Goal: Task Accomplishment & Management: Manage account settings

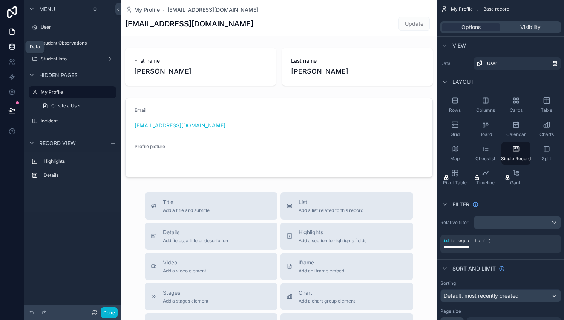
click at [14, 48] on icon at bounding box center [11, 48] width 5 height 3
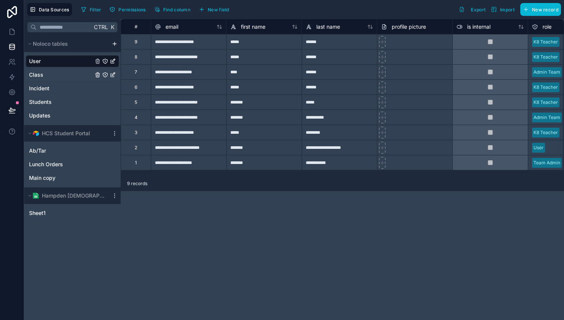
click at [50, 72] on link "Class" at bounding box center [61, 75] width 64 height 8
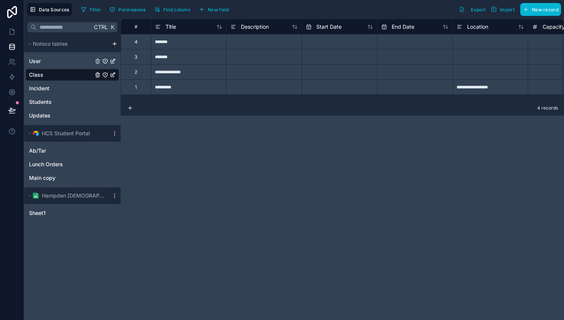
click at [48, 62] on link "User" at bounding box center [61, 61] width 64 height 8
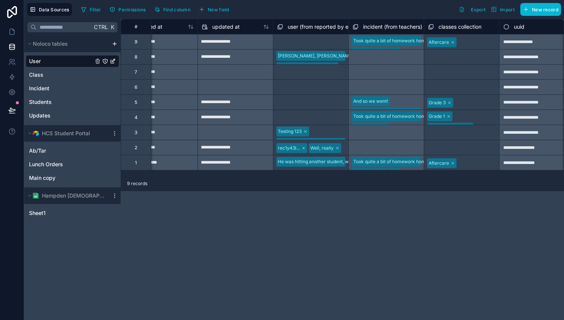
scroll to position [0, 858]
click at [54, 74] on link "Class" at bounding box center [61, 75] width 64 height 8
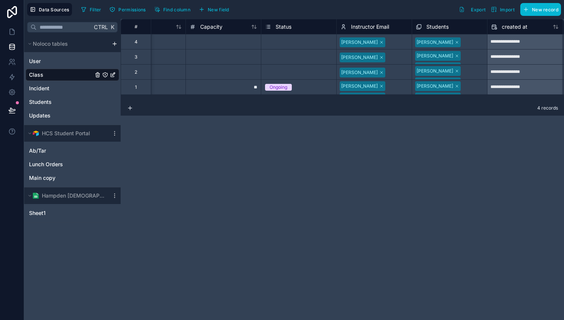
scroll to position [0, 343]
click at [469, 94] on div at bounding box center [472, 98] width 19 height 8
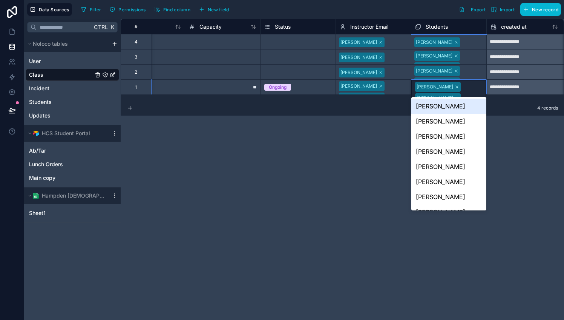
click at [469, 94] on div at bounding box center [472, 98] width 19 height 8
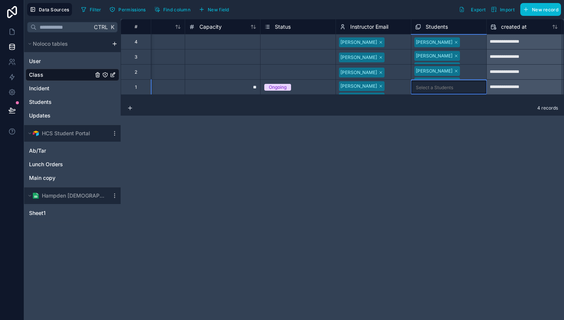
click at [470, 78] on div at bounding box center [472, 82] width 20 height 8
click at [466, 63] on div at bounding box center [472, 67] width 20 height 8
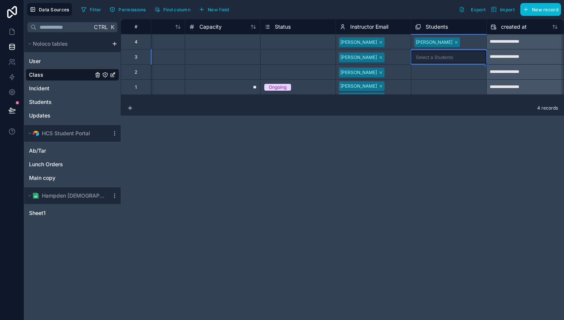
click at [462, 41] on div at bounding box center [472, 42] width 20 height 8
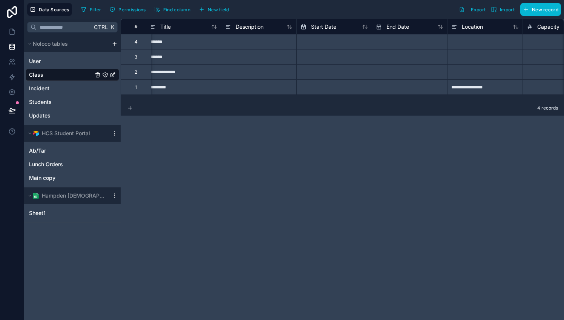
scroll to position [0, 0]
click at [191, 41] on div "*******" at bounding box center [188, 41] width 75 height 15
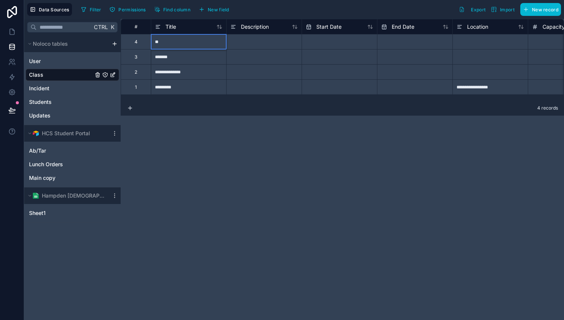
type input "*"
type input "**********"
click at [183, 55] on div "*******" at bounding box center [188, 56] width 75 height 15
type input "**********"
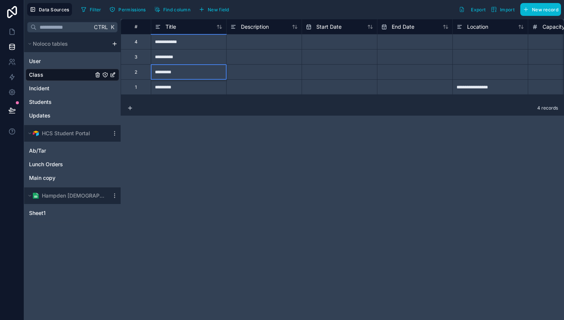
type input "**********"
click at [131, 106] on icon at bounding box center [130, 108] width 6 height 6
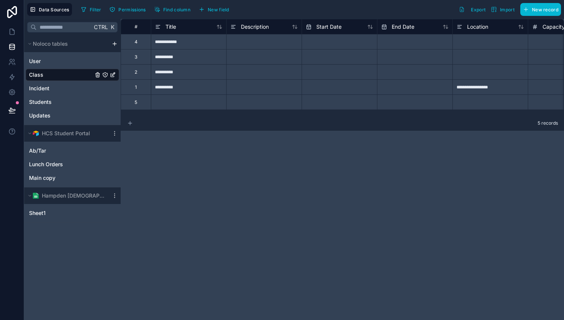
click at [131, 121] on icon at bounding box center [130, 123] width 6 height 6
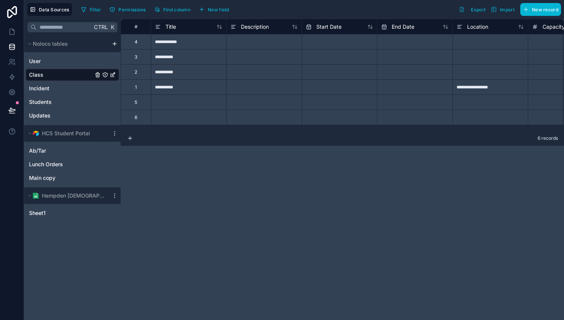
click at [178, 103] on div at bounding box center [188, 101] width 75 height 15
type input "********"
type input "**"
click at [178, 103] on div "**" at bounding box center [188, 101] width 75 height 15
type input "**********"
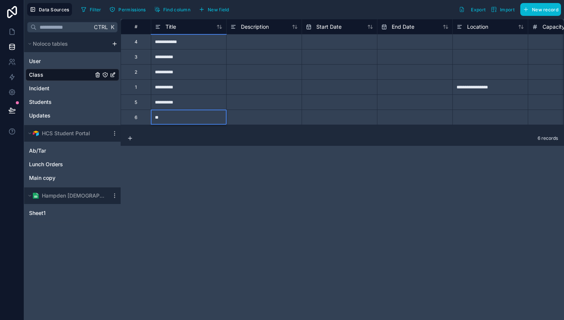
type input "*"
type input "*********"
click at [192, 101] on div "**********" at bounding box center [188, 101] width 75 height 15
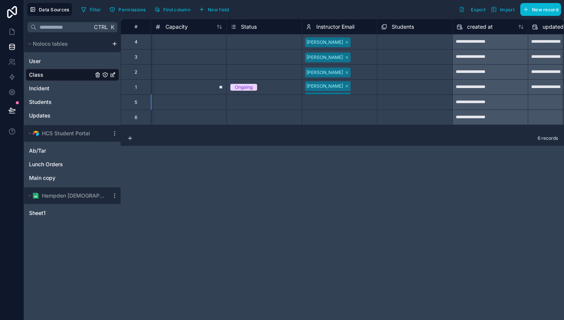
scroll to position [0, 378]
click at [49, 60] on link "User" at bounding box center [61, 61] width 64 height 8
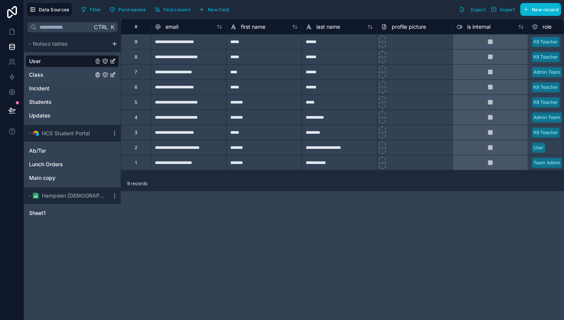
click at [46, 75] on link "Class" at bounding box center [61, 75] width 64 height 8
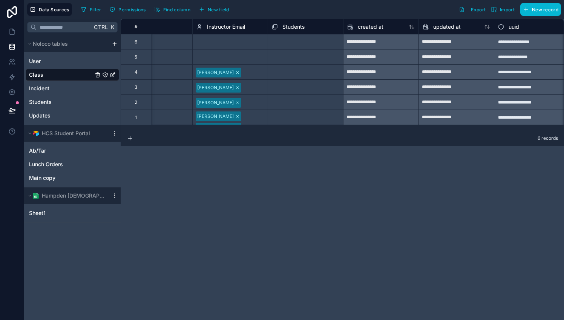
scroll to position [0, 492]
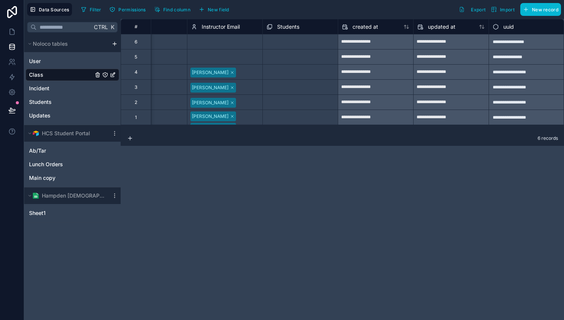
click at [222, 35] on div "Select a Instructor Email" at bounding box center [224, 41] width 75 height 15
click at [220, 41] on div "Select a Instructor Email" at bounding box center [218, 42] width 52 height 6
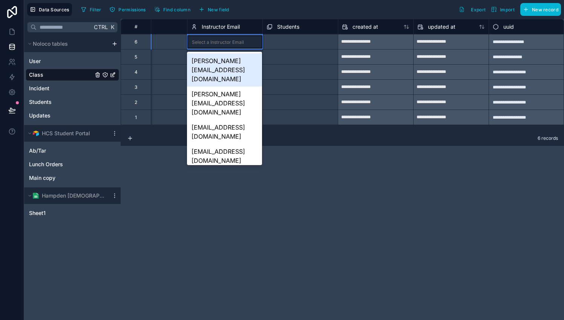
click at [215, 60] on div "[PERSON_NAME][EMAIL_ADDRESS][DOMAIN_NAME]" at bounding box center [224, 69] width 75 height 33
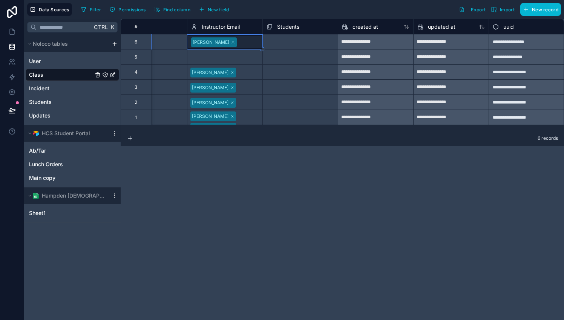
click at [239, 40] on div at bounding box center [248, 42] width 19 height 8
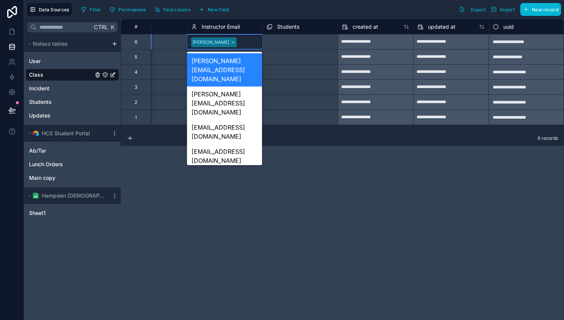
click at [220, 201] on div "[PERSON_NAME][EMAIL_ADDRESS][DOMAIN_NAME]" at bounding box center [224, 217] width 75 height 33
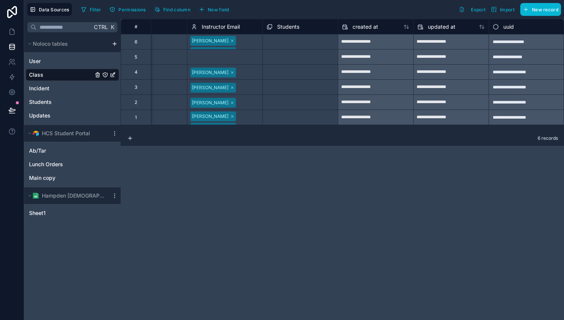
click at [267, 186] on div "**********" at bounding box center [343, 169] width 444 height 301
click at [217, 54] on div "Select a Instructor Email" at bounding box center [217, 57] width 52 height 6
click at [218, 54] on div "Select a Instructor Email" at bounding box center [224, 57] width 75 height 13
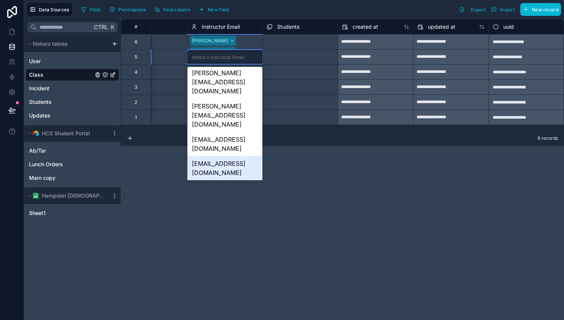
scroll to position [0, 0]
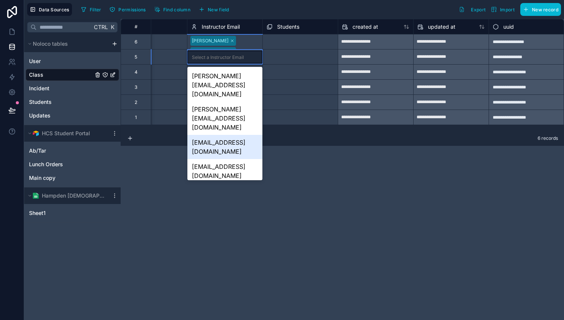
click at [214, 135] on div "marc.m@hampdencs.org" at bounding box center [224, 147] width 75 height 24
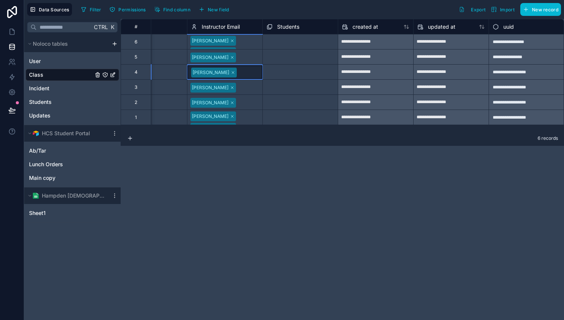
click at [239, 75] on div at bounding box center [248, 73] width 19 height 8
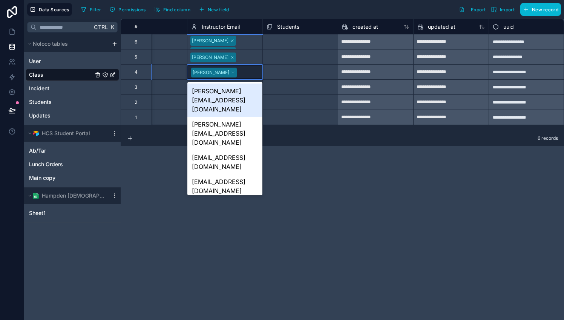
click at [244, 74] on div at bounding box center [248, 73] width 19 height 8
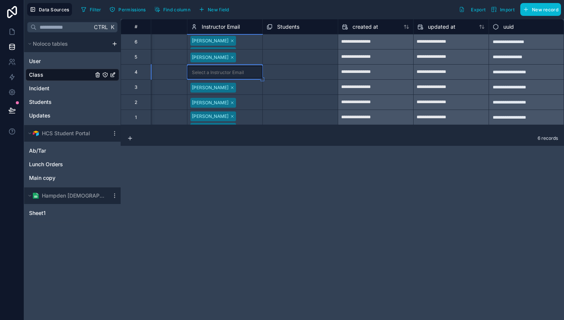
click at [238, 72] on div "Select a Instructor Email" at bounding box center [218, 72] width 52 height 6
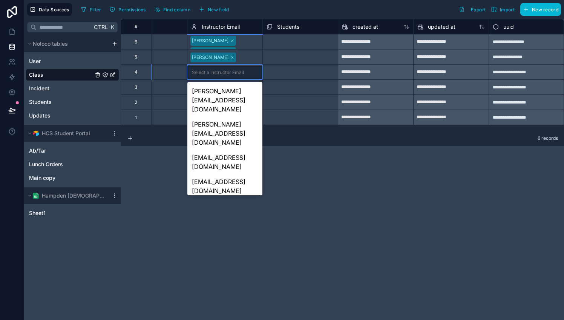
click at [217, 231] on div "[PERSON_NAME][EMAIL_ADDRESS][DOMAIN_NAME]" at bounding box center [224, 247] width 75 height 33
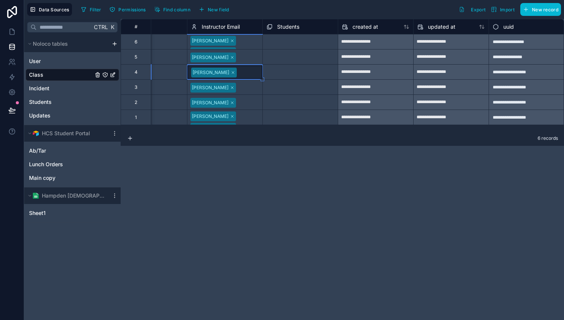
click at [250, 69] on div at bounding box center [248, 73] width 19 height 8
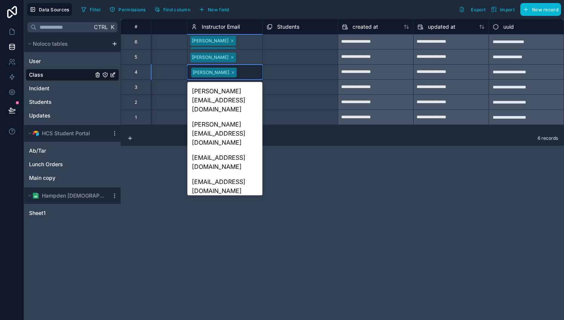
click at [225, 264] on div "karen.g@hampdencs.org" at bounding box center [224, 280] width 75 height 33
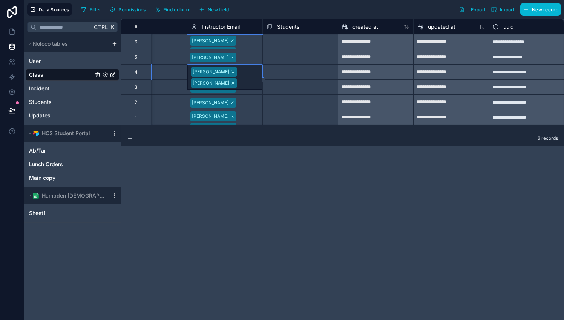
click at [310, 195] on div "**********" at bounding box center [343, 169] width 444 height 301
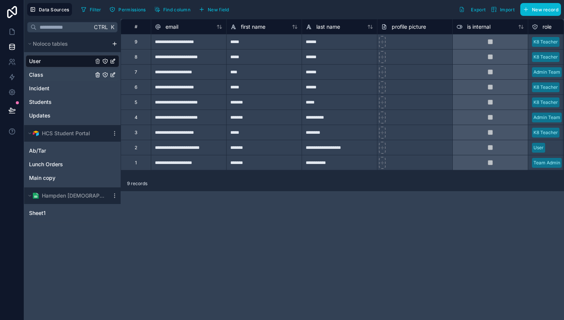
click at [49, 71] on link "Class" at bounding box center [61, 75] width 64 height 8
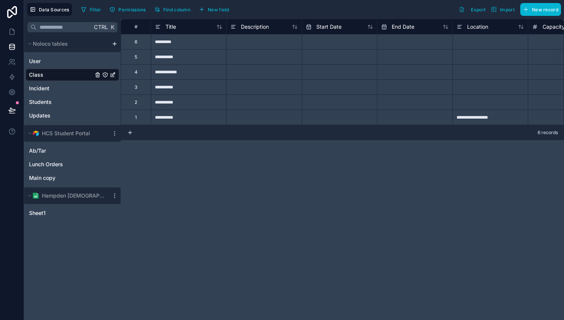
click at [49, 71] on link "Class" at bounding box center [61, 75] width 64 height 8
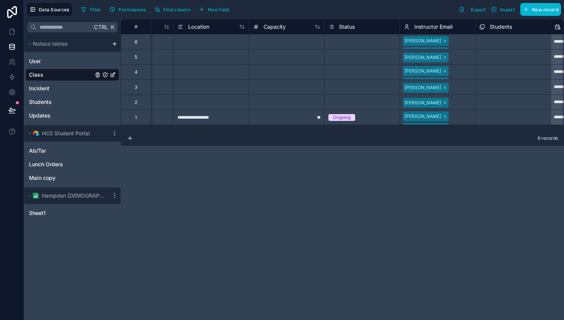
scroll to position [0, 288]
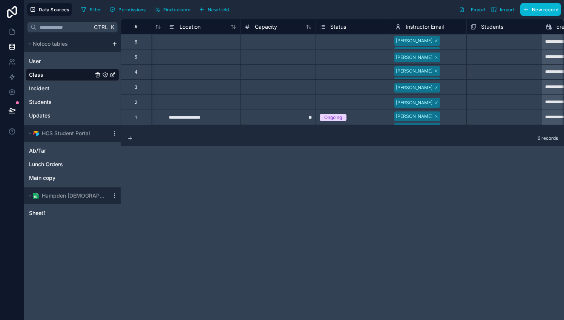
click at [455, 99] on div at bounding box center [453, 103] width 20 height 8
click at [455, 99] on div at bounding box center [452, 103] width 19 height 8
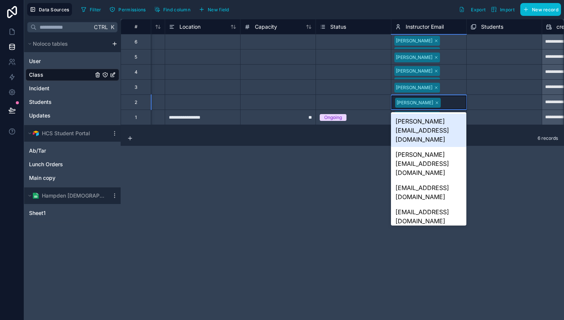
click at [455, 99] on div at bounding box center [452, 103] width 19 height 8
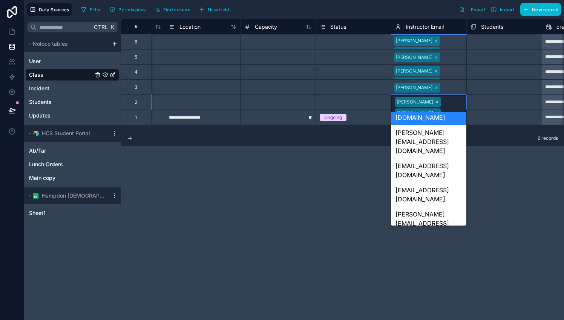
scroll to position [22, 0]
click at [435, 207] on div "melanie.y@hampdencs.org" at bounding box center [428, 223] width 75 height 33
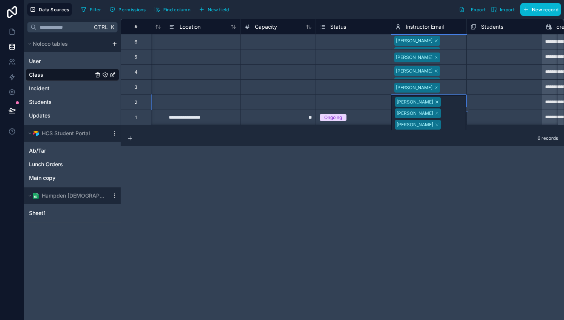
scroll to position [0, 288]
click at [449, 188] on div "**********" at bounding box center [343, 169] width 444 height 301
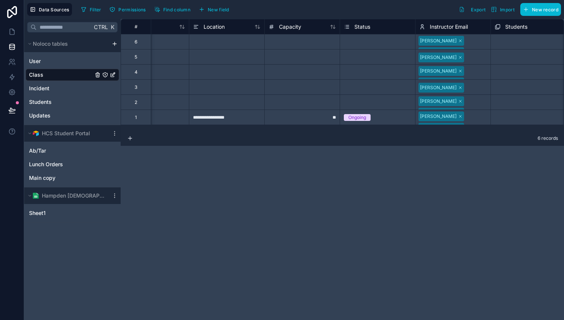
scroll to position [0, 269]
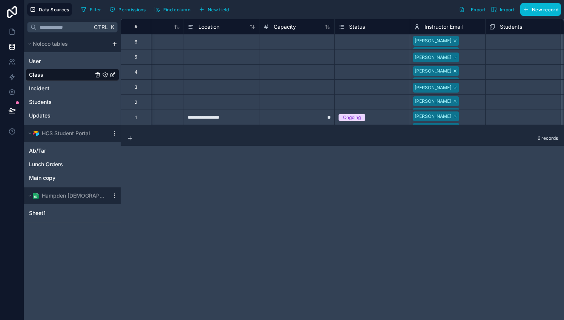
click at [469, 116] on div "Linda Beiler Katrina Petersheim Darrell Hershberger" at bounding box center [447, 117] width 75 height 15
click at [472, 111] on div "Linda Beiler Katrina Petersheim Darrell Hershberger" at bounding box center [447, 117] width 75 height 15
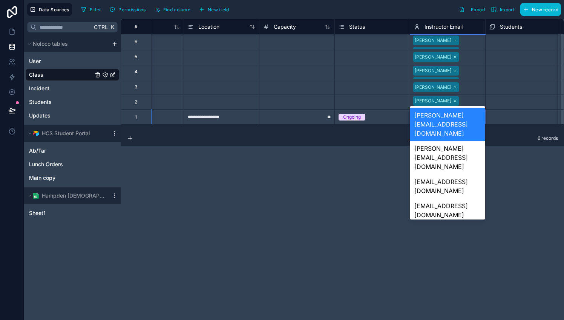
click at [472, 111] on body "**********" at bounding box center [282, 160] width 564 height 320
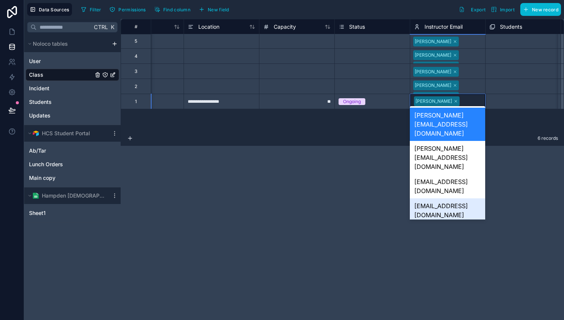
click at [450, 198] on div "[EMAIL_ADDRESS][DOMAIN_NAME]" at bounding box center [447, 210] width 75 height 24
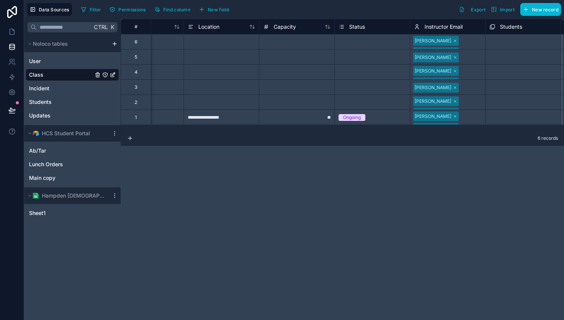
click at [435, 175] on div "**********" at bounding box center [343, 169] width 444 height 301
click at [54, 101] on link "Students" at bounding box center [61, 102] width 64 height 8
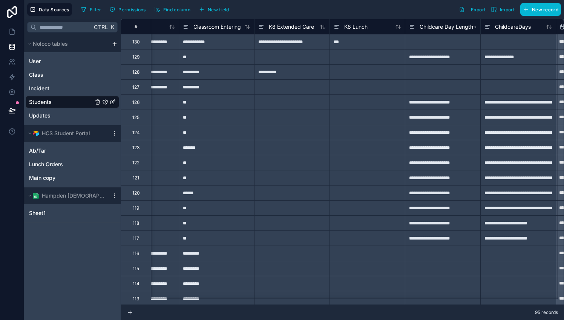
scroll to position [0, 1482]
click at [234, 25] on span "Classroom Entering" at bounding box center [216, 27] width 48 height 8
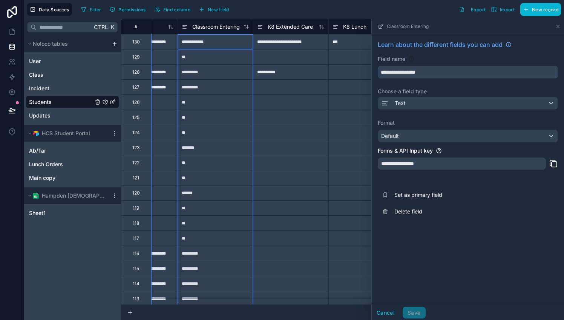
click at [444, 72] on input "**********" at bounding box center [468, 72] width 180 height 12
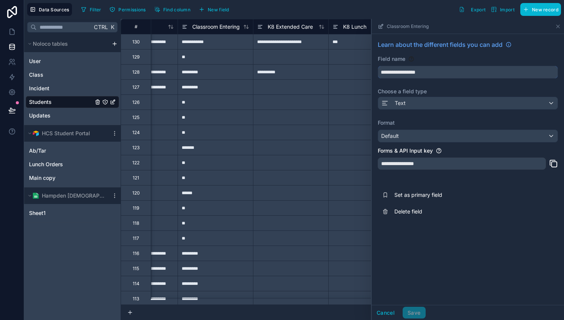
drag, startPoint x: 444, startPoint y: 72, endPoint x: 409, endPoint y: 71, distance: 35.1
click at [409, 71] on input "**********" at bounding box center [468, 72] width 180 height 12
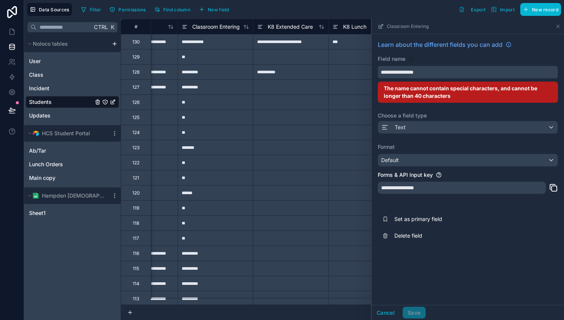
click at [378, 66] on button "**********" at bounding box center [468, 72] width 180 height 13
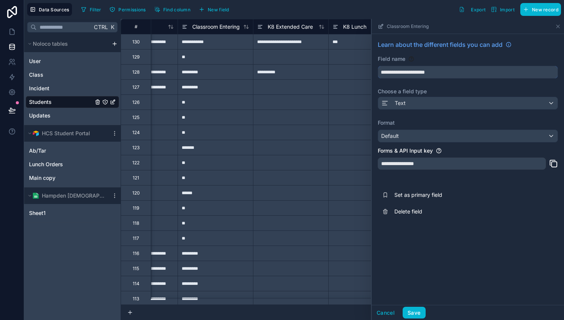
click at [378, 66] on button "**********" at bounding box center [468, 72] width 180 height 13
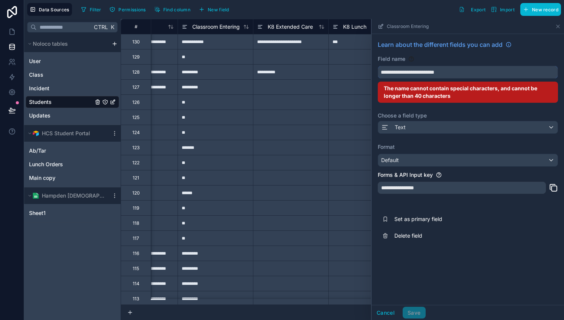
click at [378, 66] on button "**********" at bounding box center [468, 72] width 180 height 13
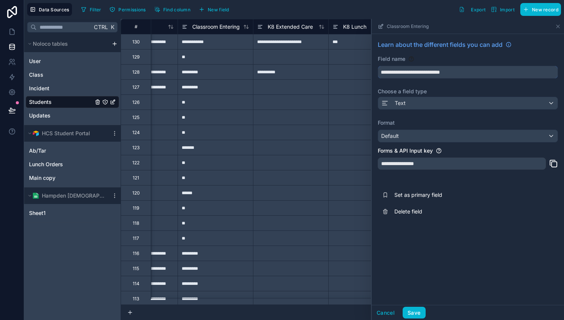
click at [378, 66] on button "**********" at bounding box center [468, 72] width 180 height 13
type input "**********"
click at [417, 311] on button "Save" at bounding box center [414, 312] width 23 height 12
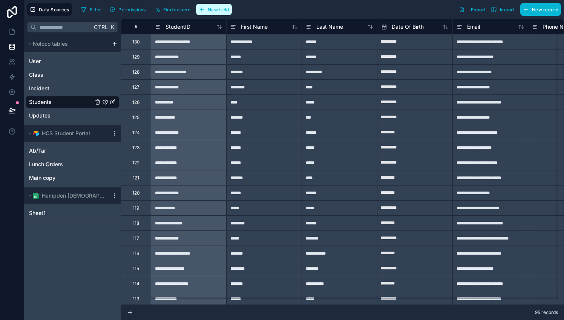
click at [217, 9] on span "New field" at bounding box center [219, 10] width 22 height 6
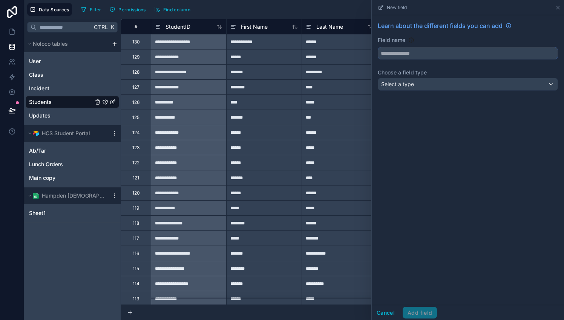
click at [416, 50] on input "text" at bounding box center [468, 53] width 180 height 12
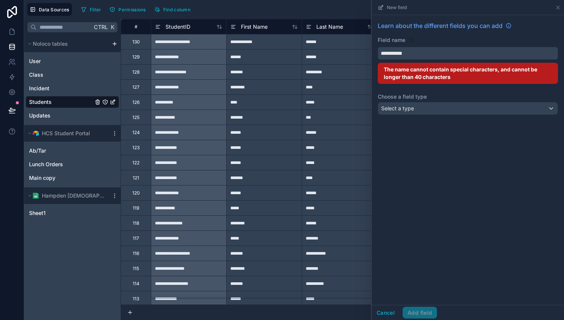
click at [378, 47] on button "**********" at bounding box center [468, 53] width 180 height 13
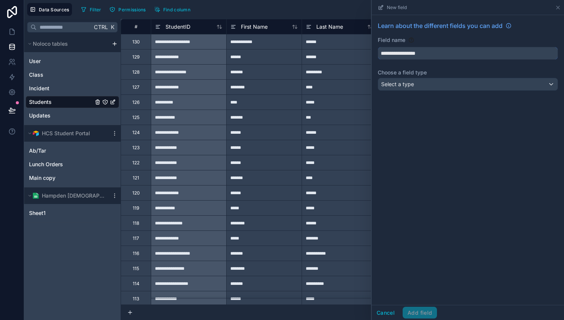
type input "**********"
click at [419, 87] on div "Select a type" at bounding box center [468, 84] width 180 height 12
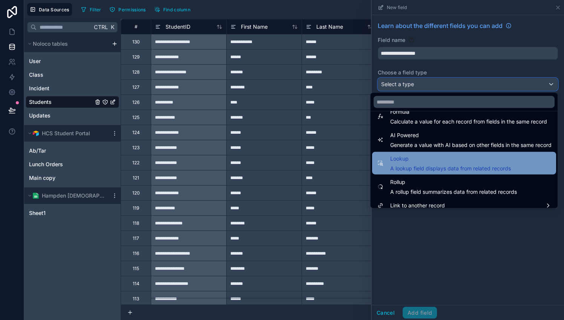
scroll to position [219, 0]
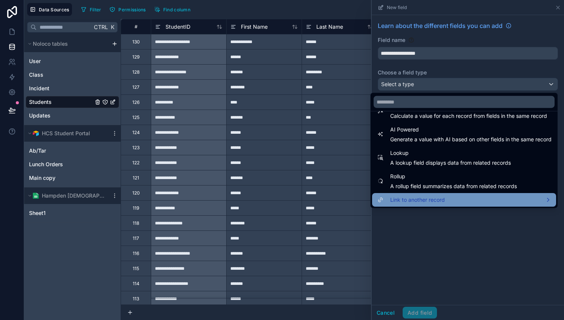
click at [413, 200] on span "Link to another record" at bounding box center [417, 199] width 55 height 9
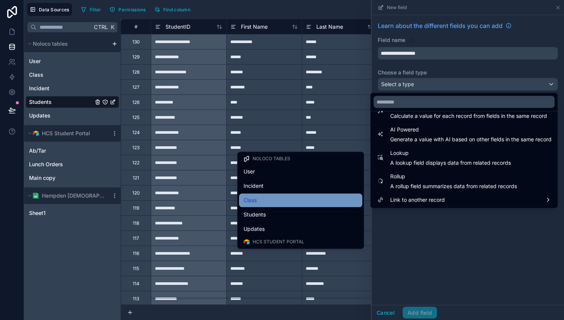
click at [315, 197] on div "Class" at bounding box center [301, 199] width 114 height 9
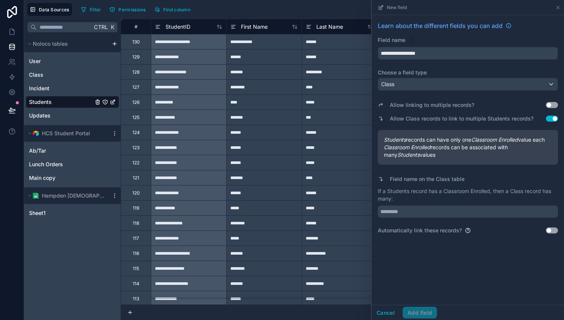
click at [555, 105] on button "Use setting" at bounding box center [552, 105] width 12 height 6
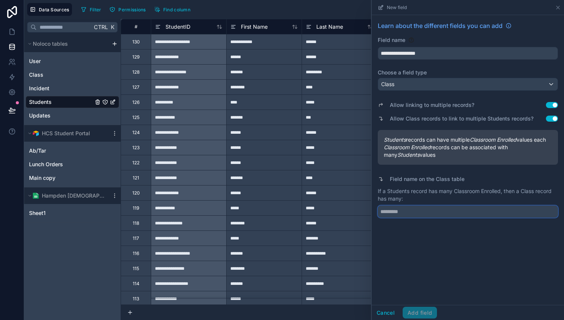
click at [456, 217] on input "text" at bounding box center [468, 211] width 180 height 12
type input "*"
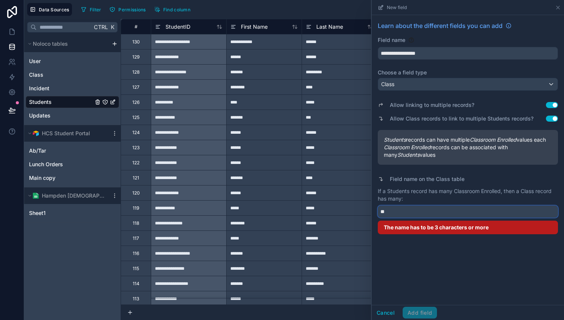
type input "*"
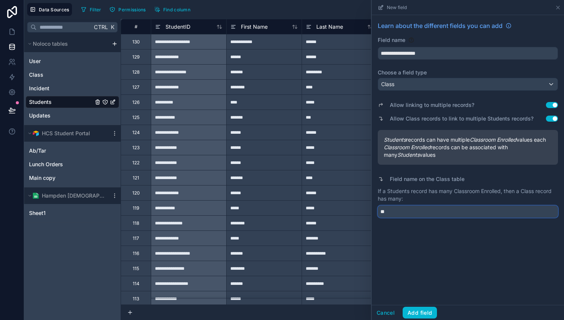
type input "*"
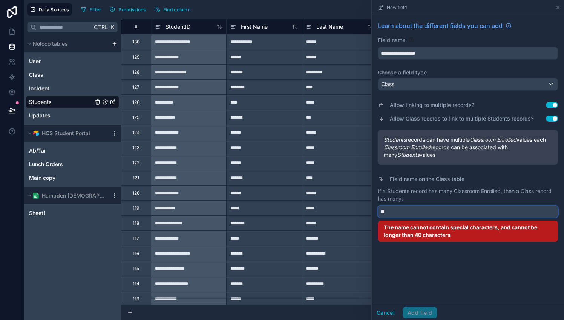
type input "*"
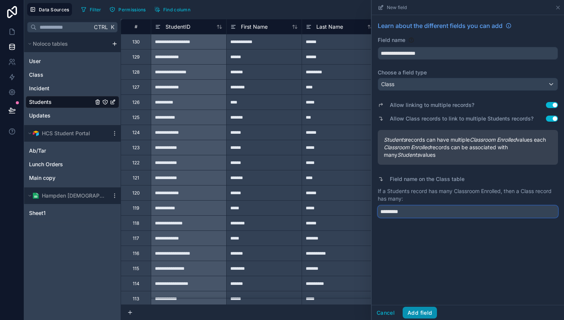
type input "*********"
click at [422, 311] on button "Add field" at bounding box center [420, 312] width 34 height 12
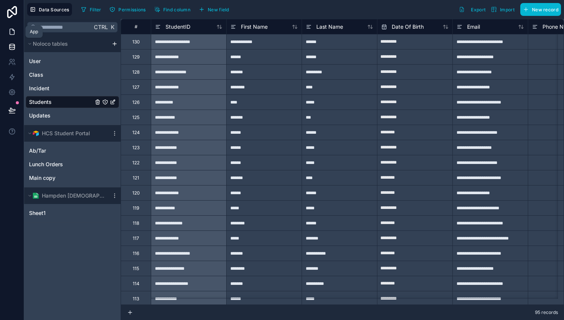
click at [11, 32] on icon at bounding box center [12, 32] width 8 height 8
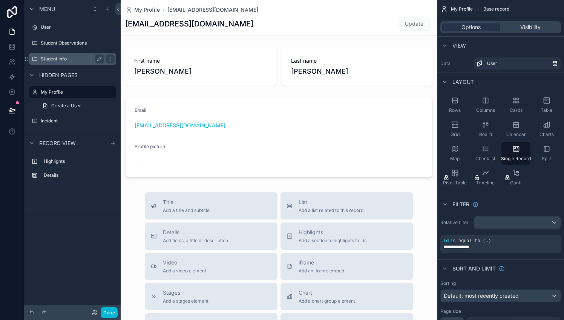
click at [60, 62] on div "Student Info" at bounding box center [72, 58] width 63 height 9
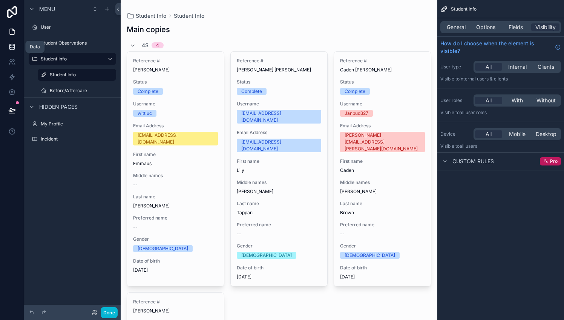
click at [13, 45] on icon at bounding box center [12, 47] width 8 height 8
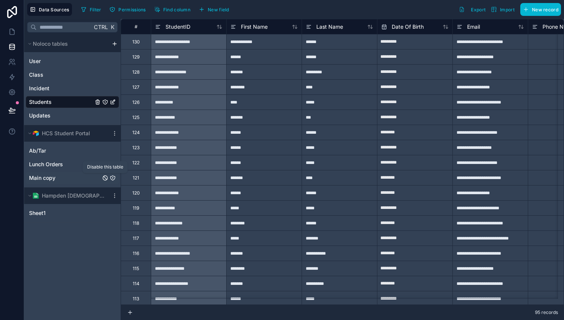
click at [106, 176] on icon "Main copy" at bounding box center [105, 178] width 6 height 6
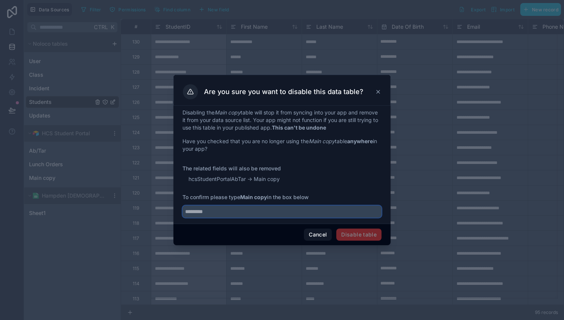
click at [267, 211] on input "text" at bounding box center [282, 211] width 199 height 12
type input "*********"
click at [359, 233] on button "Disable table" at bounding box center [358, 234] width 45 height 12
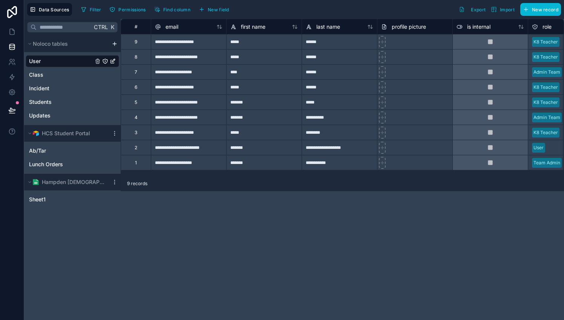
click at [111, 180] on div at bounding box center [114, 182] width 9 height 6
click at [114, 180] on icon at bounding box center [115, 182] width 6 height 6
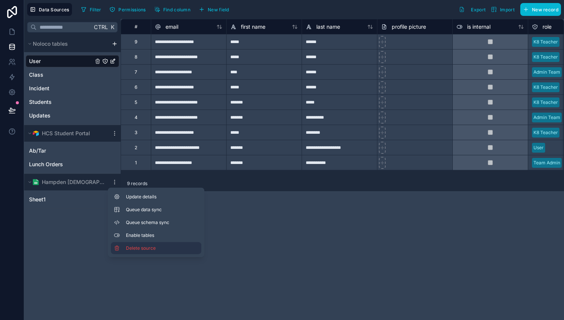
click at [131, 246] on span "Delete source" at bounding box center [153, 248] width 54 height 6
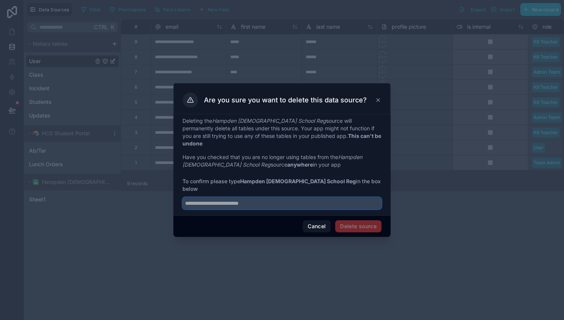
click at [288, 197] on input "text" at bounding box center [282, 203] width 199 height 12
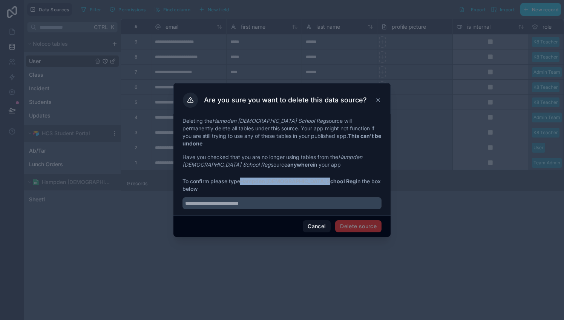
drag, startPoint x: 322, startPoint y: 182, endPoint x: 241, endPoint y: 180, distance: 80.4
click at [241, 180] on span "To confirm please type Hampden Christian School Reg in the box below" at bounding box center [282, 184] width 199 height 15
copy strong "Hampden Christian School Reg"
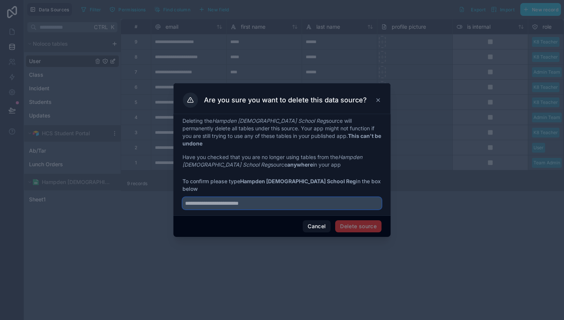
click at [251, 197] on input "text" at bounding box center [282, 203] width 199 height 12
paste input "**********"
type input "**********"
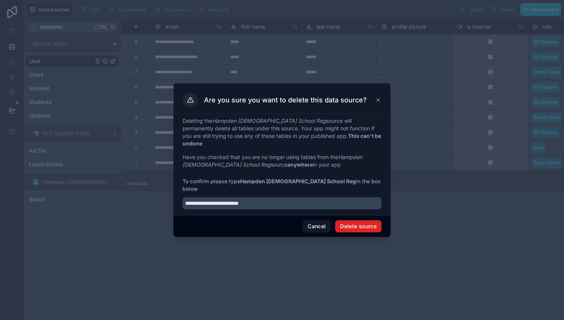
click at [367, 220] on button "Delete source" at bounding box center [358, 226] width 46 height 12
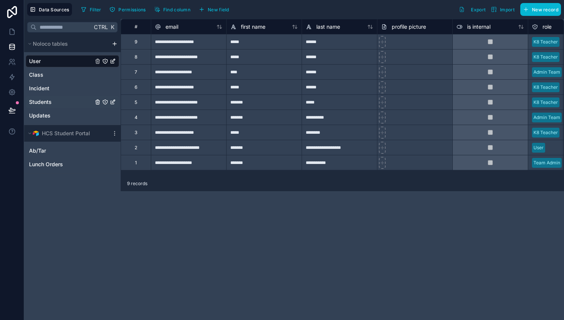
click at [63, 103] on link "Students" at bounding box center [61, 102] width 64 height 8
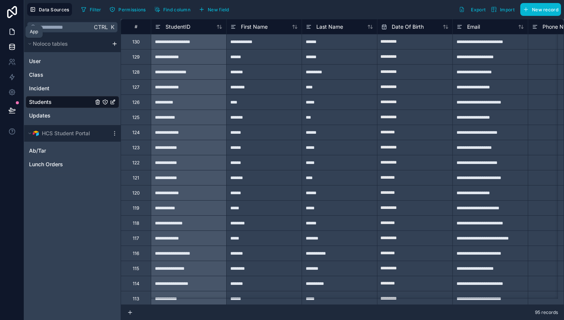
click at [11, 35] on icon at bounding box center [12, 32] width 8 height 8
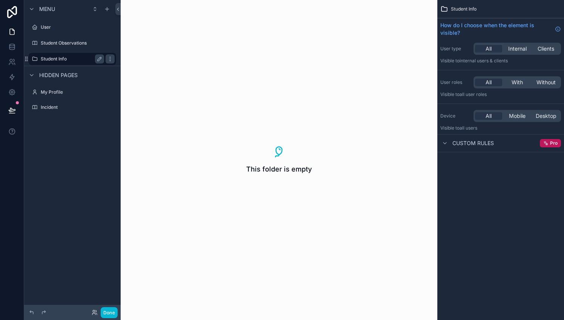
click at [74, 57] on label "Student Info" at bounding box center [71, 59] width 60 height 6
click at [71, 42] on label "Student Observations" at bounding box center [71, 43] width 60 height 6
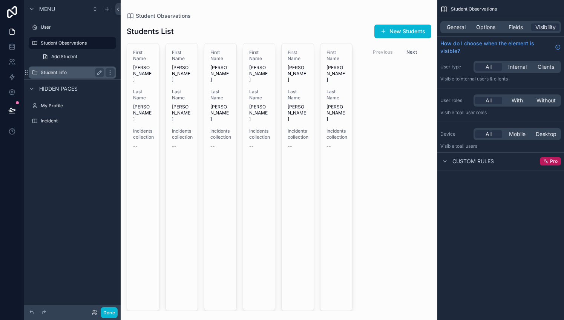
click at [66, 70] on label "Student Info" at bounding box center [71, 72] width 60 height 6
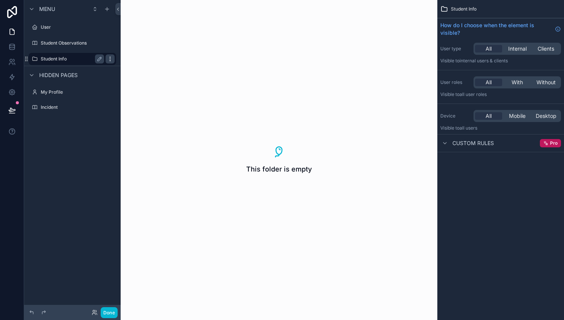
click at [110, 58] on icon "scrollable content" at bounding box center [110, 59] width 6 height 6
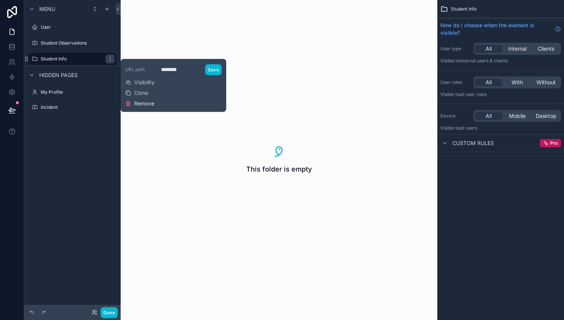
click at [139, 101] on span "Remove" at bounding box center [144, 104] width 20 height 8
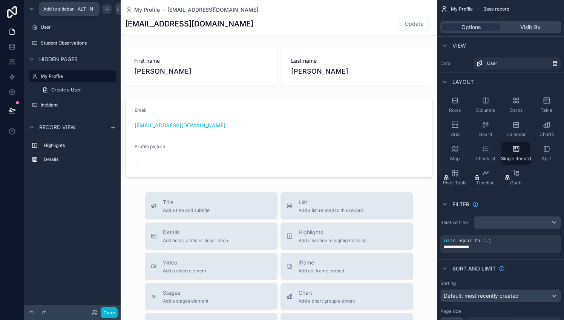
click at [109, 9] on icon "scrollable content" at bounding box center [107, 9] width 6 height 6
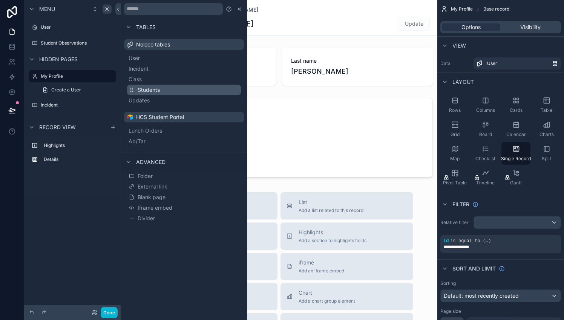
click at [149, 90] on span "Students" at bounding box center [149, 90] width 22 height 8
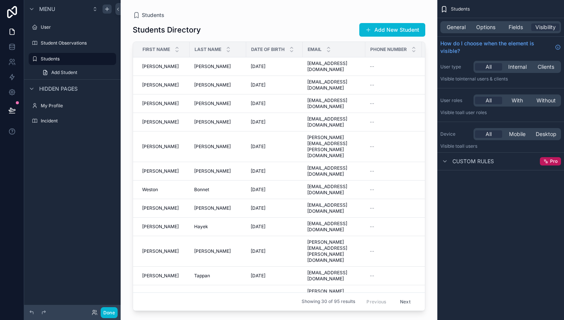
click at [140, 65] on div "scrollable content" at bounding box center [279, 155] width 317 height 310
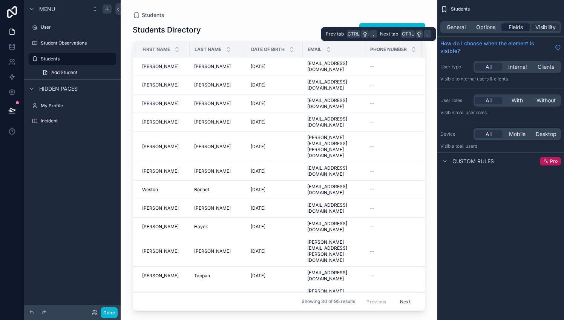
click at [518, 25] on span "Fields" at bounding box center [516, 27] width 14 height 8
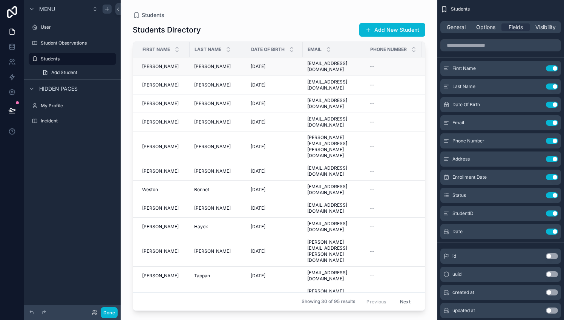
click at [340, 63] on span "[EMAIL_ADDRESS][DOMAIN_NAME]" at bounding box center [334, 66] width 54 height 12
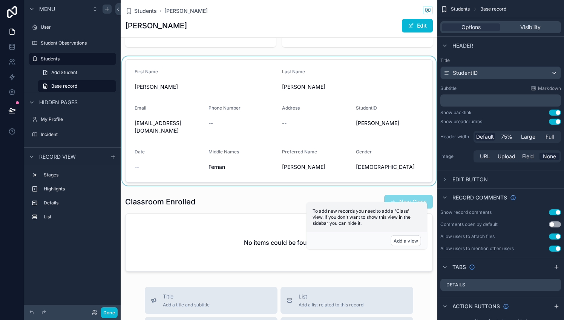
scroll to position [94, 0]
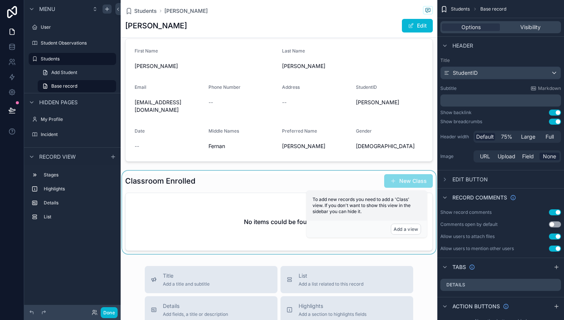
click at [260, 222] on div "scrollable content" at bounding box center [279, 212] width 317 height 83
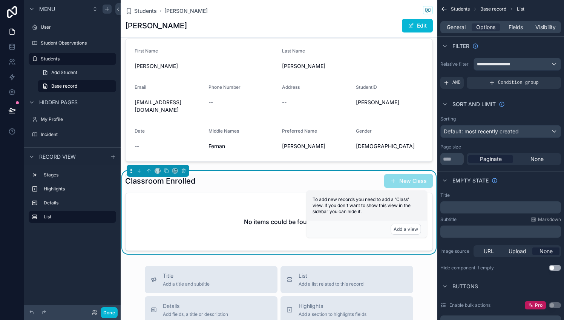
click at [391, 180] on span "scrollable content" at bounding box center [393, 181] width 6 height 6
click at [105, 10] on icon "scrollable content" at bounding box center [107, 9] width 6 height 6
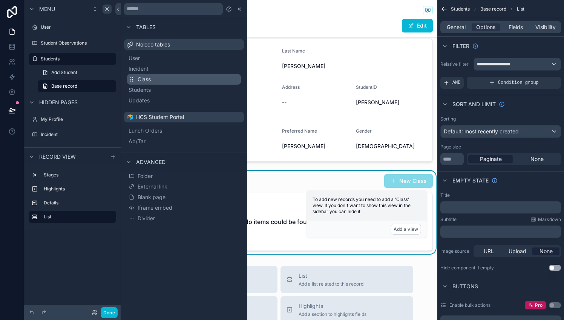
click at [139, 79] on span "Class" at bounding box center [144, 79] width 13 height 8
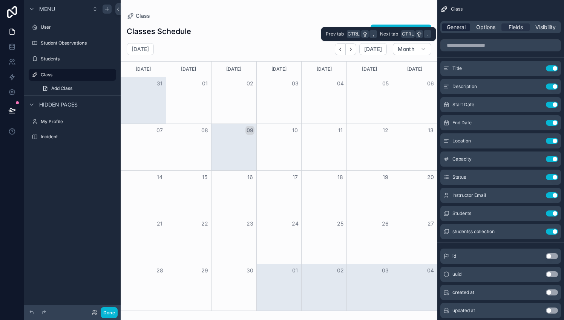
click at [454, 28] on span "General" at bounding box center [456, 27] width 19 height 8
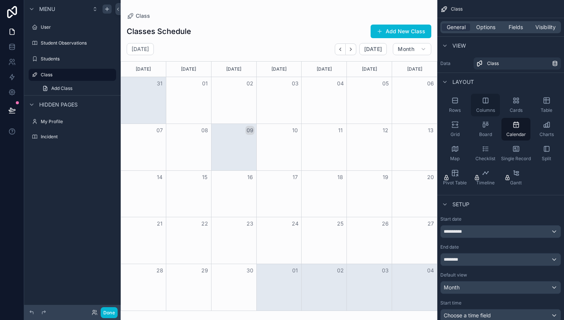
click at [484, 103] on icon "scrollable content" at bounding box center [485, 100] width 5 height 5
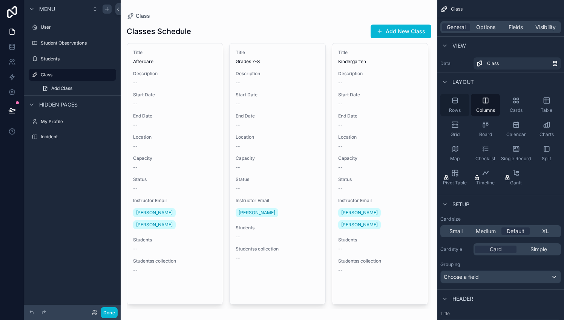
click at [454, 104] on div "Rows" at bounding box center [455, 105] width 29 height 23
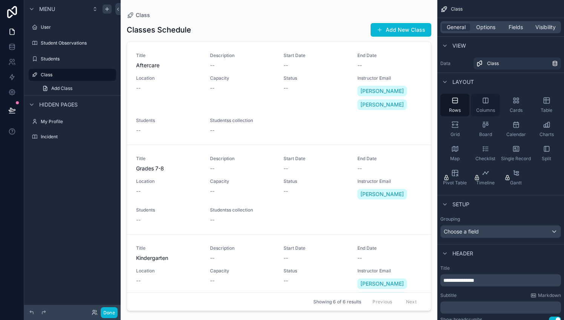
click at [487, 104] on div "Columns" at bounding box center [485, 105] width 29 height 23
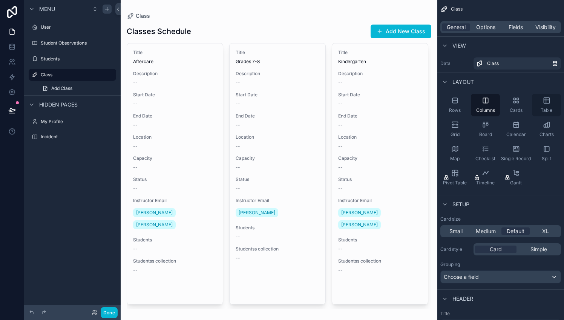
click at [548, 103] on icon "scrollable content" at bounding box center [547, 101] width 6 height 6
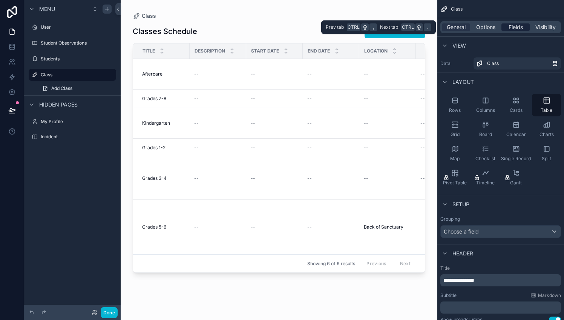
click at [516, 26] on span "Fields" at bounding box center [516, 27] width 14 height 8
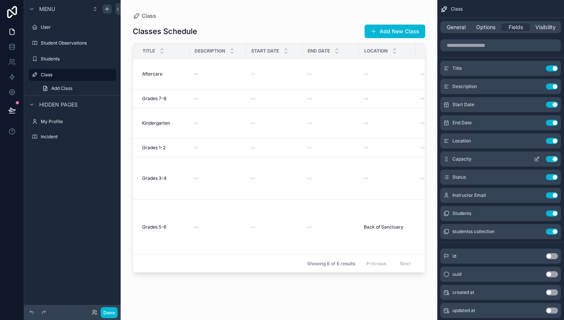
scroll to position [19, 0]
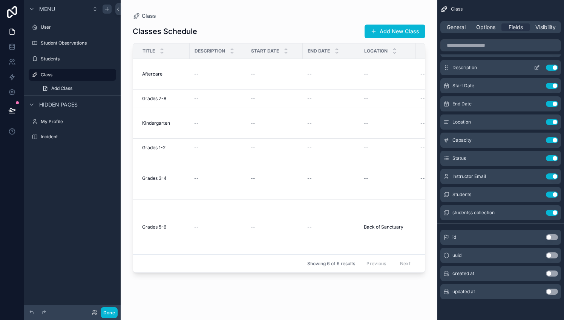
click at [549, 68] on button "Use setting" at bounding box center [552, 68] width 12 height 6
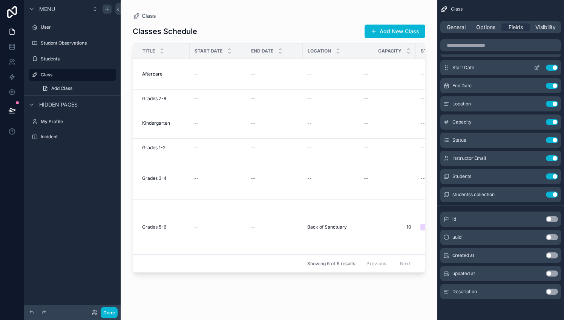
click at [549, 68] on button "Use setting" at bounding box center [552, 68] width 12 height 6
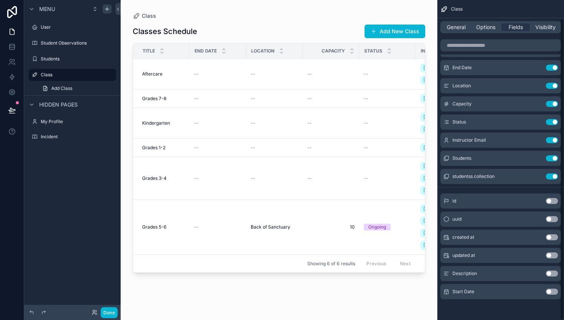
click at [549, 68] on button "Use setting" at bounding box center [552, 68] width 12 height 6
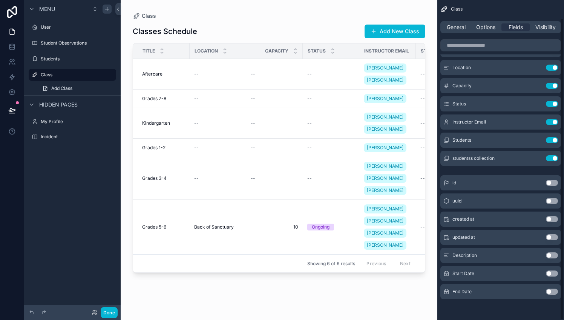
click at [549, 68] on button "Use setting" at bounding box center [552, 68] width 12 height 6
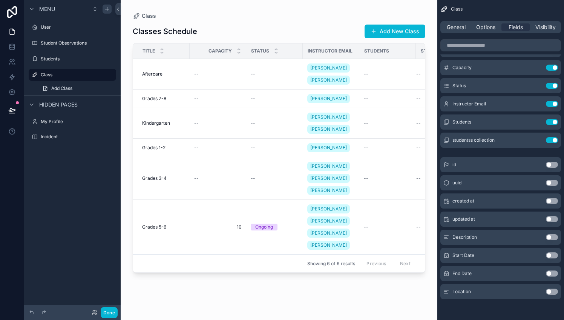
click at [549, 68] on button "Use setting" at bounding box center [552, 68] width 12 height 6
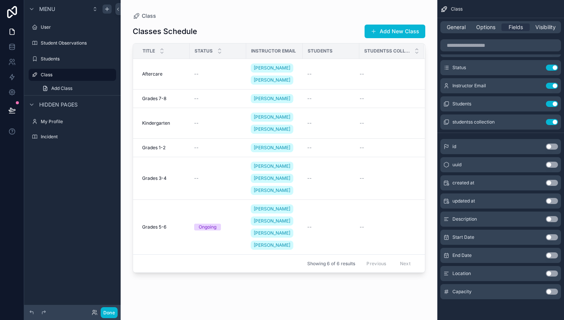
click at [549, 68] on button "Use setting" at bounding box center [552, 68] width 12 height 6
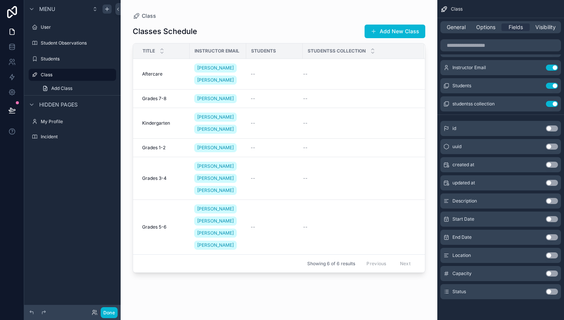
click at [338, 78] on div "scrollable content" at bounding box center [279, 155] width 317 height 310
click at [338, 77] on div "--" at bounding box center [359, 74] width 112 height 6
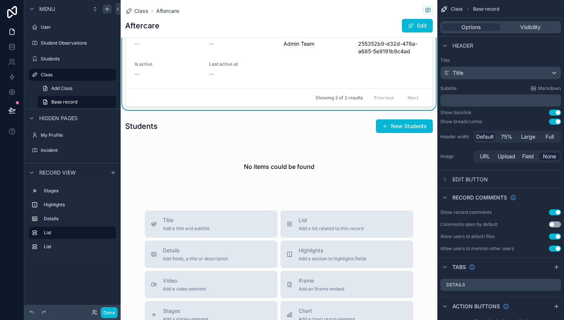
scroll to position [337, 0]
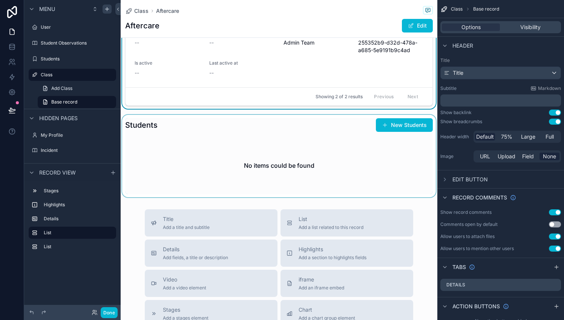
click at [388, 121] on div "scrollable content" at bounding box center [279, 156] width 317 height 82
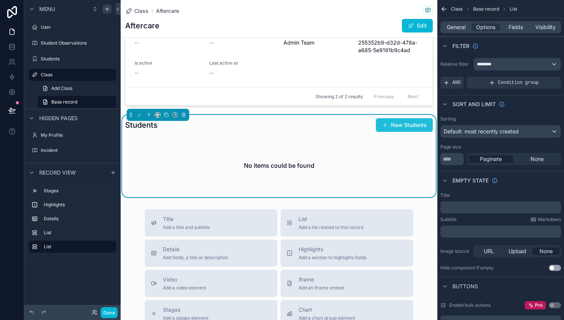
click at [388, 126] on button "New Students" at bounding box center [404, 125] width 57 height 14
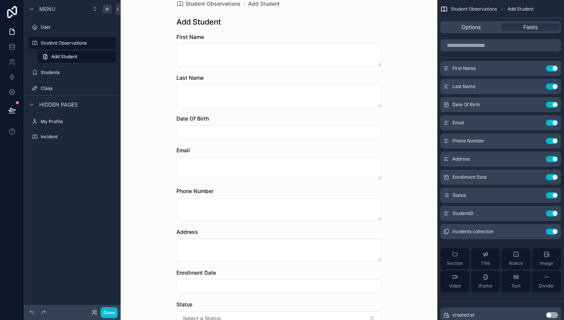
scroll to position [154, 0]
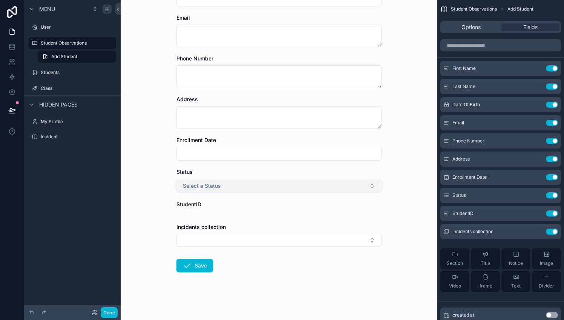
click at [338, 187] on button "Select a Status" at bounding box center [279, 185] width 205 height 14
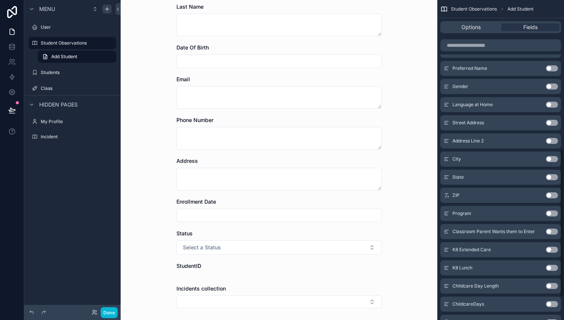
scroll to position [0, 0]
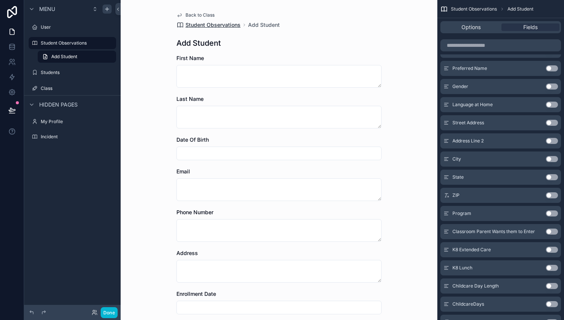
click at [205, 25] on span "Student Observations" at bounding box center [213, 25] width 55 height 8
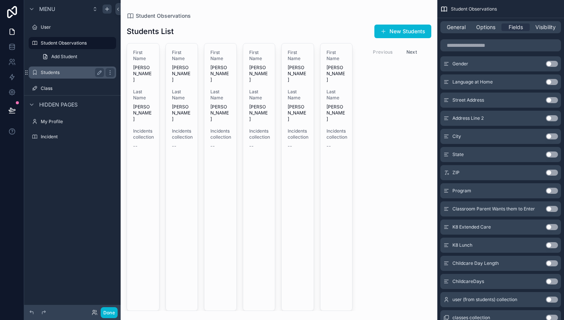
click at [54, 69] on div "Students" at bounding box center [72, 72] width 63 height 9
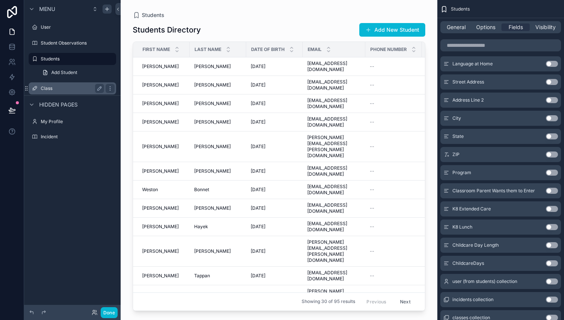
click at [71, 88] on label "Class" at bounding box center [71, 88] width 60 height 6
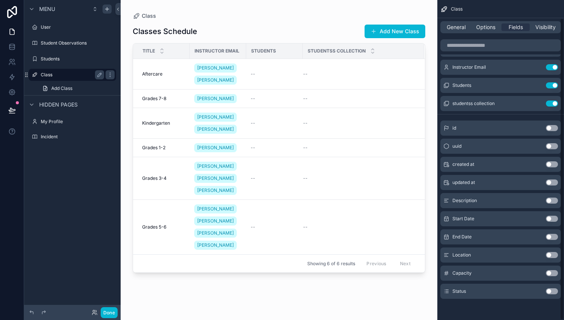
scroll to position [19, 0]
click at [358, 80] on div "scrollable content" at bounding box center [279, 155] width 317 height 310
click at [358, 80] on td "--" at bounding box center [363, 74] width 121 height 31
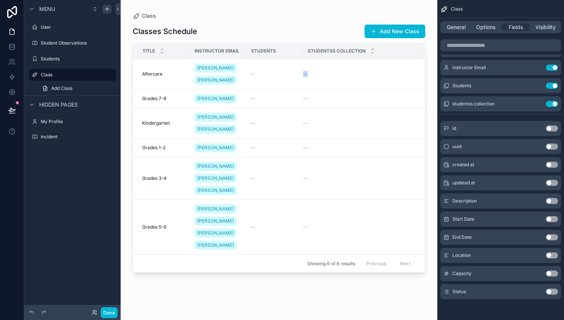
click at [358, 80] on td "--" at bounding box center [363, 74] width 121 height 31
click at [158, 75] on span "Aftercare" at bounding box center [152, 74] width 20 height 6
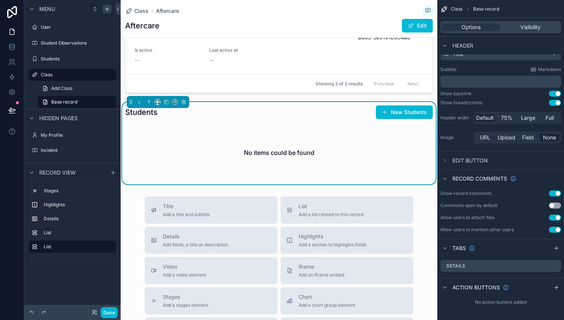
scroll to position [350, 0]
click at [238, 153] on div "No items could be found" at bounding box center [279, 151] width 308 height 57
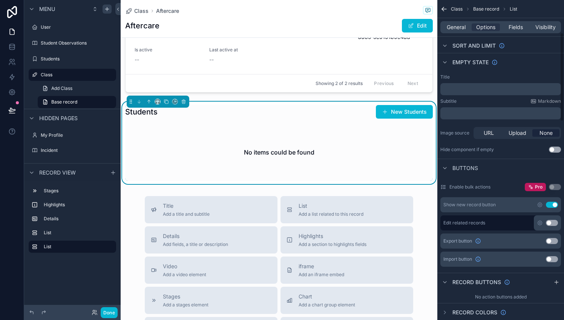
scroll to position [118, 0]
click at [552, 221] on button "Use setting" at bounding box center [552, 223] width 12 height 6
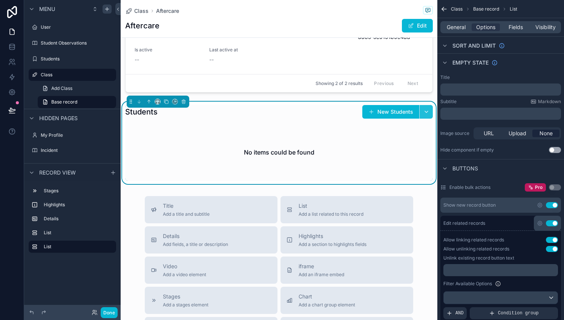
click at [421, 111] on button "scrollable content" at bounding box center [426, 112] width 14 height 14
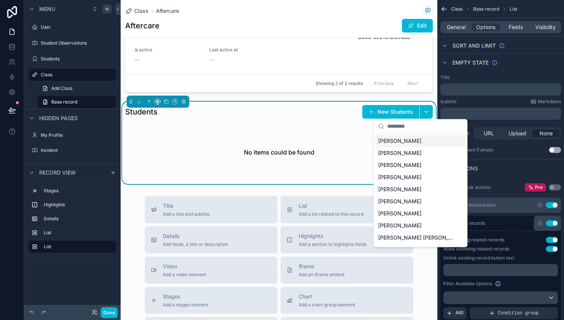
click at [411, 138] on span "[PERSON_NAME]" at bounding box center [399, 141] width 43 height 8
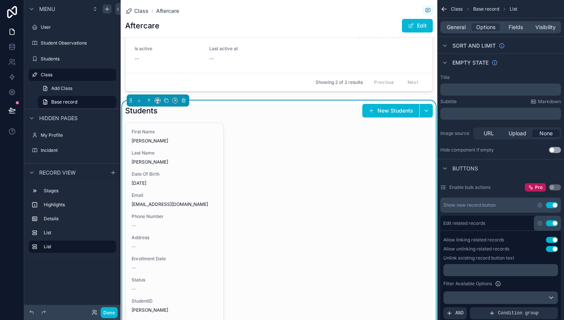
scroll to position [349, 0]
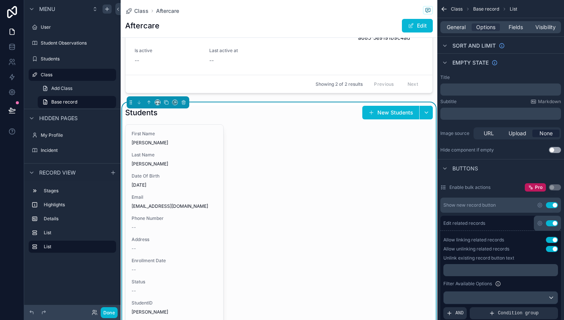
click at [549, 206] on button "Use setting" at bounding box center [552, 205] width 12 height 6
click at [406, 112] on span "Add Students" at bounding box center [400, 113] width 35 height 8
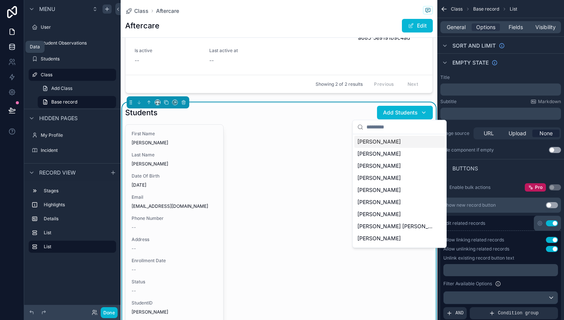
click at [12, 46] on icon at bounding box center [11, 45] width 5 height 2
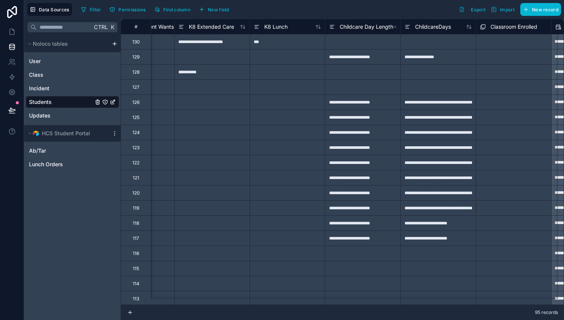
scroll to position [0, 1561]
click at [94, 9] on span "Filter" at bounding box center [96, 10] width 12 height 6
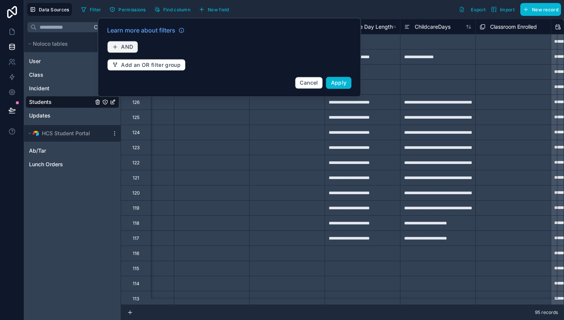
click at [126, 45] on span "AND" at bounding box center [127, 46] width 12 height 7
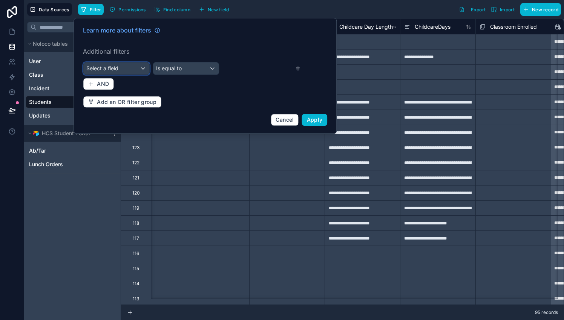
click at [137, 68] on div "Select a field" at bounding box center [116, 68] width 66 height 12
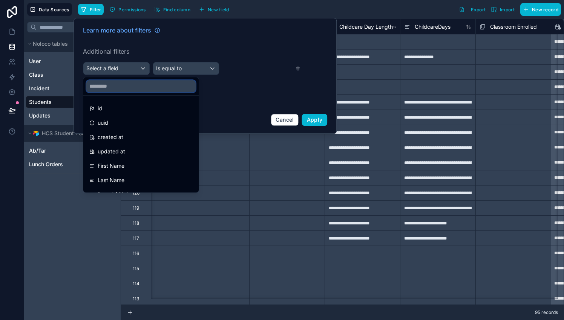
click at [143, 87] on input "text" at bounding box center [140, 86] width 109 height 12
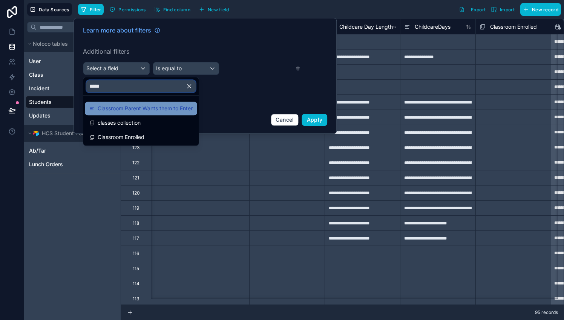
type input "*****"
click at [148, 107] on span "Classroom Parent Wants them to Enter" at bounding box center [145, 108] width 95 height 9
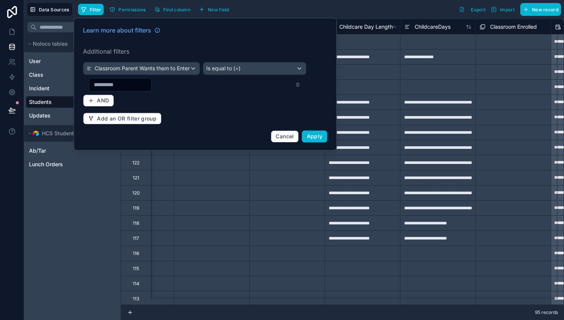
click at [150, 83] on input "text" at bounding box center [120, 84] width 62 height 11
type input "***"
click at [127, 117] on span "Add an OR filter group" at bounding box center [127, 118] width 60 height 7
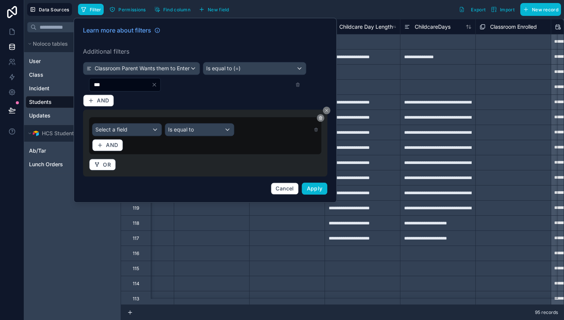
click at [127, 99] on div "Learn more about filters Additional filters Classroom Parent Wants them to Ente…" at bounding box center [205, 110] width 254 height 178
click at [317, 186] on span "Apply" at bounding box center [315, 188] width 16 height 6
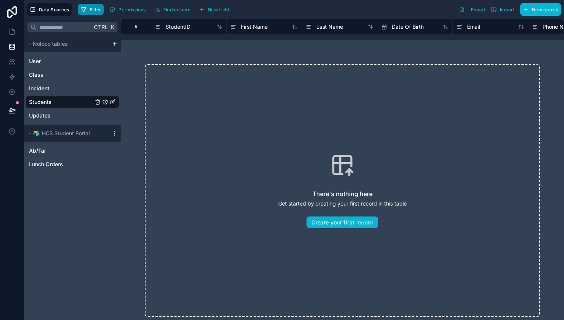
click at [85, 9] on icon "button" at bounding box center [84, 9] width 6 height 6
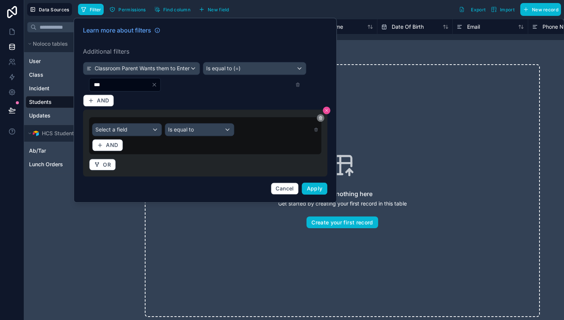
click at [328, 110] on icon at bounding box center [326, 110] width 5 height 5
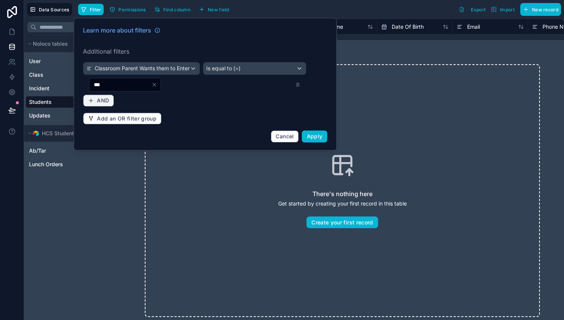
click at [103, 101] on span "AND" at bounding box center [103, 100] width 12 height 7
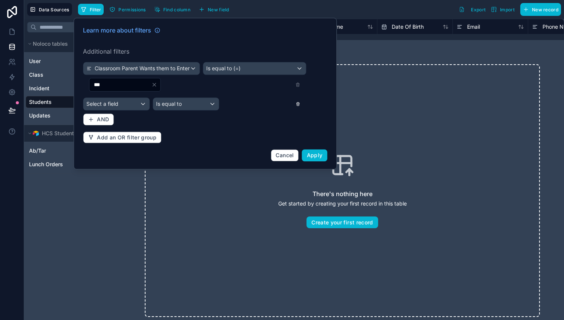
click at [297, 106] on icon at bounding box center [298, 103] width 5 height 5
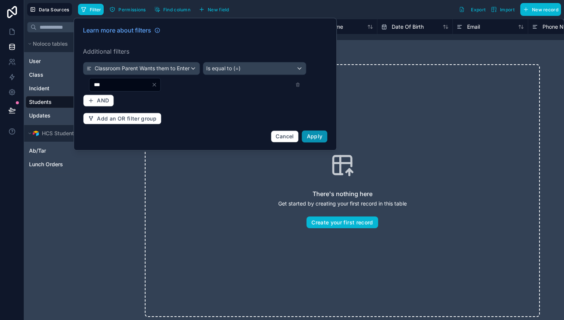
click at [315, 137] on span "Apply" at bounding box center [315, 136] width 16 height 6
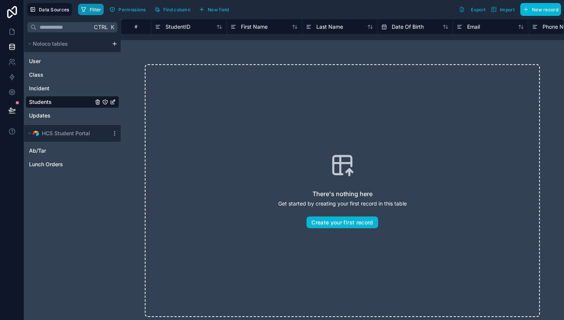
click at [91, 11] on span "Filter" at bounding box center [96, 10] width 12 height 6
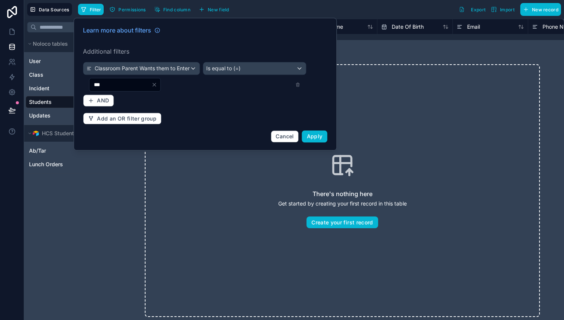
click at [157, 87] on icon "Clear" at bounding box center [154, 84] width 6 height 6
click at [279, 131] on button "Cancel" at bounding box center [285, 136] width 28 height 12
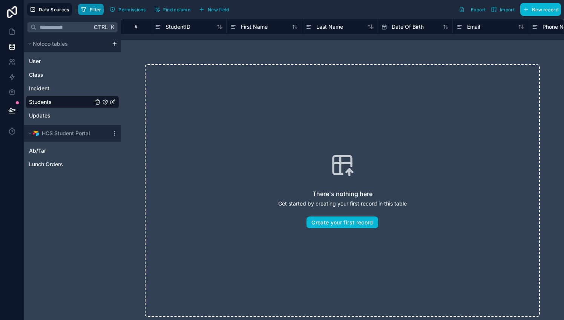
click at [91, 7] on span "Filter" at bounding box center [96, 10] width 12 height 6
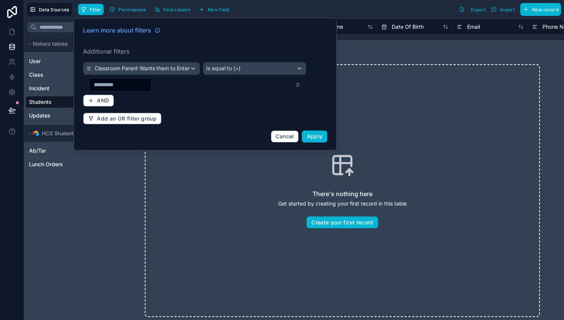
click at [143, 83] on input "text" at bounding box center [120, 84] width 62 height 11
click at [222, 65] on span "Is equal to (=)" at bounding box center [223, 69] width 34 height 8
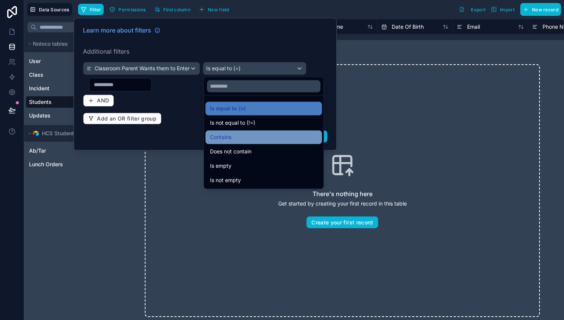
click at [221, 140] on span "Contains" at bounding box center [221, 136] width 22 height 9
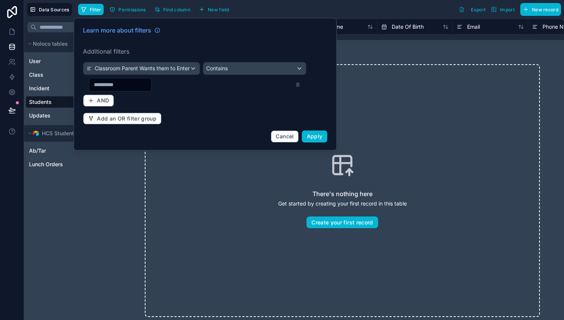
click at [145, 86] on input "text" at bounding box center [120, 84] width 62 height 11
type input "***"
click at [319, 135] on span "Apply" at bounding box center [315, 136] width 16 height 6
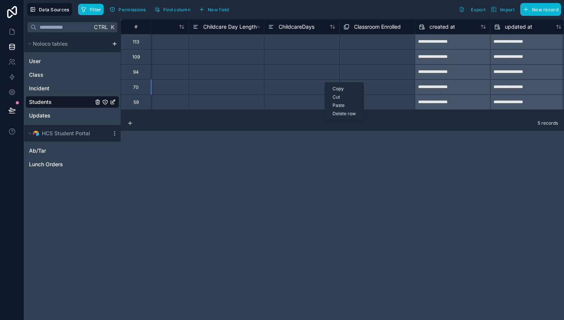
scroll to position [0, 1698]
click at [376, 38] on div "Select a Classroom Enrolled" at bounding box center [377, 41] width 75 height 11
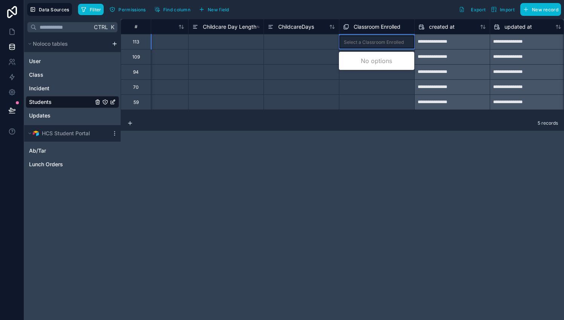
click at [376, 38] on div "Select a Classroom Enrolled" at bounding box center [377, 41] width 75 height 13
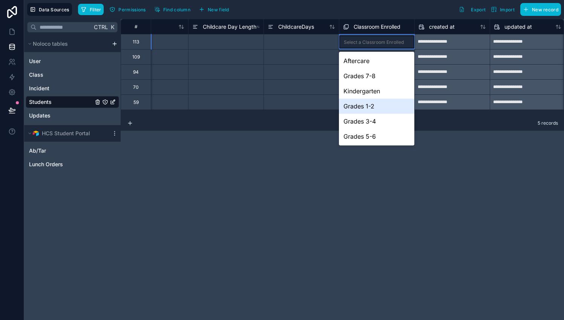
click at [370, 103] on div "Grades 1-2" at bounding box center [376, 105] width 75 height 15
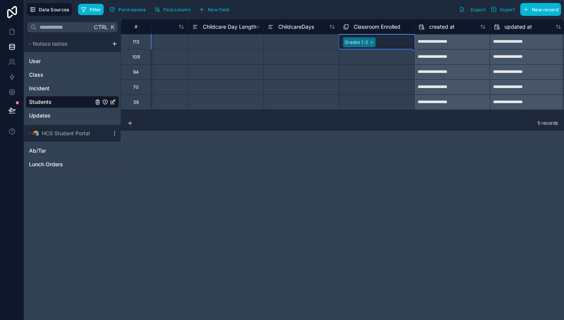
drag, startPoint x: 414, startPoint y: 48, endPoint x: 407, endPoint y: 104, distance: 56.3
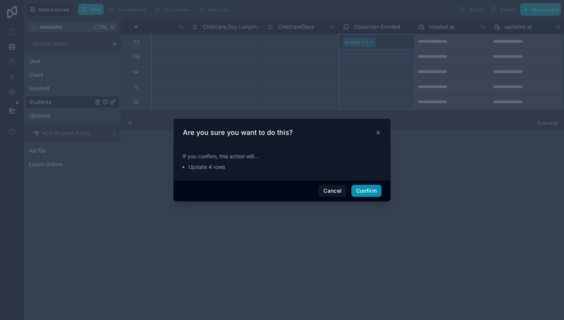
click at [368, 190] on button "Confirm" at bounding box center [367, 190] width 30 height 12
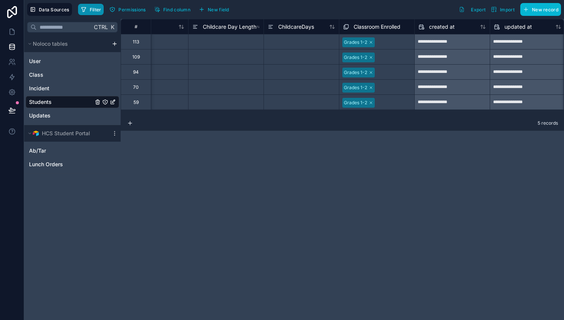
click at [95, 11] on span "Filter" at bounding box center [96, 10] width 12 height 6
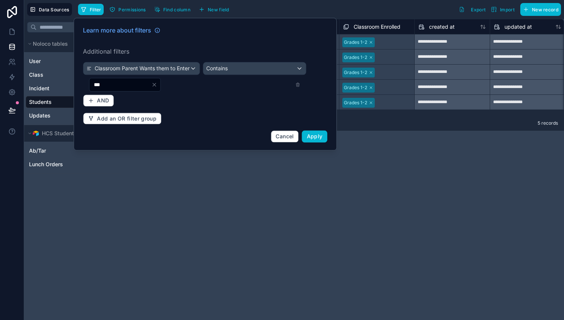
click at [130, 81] on input "***" at bounding box center [120, 84] width 62 height 11
type input "*********"
click at [320, 136] on span "Apply" at bounding box center [315, 136] width 16 height 6
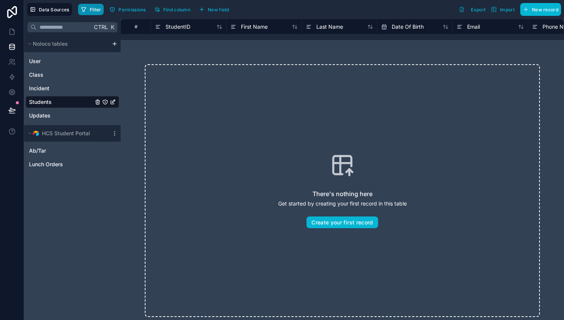
click at [94, 10] on span "Filter" at bounding box center [96, 10] width 12 height 6
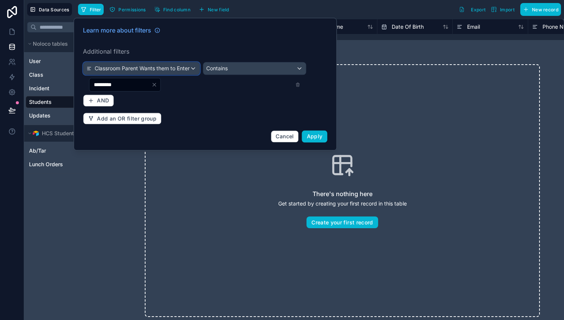
click at [144, 70] on span "Classroom Parent Wants them to Enter" at bounding box center [142, 69] width 95 height 8
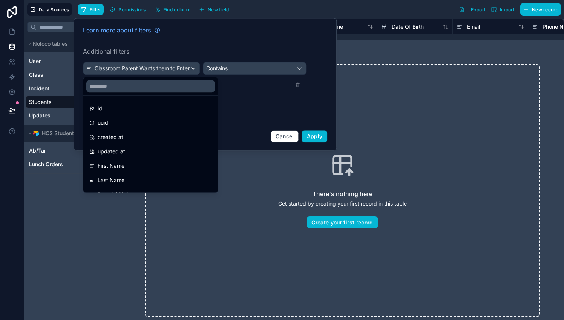
click at [195, 38] on div at bounding box center [205, 84] width 263 height 132
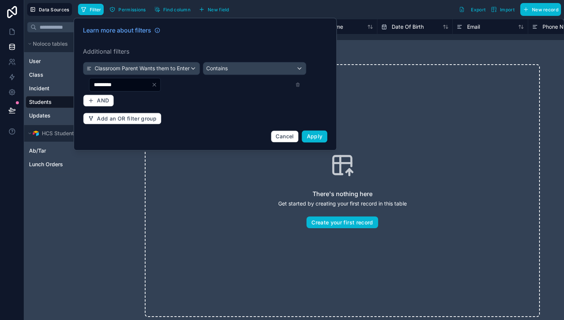
click at [143, 85] on input "*********" at bounding box center [120, 84] width 62 height 11
type input "**********"
click at [319, 133] on span "Apply" at bounding box center [315, 136] width 16 height 6
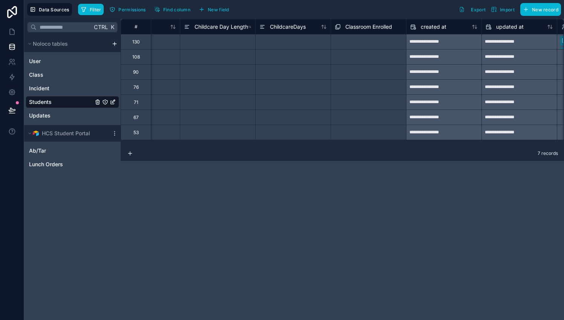
scroll to position [0, 1719]
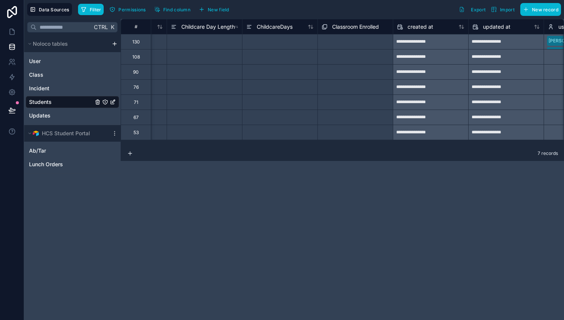
click at [352, 43] on div "Select a Classroom Enrolled" at bounding box center [352, 42] width 60 height 6
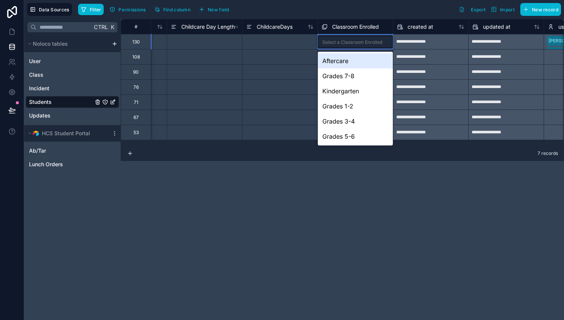
click at [352, 43] on div "Select a Classroom Enrolled" at bounding box center [353, 42] width 60 height 6
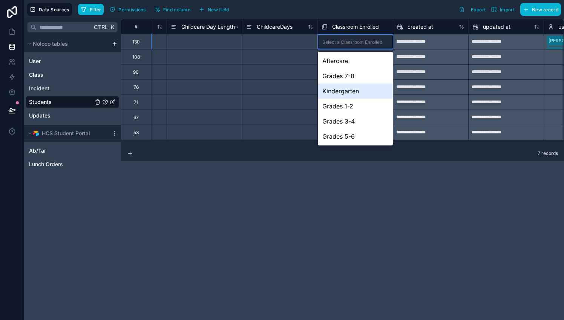
click at [344, 93] on div "Kindergarten" at bounding box center [355, 90] width 75 height 15
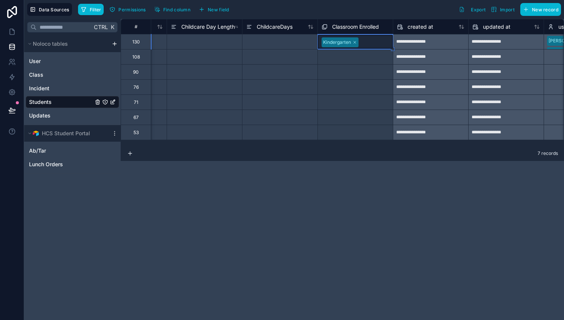
drag, startPoint x: 392, startPoint y: 49, endPoint x: 377, endPoint y: 131, distance: 83.6
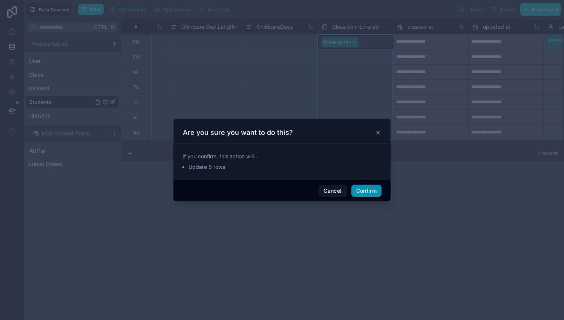
click at [369, 192] on button "Confirm" at bounding box center [367, 190] width 30 height 12
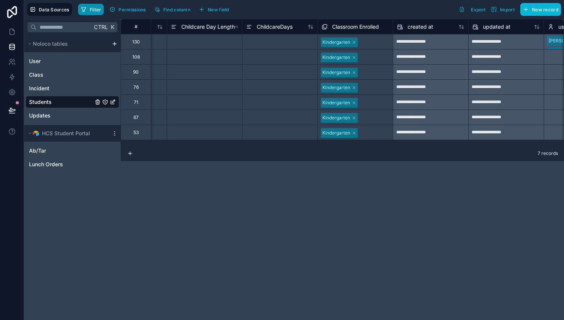
click at [96, 7] on span "Filter" at bounding box center [96, 10] width 12 height 6
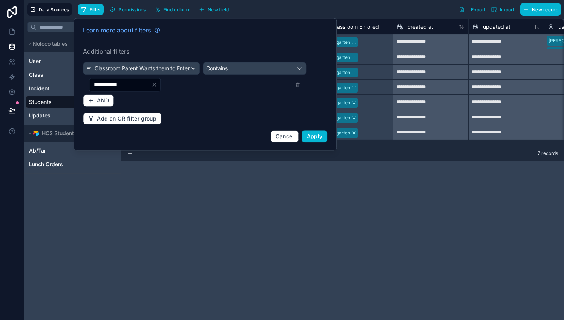
click at [130, 81] on input "**********" at bounding box center [120, 84] width 62 height 11
type input "***"
click at [315, 136] on span "Apply" at bounding box center [315, 136] width 16 height 6
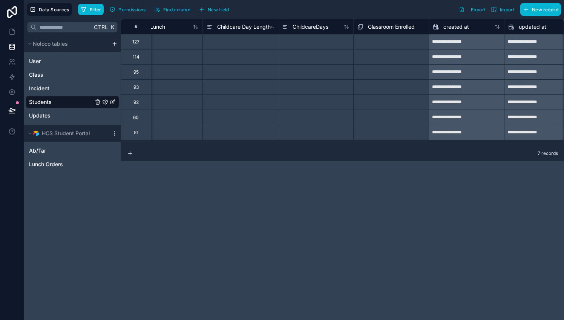
scroll to position [0, 1684]
click at [388, 48] on div "Select a Classroom Enrolled" at bounding box center [390, 41] width 75 height 15
click at [388, 40] on div "Select a Classroom Enrolled" at bounding box center [388, 42] width 60 height 6
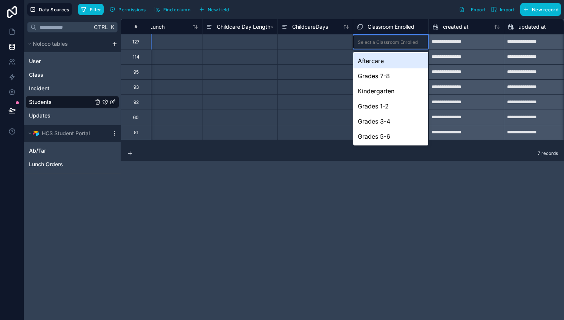
click at [388, 40] on div "Select a Classroom Enrolled" at bounding box center [388, 42] width 60 height 6
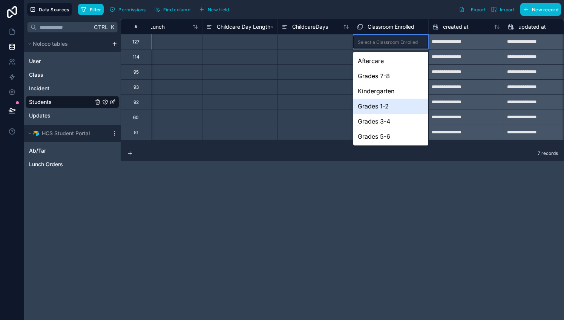
click at [385, 103] on div "Grades 1-2" at bounding box center [390, 105] width 75 height 15
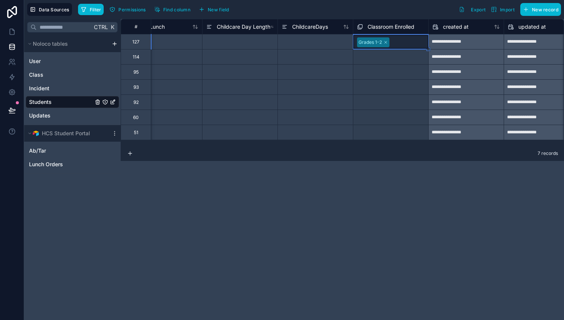
drag, startPoint x: 429, startPoint y: 48, endPoint x: 412, endPoint y: 135, distance: 88.9
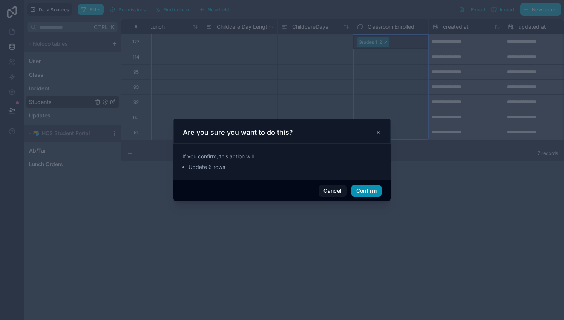
click at [372, 189] on button "Confirm" at bounding box center [367, 190] width 30 height 12
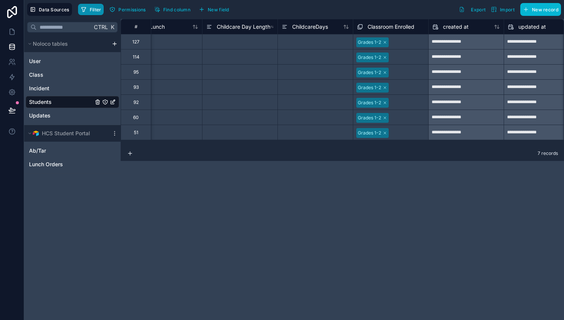
click at [88, 9] on button "Filter" at bounding box center [91, 9] width 26 height 11
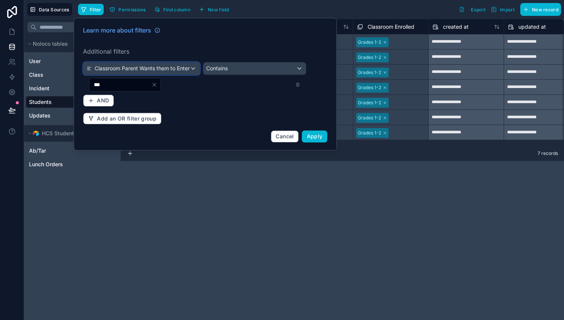
click at [142, 68] on span "Classroom Parent Wants them to Enter" at bounding box center [142, 69] width 95 height 8
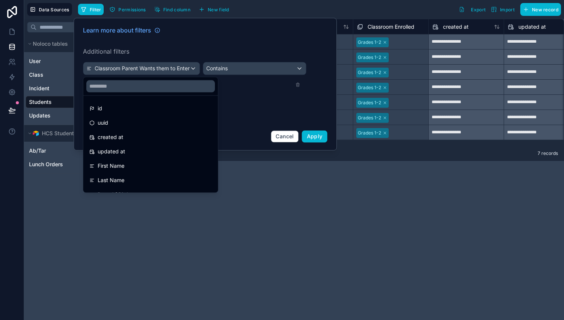
click at [142, 68] on div at bounding box center [205, 84] width 263 height 132
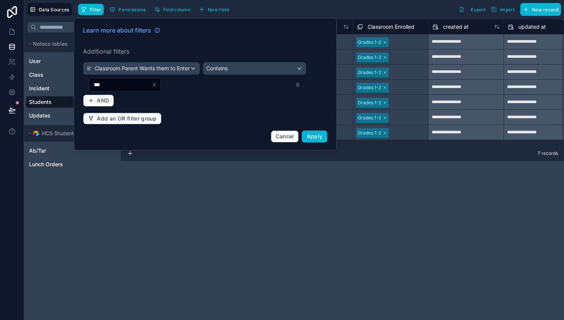
click at [128, 86] on input "***" at bounding box center [120, 84] width 62 height 11
type input "*"
click at [298, 83] on icon at bounding box center [297, 84] width 5 height 5
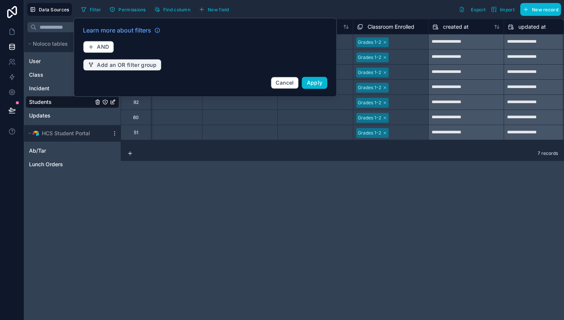
click at [128, 65] on span "Add an OR filter group" at bounding box center [127, 64] width 60 height 7
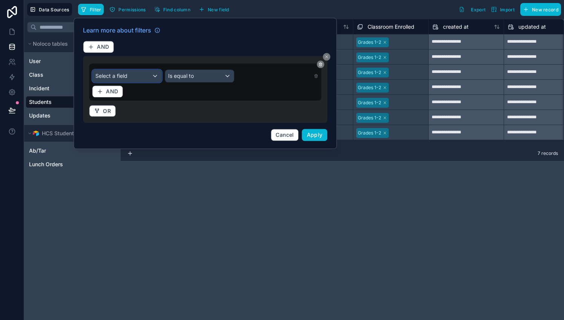
click at [142, 79] on div "Select a field" at bounding box center [126, 76] width 69 height 12
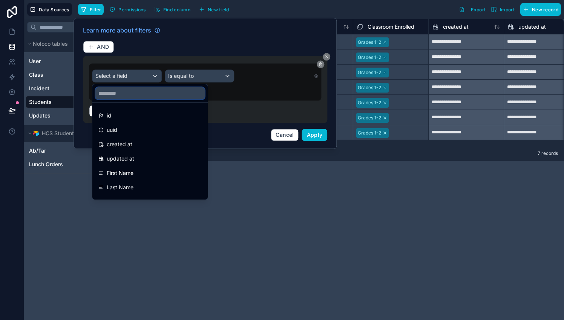
click at [135, 91] on input "text" at bounding box center [149, 93] width 109 height 12
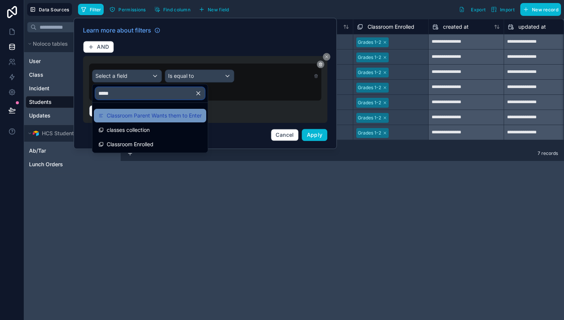
type input "*****"
click at [139, 116] on span "Classroom Parent Wants them to Enter" at bounding box center [154, 115] width 95 height 9
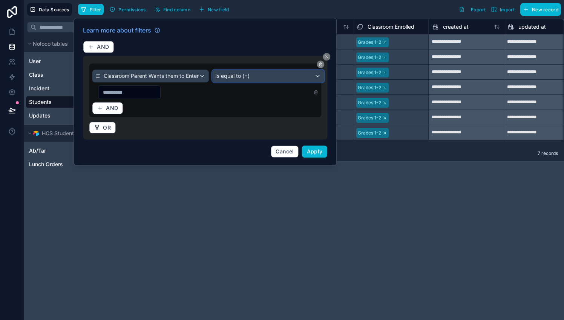
click at [232, 76] on span "Is equal to (=)" at bounding box center [232, 76] width 34 height 8
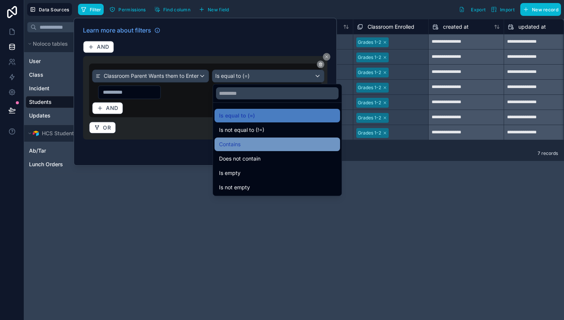
click at [238, 143] on span "Contains" at bounding box center [230, 144] width 22 height 9
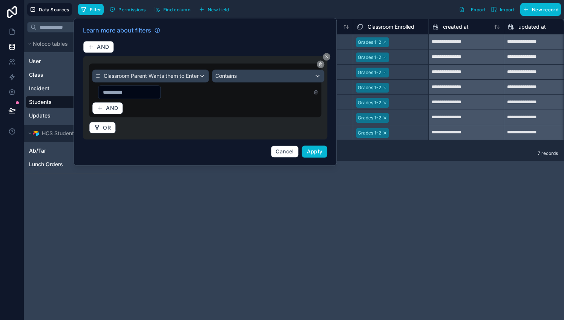
click at [160, 88] on input "text" at bounding box center [129, 92] width 62 height 11
type input "***"
click at [107, 125] on span "OR" at bounding box center [107, 127] width 8 height 7
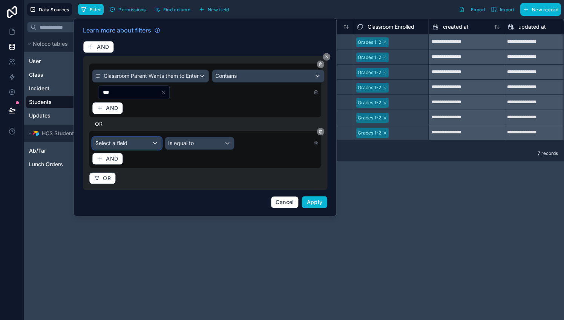
click at [131, 142] on div "Select a field" at bounding box center [126, 143] width 69 height 12
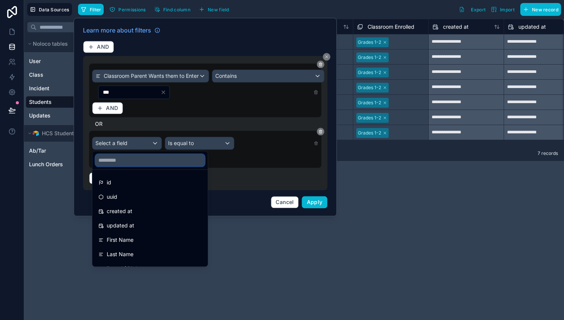
click at [138, 157] on input "text" at bounding box center [149, 160] width 109 height 12
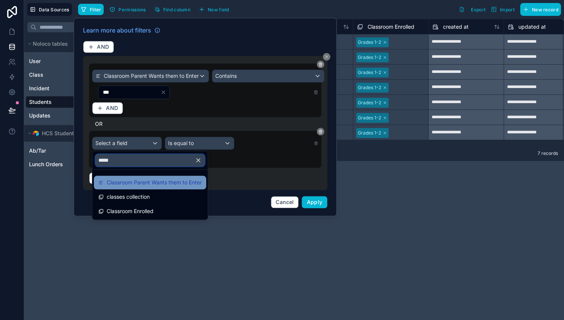
type input "*****"
click at [145, 184] on span "Classroom Parent Wants them to Enter" at bounding box center [154, 182] width 95 height 9
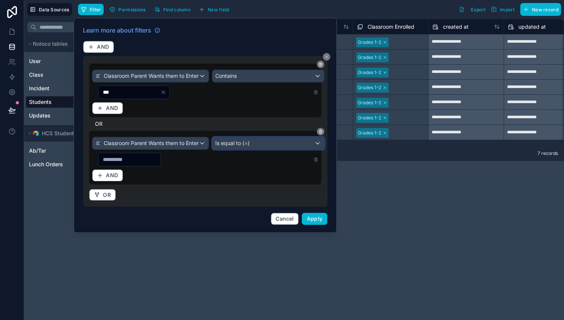
click at [223, 144] on span "Is equal to (=)" at bounding box center [232, 143] width 34 height 8
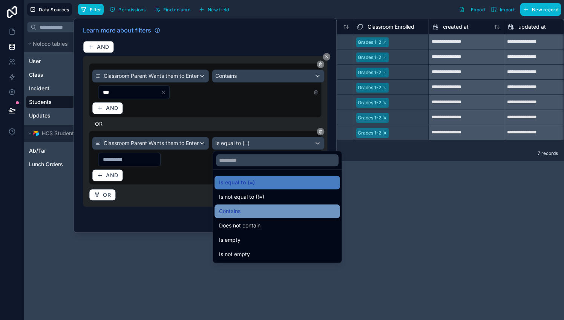
click at [237, 211] on span "Contains" at bounding box center [230, 210] width 22 height 9
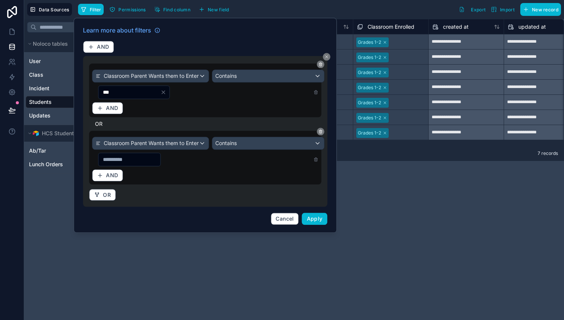
click at [157, 155] on input "text" at bounding box center [129, 159] width 62 height 11
type input "***"
click at [312, 219] on span "Apply" at bounding box center [315, 218] width 16 height 6
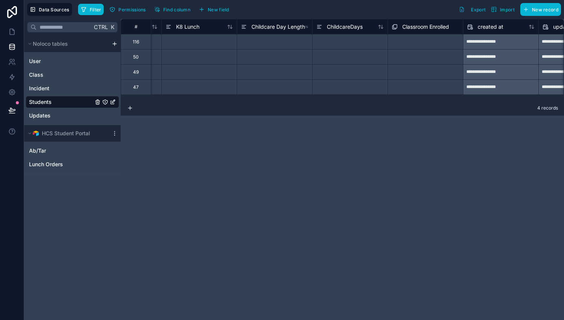
scroll to position [0, 1649]
click at [435, 43] on div "Select a Classroom Enrolled" at bounding box center [423, 42] width 60 height 6
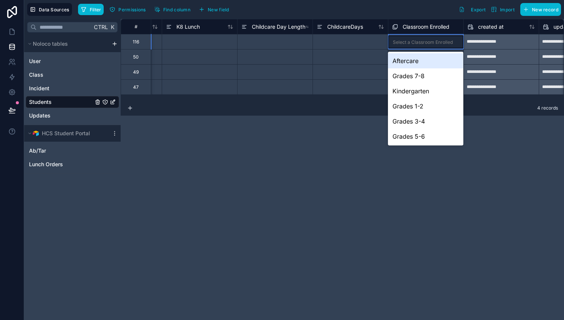
click at [435, 43] on div "Select a Classroom Enrolled" at bounding box center [423, 42] width 60 height 6
click at [426, 78] on div "Grades 7-8" at bounding box center [425, 75] width 75 height 15
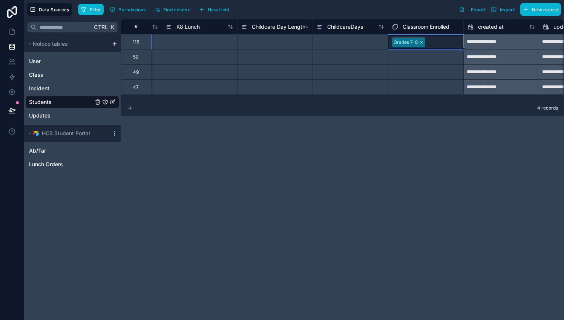
click at [430, 124] on div "**********" at bounding box center [343, 169] width 444 height 301
click at [447, 44] on div at bounding box center [443, 42] width 33 height 8
drag, startPoint x: 464, startPoint y: 50, endPoint x: 453, endPoint y: 91, distance: 43.0
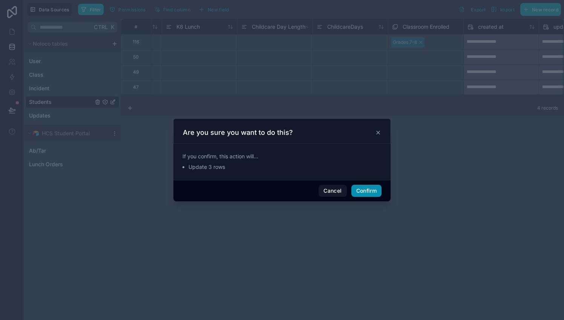
click at [374, 189] on button "Confirm" at bounding box center [367, 190] width 30 height 12
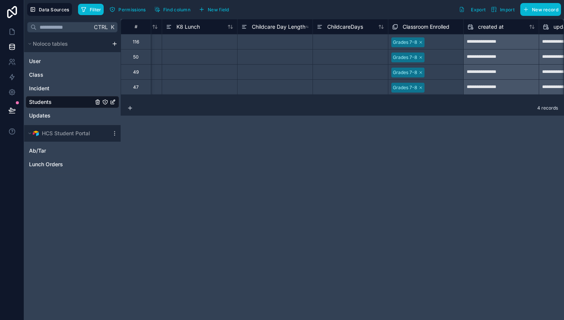
click at [374, 189] on div "**********" at bounding box center [343, 169] width 444 height 301
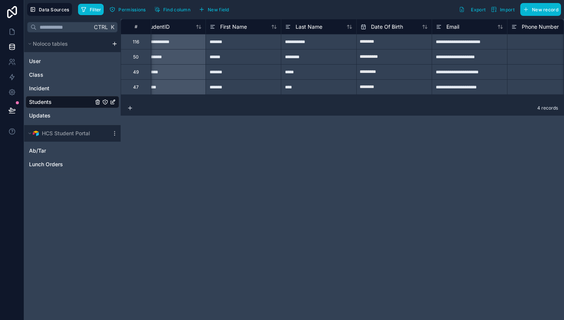
scroll to position [0, 0]
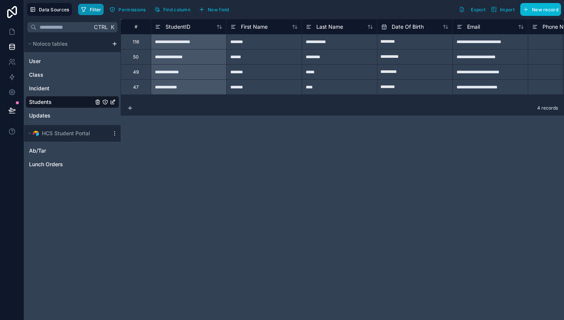
click at [95, 9] on span "Filter" at bounding box center [96, 10] width 12 height 6
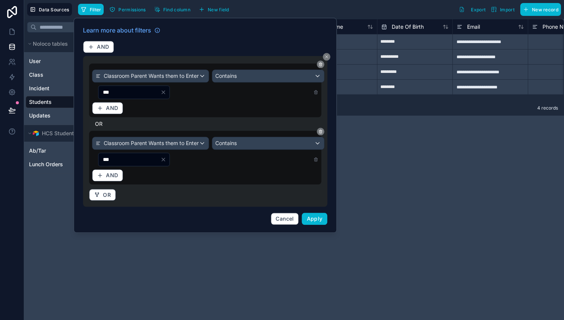
click at [134, 89] on input "***" at bounding box center [129, 92] width 62 height 11
type input "***"
click at [134, 152] on div "***" at bounding box center [134, 159] width 72 height 14
click at [132, 158] on input "***" at bounding box center [129, 159] width 62 height 11
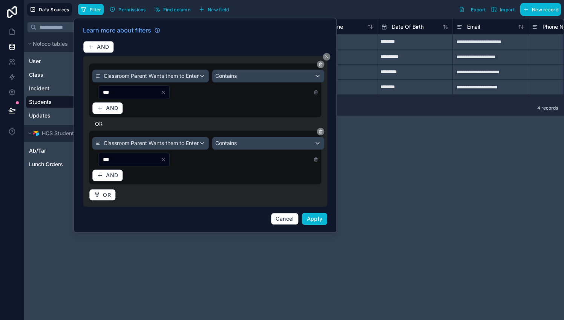
click at [132, 158] on input "***" at bounding box center [129, 159] width 62 height 11
type input "***"
click at [319, 220] on button "Apply" at bounding box center [315, 218] width 26 height 12
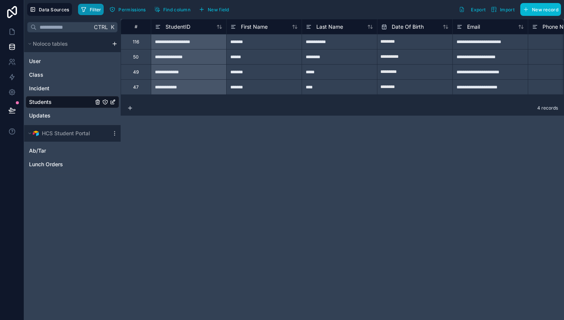
click at [92, 9] on span "Filter" at bounding box center [96, 10] width 12 height 6
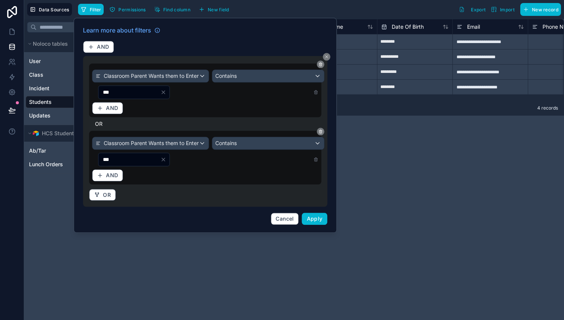
click at [128, 85] on div "***" at bounding box center [134, 92] width 72 height 14
click at [125, 91] on input "***" at bounding box center [129, 92] width 62 height 11
type input "***"
click at [124, 157] on input "***" at bounding box center [129, 159] width 62 height 11
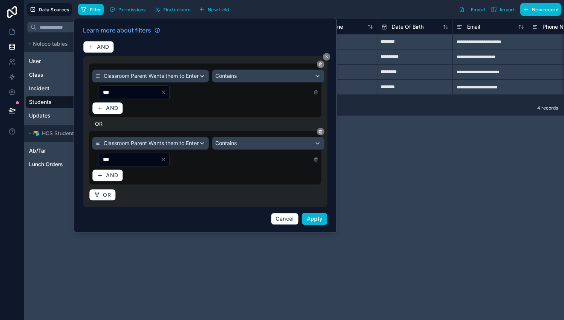
click at [124, 157] on input "***" at bounding box center [129, 159] width 62 height 11
type input "***"
click at [319, 219] on span "Apply" at bounding box center [315, 218] width 16 height 6
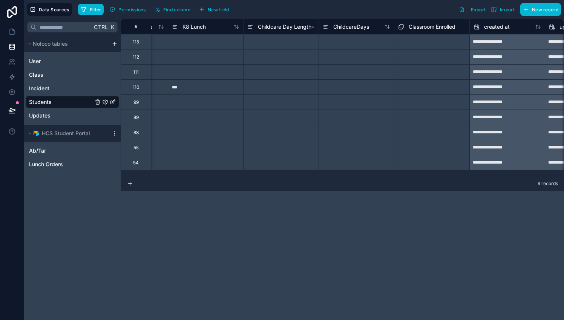
scroll to position [0, 1644]
click at [429, 39] on div "Select a Classroom Enrolled" at bounding box center [427, 42] width 60 height 6
click at [429, 39] on div "Select a Classroom Enrolled" at bounding box center [428, 42] width 60 height 6
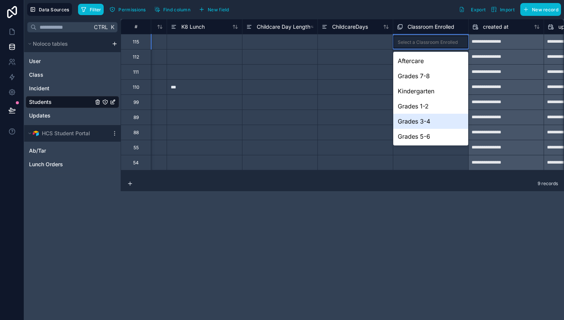
click at [425, 118] on div "Grades 3-4" at bounding box center [430, 121] width 75 height 15
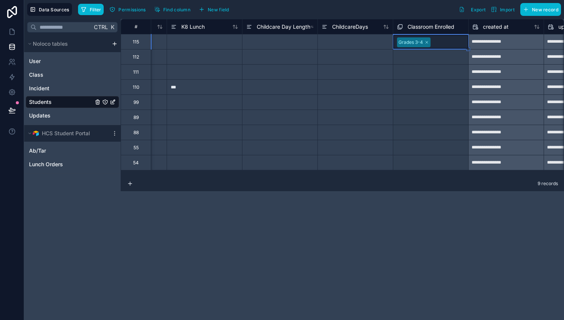
drag, startPoint x: 469, startPoint y: 47, endPoint x: 455, endPoint y: 158, distance: 111.7
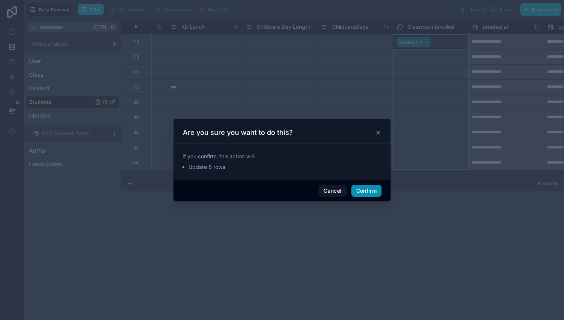
click at [364, 191] on button "Confirm" at bounding box center [367, 190] width 30 height 12
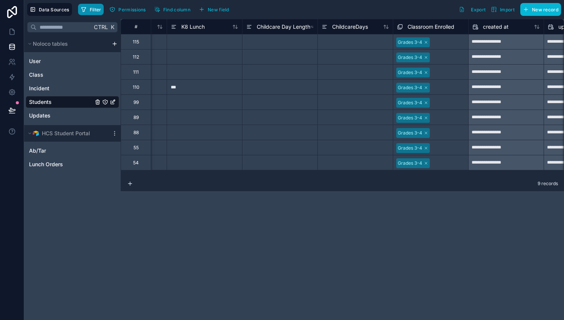
click at [93, 13] on button "Filter" at bounding box center [91, 9] width 26 height 11
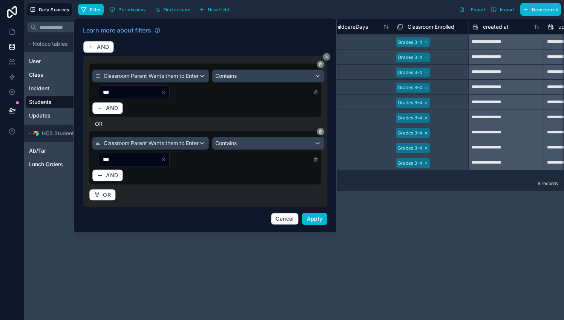
click at [118, 90] on input "***" at bounding box center [129, 92] width 62 height 11
type input "***"
click at [131, 156] on input "***" at bounding box center [129, 159] width 62 height 11
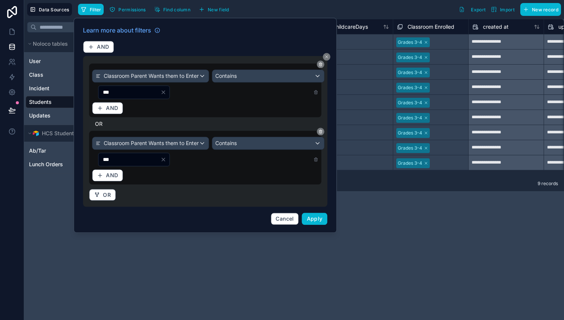
click at [131, 156] on input "***" at bounding box center [129, 159] width 62 height 11
type input "***"
click at [318, 215] on span "Apply" at bounding box center [315, 218] width 16 height 6
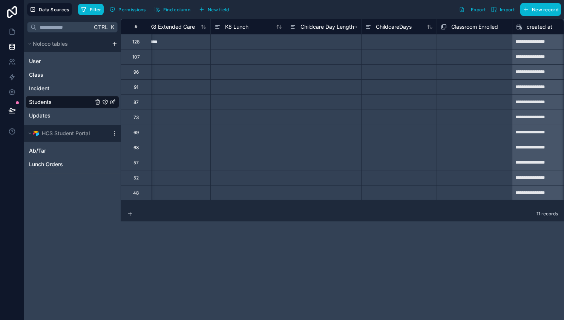
scroll to position [0, 1603]
click at [463, 37] on div "Select a Classroom Enrolled" at bounding box center [472, 41] width 75 height 11
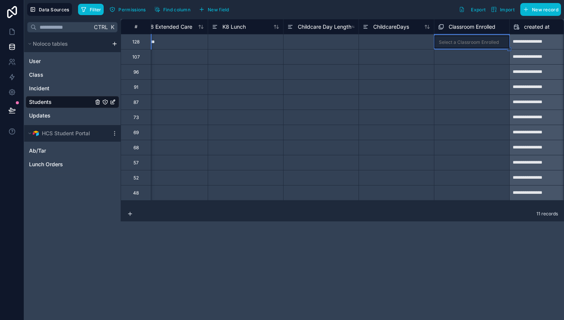
click at [463, 37] on div "Select a Classroom Enrolled" at bounding box center [472, 41] width 75 height 13
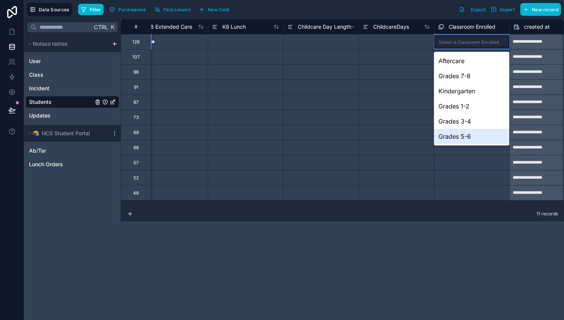
click at [471, 135] on div "Grades 5-6" at bounding box center [471, 136] width 75 height 15
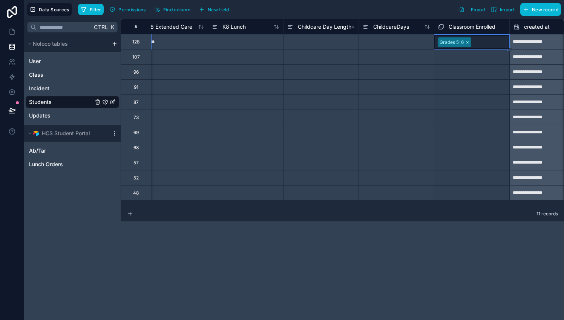
drag, startPoint x: 509, startPoint y: 49, endPoint x: 489, endPoint y: 191, distance: 142.9
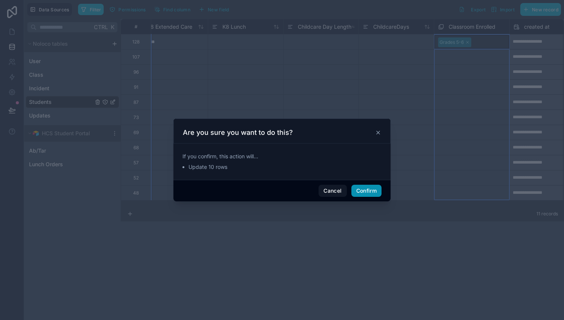
click at [362, 187] on button "Confirm" at bounding box center [367, 190] width 30 height 12
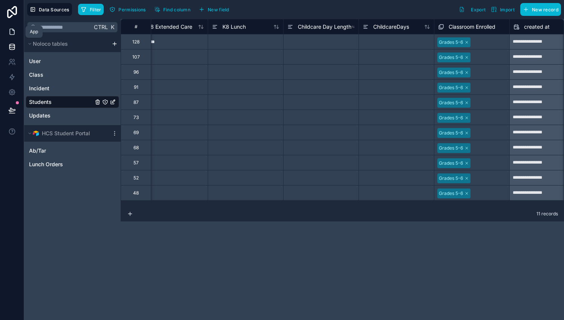
click at [15, 32] on icon at bounding box center [12, 32] width 8 height 8
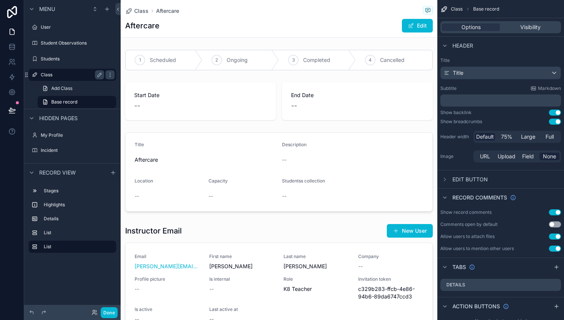
click at [56, 74] on label "Class" at bounding box center [71, 75] width 60 height 6
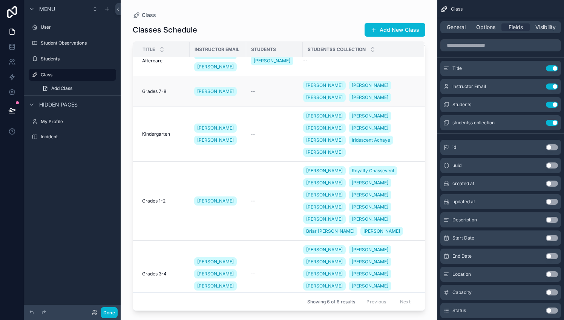
scroll to position [8, 0]
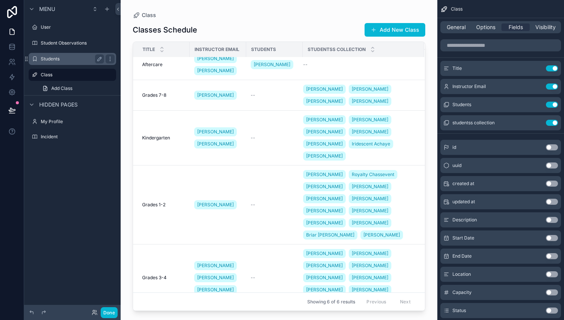
click at [69, 60] on label "Students" at bounding box center [71, 59] width 60 height 6
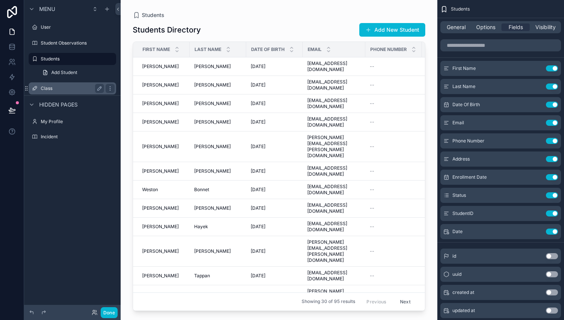
click at [60, 86] on label "Class" at bounding box center [71, 88] width 60 height 6
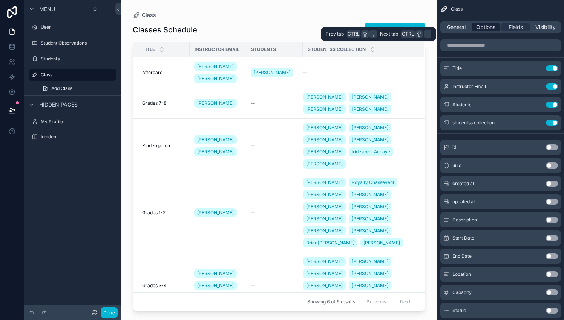
click at [491, 28] on span "Options" at bounding box center [485, 27] width 19 height 8
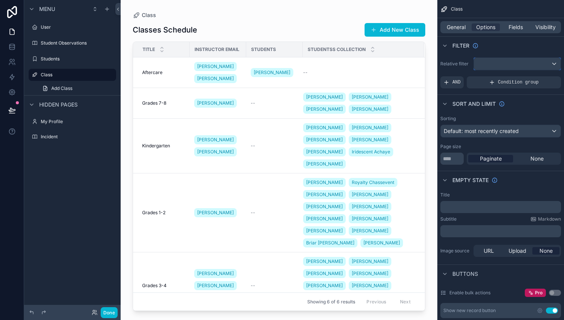
click at [510, 63] on div "scrollable content" at bounding box center [517, 64] width 87 height 12
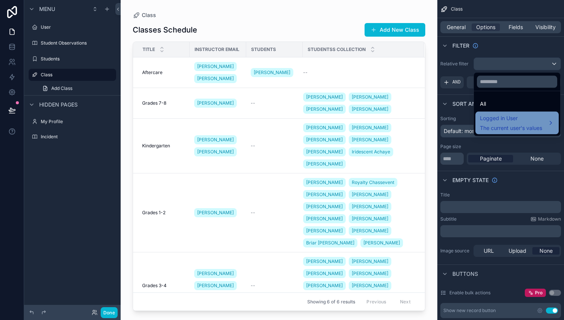
click at [503, 116] on span "Logged in User" at bounding box center [511, 118] width 62 height 9
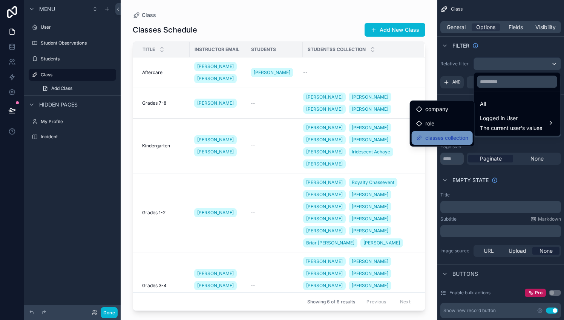
click at [463, 132] on div "classes collection" at bounding box center [442, 138] width 61 height 14
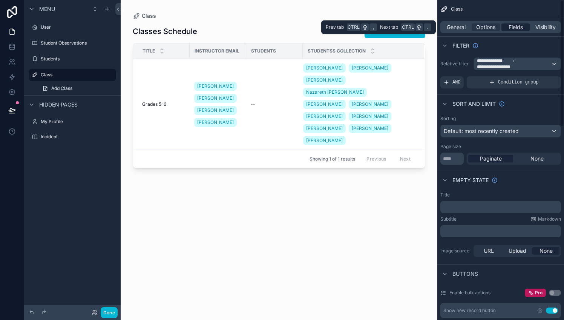
click at [522, 25] on span "Fields" at bounding box center [516, 27] width 14 height 8
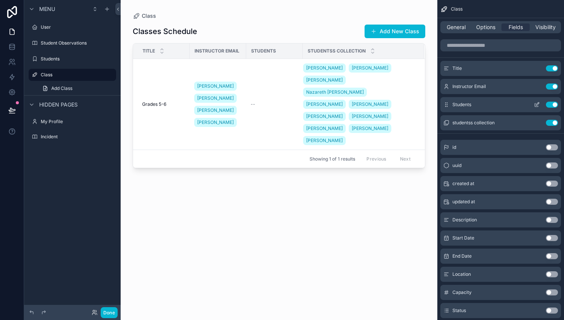
click at [536, 104] on icon "scrollable content" at bounding box center [537, 104] width 6 height 6
click at [553, 105] on button "Use setting" at bounding box center [552, 104] width 12 height 6
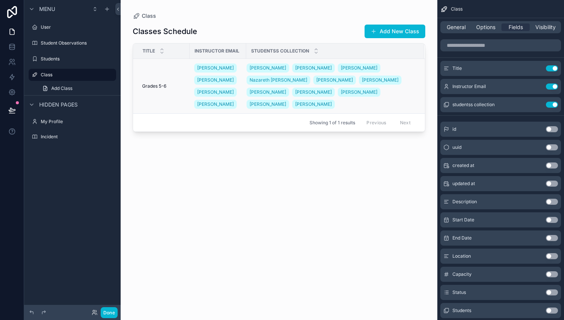
click at [161, 101] on td "Grades 5-6 Grades 5-6" at bounding box center [161, 86] width 57 height 55
click at [152, 89] on span "Grades 5-6" at bounding box center [154, 86] width 24 height 6
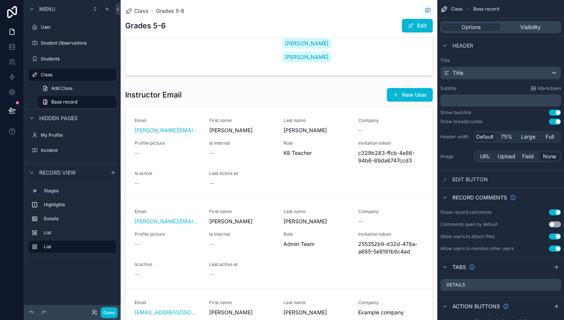
scroll to position [284, 0]
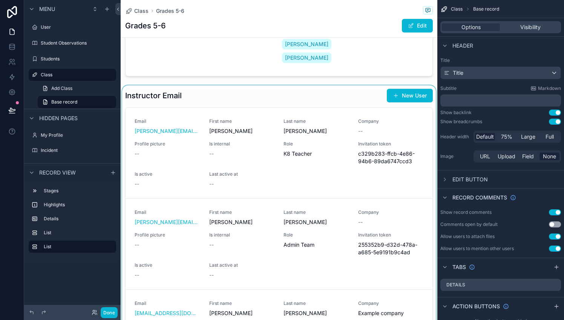
click at [406, 88] on div "scrollable content" at bounding box center [279, 217] width 317 height 264
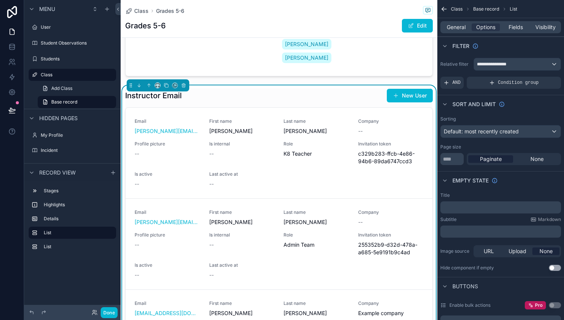
click at [406, 89] on button "New User" at bounding box center [410, 96] width 46 height 14
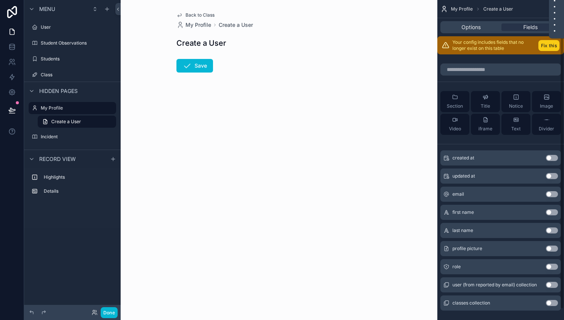
click at [551, 44] on button "Fix this" at bounding box center [549, 45] width 21 height 11
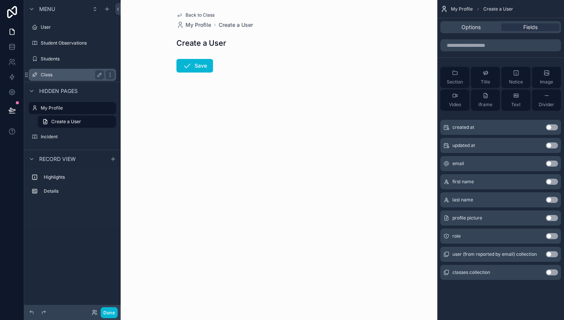
click at [48, 77] on label "Class" at bounding box center [71, 75] width 60 height 6
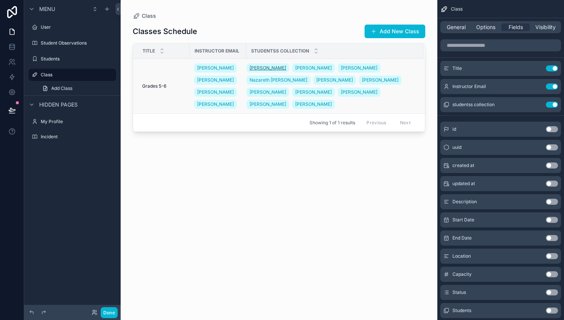
click at [266, 71] on span "[PERSON_NAME]" at bounding box center [268, 68] width 37 height 6
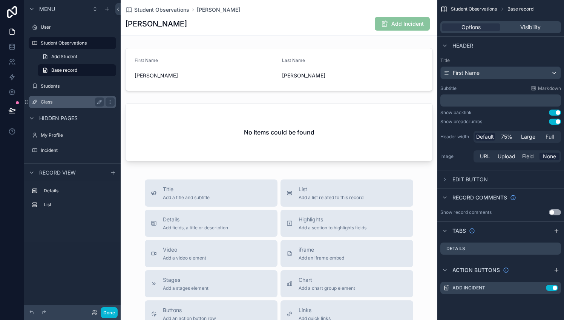
click at [52, 104] on label "Class" at bounding box center [71, 102] width 60 height 6
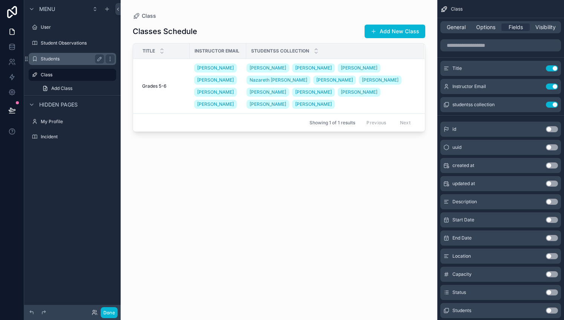
click at [62, 59] on label "Students" at bounding box center [71, 59] width 60 height 6
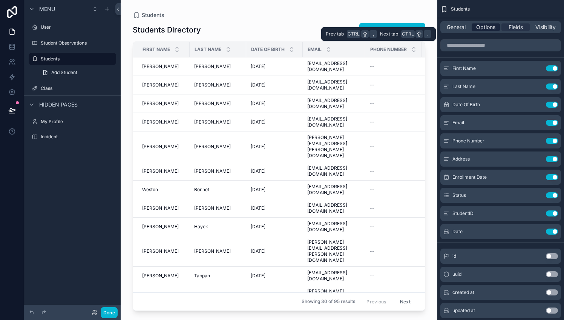
click at [487, 26] on span "Options" at bounding box center [485, 27] width 19 height 8
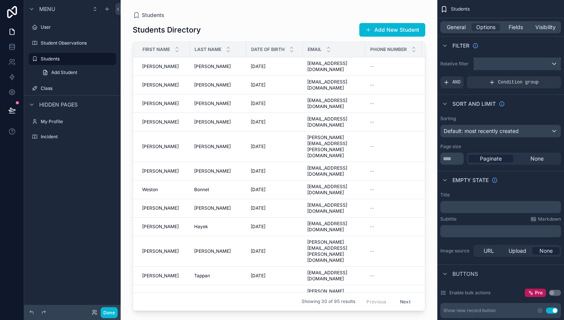
click at [529, 68] on div "scrollable content" at bounding box center [517, 64] width 87 height 12
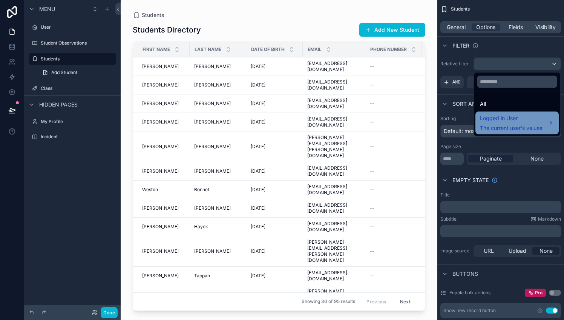
click at [517, 124] on span "The current user's values" at bounding box center [511, 128] width 62 height 8
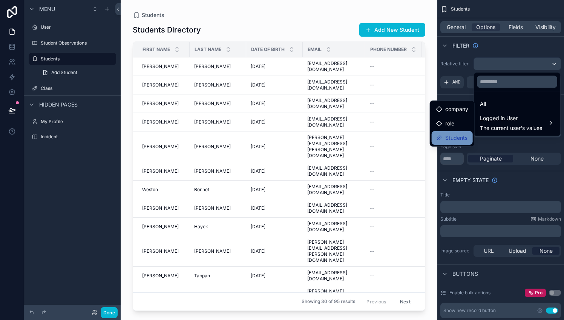
click at [464, 137] on span "Students" at bounding box center [457, 137] width 22 height 9
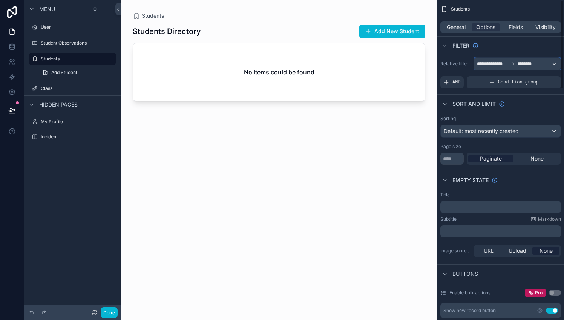
click at [529, 65] on span "********" at bounding box center [527, 64] width 19 height 6
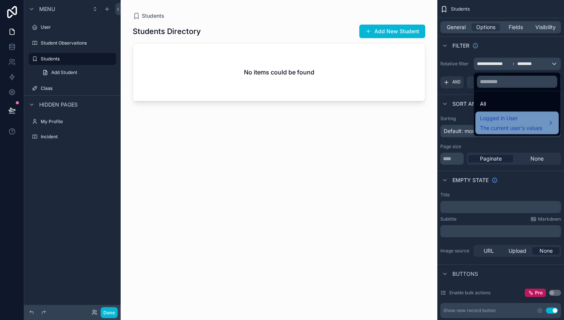
click at [510, 119] on span "Logged in User" at bounding box center [511, 118] width 62 height 9
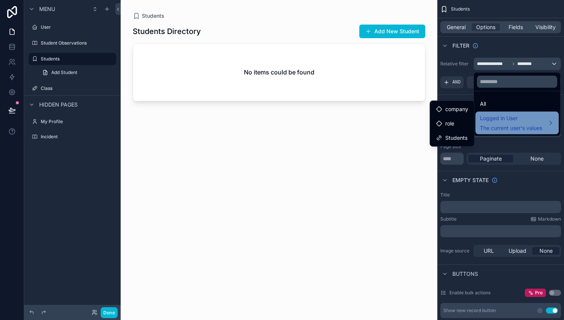
click at [510, 119] on span "Logged in User" at bounding box center [511, 118] width 62 height 9
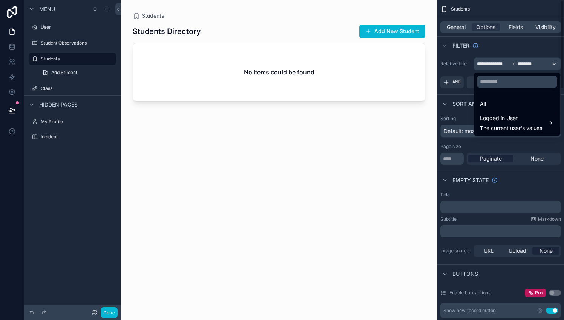
click at [303, 154] on div "scrollable content" at bounding box center [279, 155] width 317 height 310
click at [96, 58] on div "scrollable content" at bounding box center [282, 160] width 564 height 320
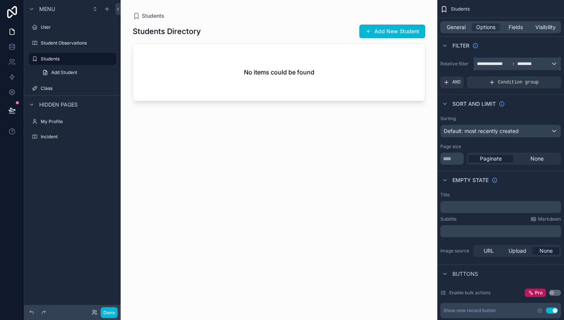
click at [493, 65] on span "**********" at bounding box center [493, 64] width 33 height 6
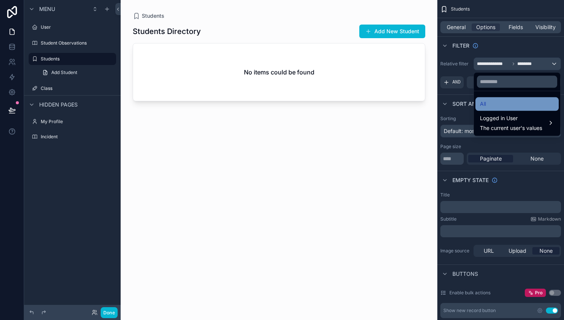
click at [485, 101] on span "All" at bounding box center [483, 103] width 6 height 9
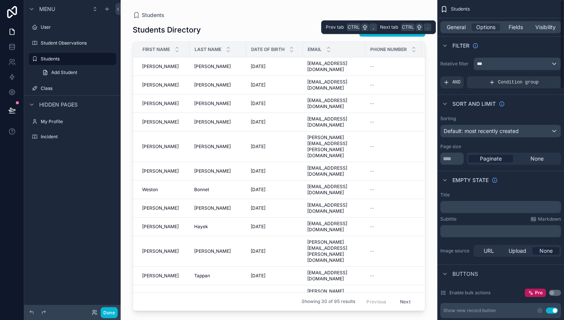
click at [543, 31] on div "General Options Fields Visibility" at bounding box center [501, 27] width 121 height 12
click at [546, 28] on span "Visibility" at bounding box center [546, 27] width 20 height 8
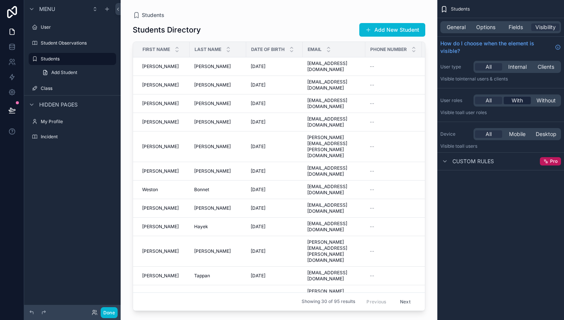
click at [521, 100] on span "With" at bounding box center [517, 101] width 11 height 8
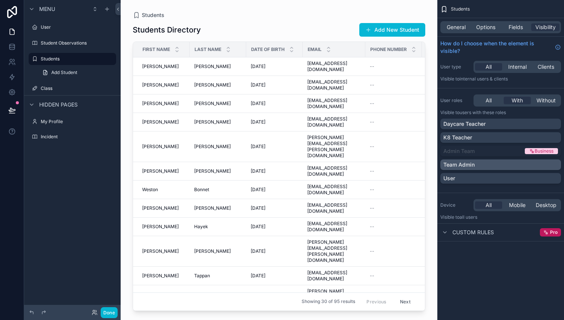
click at [488, 166] on div "Team Admin" at bounding box center [501, 165] width 115 height 8
click at [70, 174] on div "Menu User Student Observations Students Add Student Class Hidden pages My Profi…" at bounding box center [72, 155] width 97 height 310
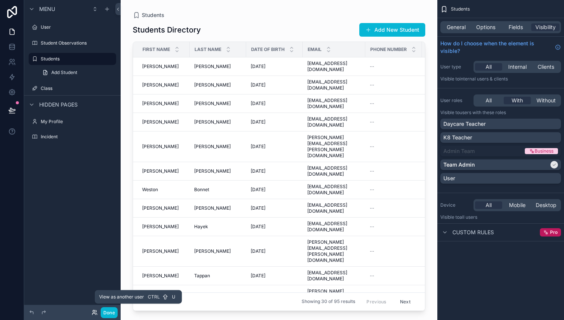
click at [94, 310] on icon at bounding box center [94, 311] width 2 height 2
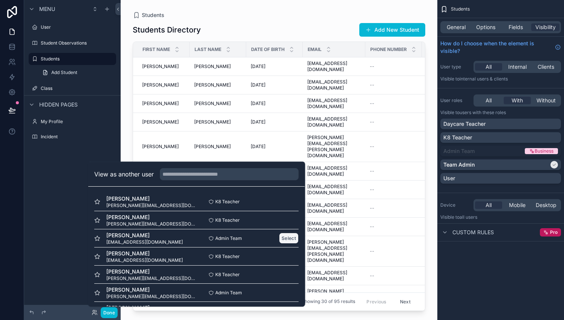
click at [281, 236] on button "Select" at bounding box center [290, 237] width 20 height 11
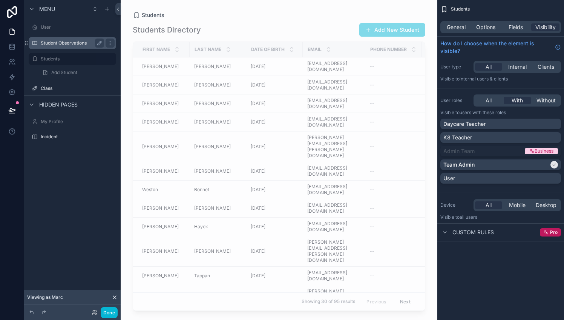
click at [79, 43] on label "Student Observations" at bounding box center [71, 43] width 60 height 6
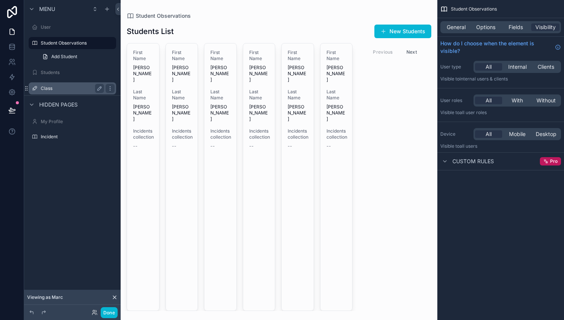
click at [58, 85] on div "Class" at bounding box center [72, 88] width 63 height 9
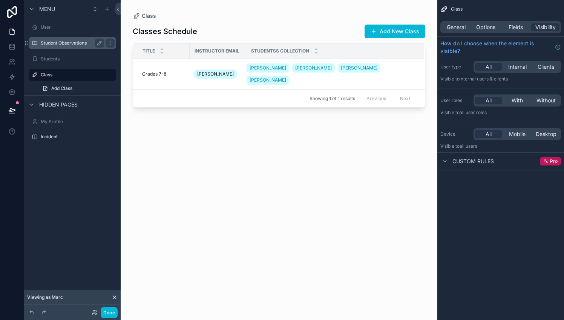
click at [70, 44] on label "Student Observations" at bounding box center [71, 43] width 60 height 6
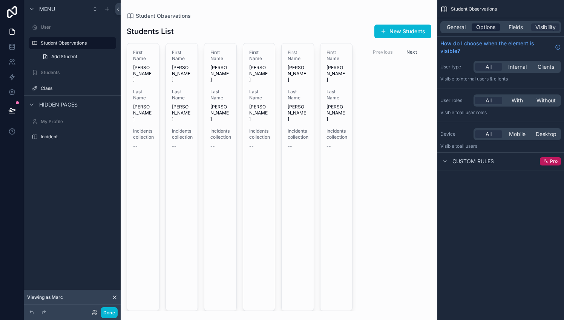
click at [487, 31] on span "Options" at bounding box center [485, 27] width 19 height 8
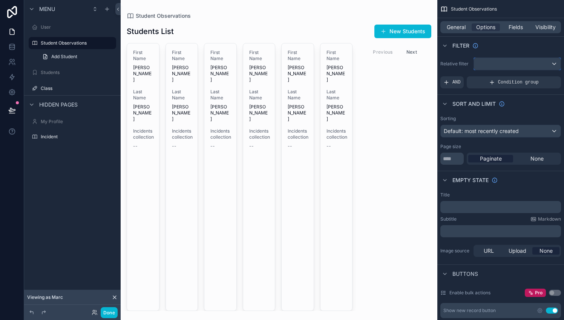
click at [526, 65] on div "scrollable content" at bounding box center [517, 64] width 87 height 12
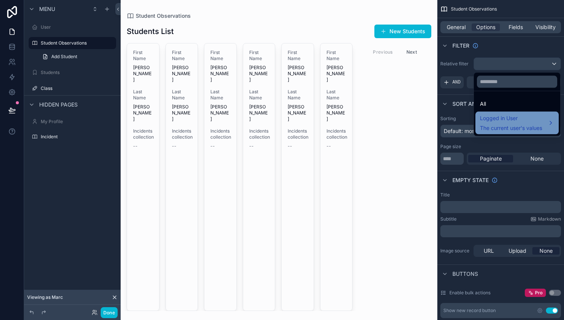
click at [522, 117] on span "Logged in User" at bounding box center [511, 118] width 62 height 9
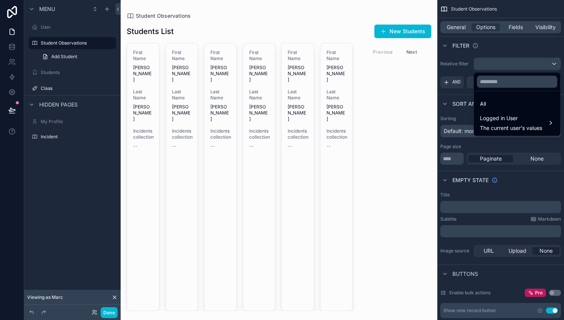
click at [138, 125] on div "scrollable content" at bounding box center [279, 160] width 317 height 320
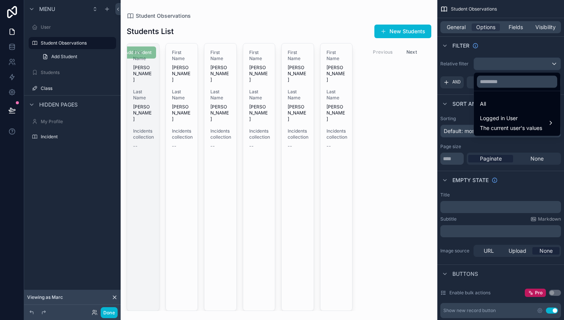
click at [140, 128] on span "Incidents collection" at bounding box center [143, 134] width 20 height 12
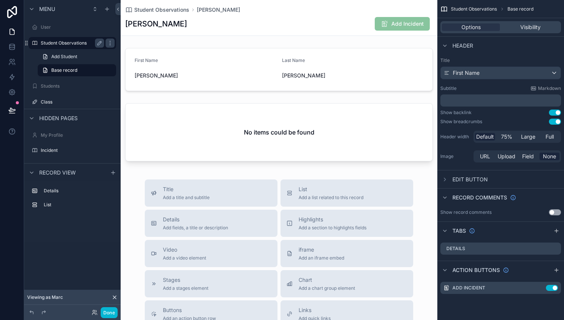
click at [63, 42] on label "Student Observations" at bounding box center [71, 43] width 60 height 6
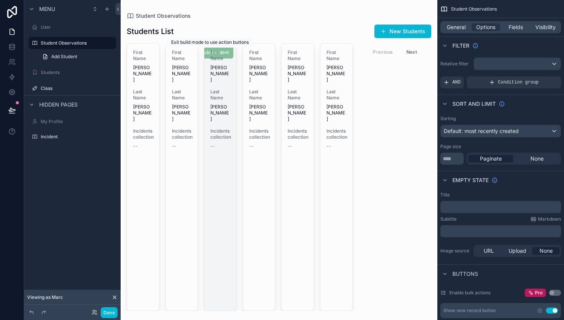
click at [221, 55] on span "Add Incident" at bounding box center [211, 53] width 45 height 8
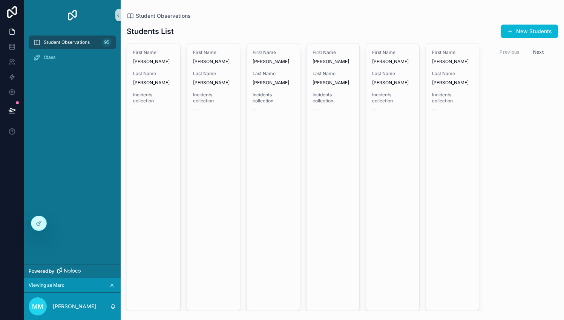
click at [183, 261] on div "First Name Zane Claudio Last Name Romero Incidents collection -- Add Incident F…" at bounding box center [343, 176] width 444 height 267
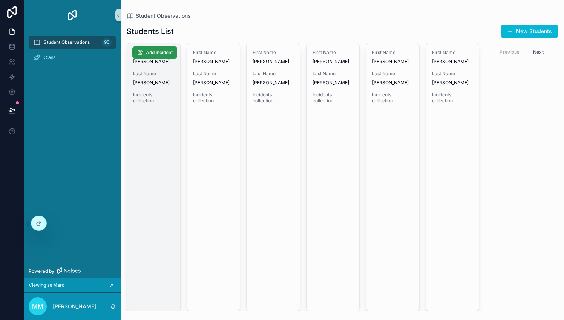
click at [157, 51] on span "Add Incident" at bounding box center [159, 52] width 27 height 6
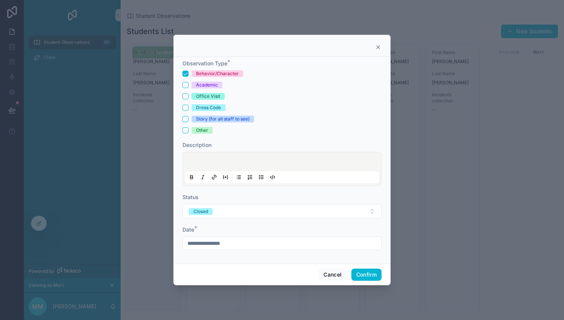
click at [380, 46] on icon at bounding box center [378, 47] width 6 height 6
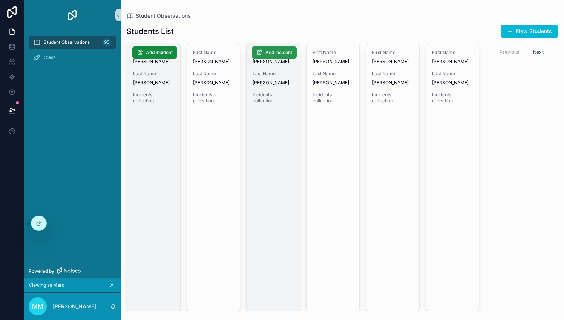
click at [276, 50] on span "Add Incident" at bounding box center [279, 52] width 27 height 6
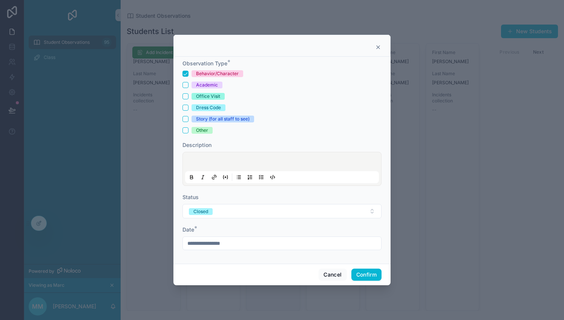
click at [242, 160] on p at bounding box center [284, 163] width 194 height 8
click at [368, 275] on button "Confirm" at bounding box center [367, 274] width 30 height 12
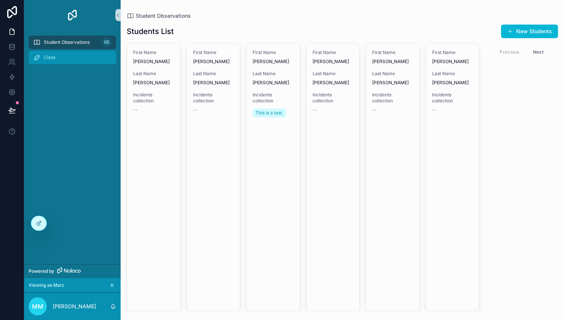
click at [75, 60] on div "Class" at bounding box center [72, 57] width 78 height 12
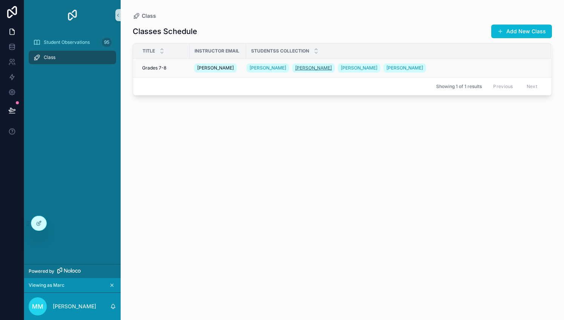
click at [332, 65] on span "Andrew Heatwole" at bounding box center [313, 68] width 37 height 6
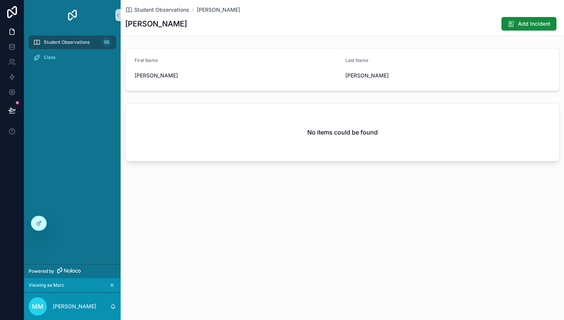
click at [528, 224] on div "Student Observations Andrew Andrew Add Incident First Name Andrew Last Name Hea…" at bounding box center [343, 160] width 444 height 320
click at [64, 52] on div "Class" at bounding box center [72, 57] width 78 height 12
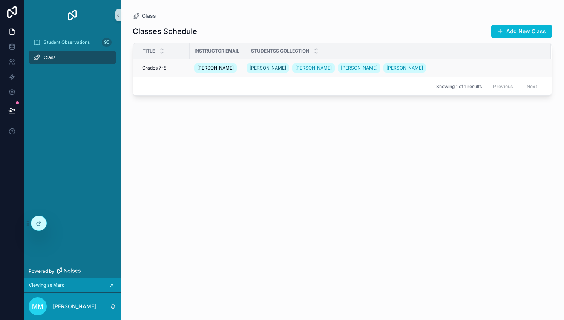
click at [278, 65] on span "[PERSON_NAME]" at bounding box center [268, 68] width 37 height 6
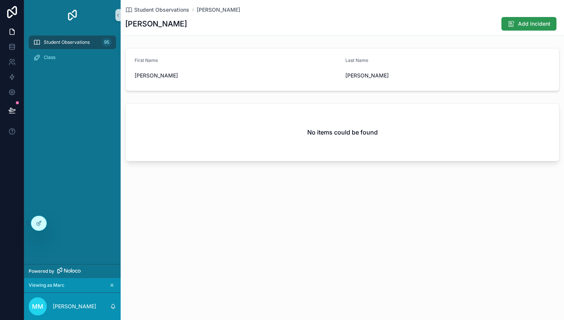
click at [526, 23] on span "Add Incident" at bounding box center [534, 24] width 32 height 8
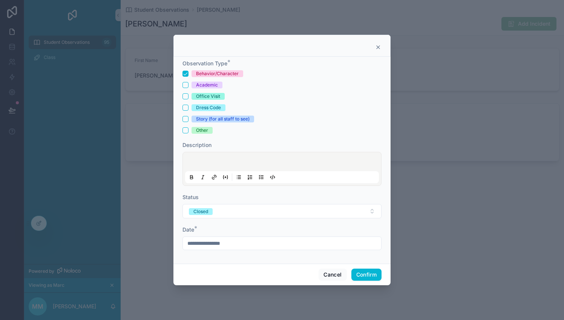
click at [381, 48] on icon at bounding box center [378, 47] width 6 height 6
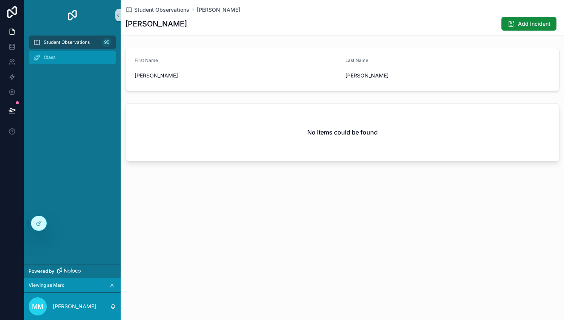
click at [66, 57] on div "Class" at bounding box center [72, 57] width 78 height 12
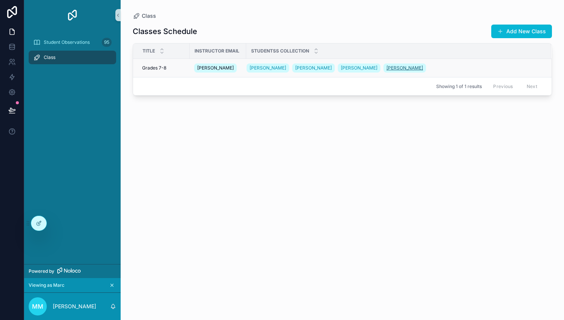
click at [401, 68] on span "Elliott Cook" at bounding box center [405, 68] width 37 height 6
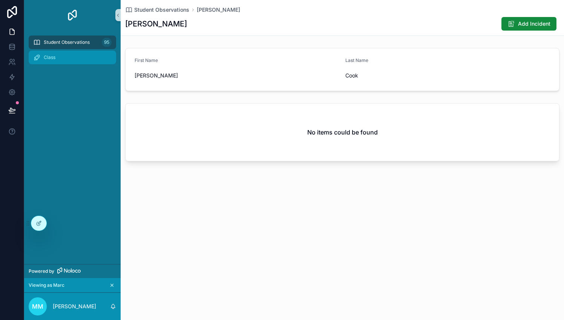
click at [69, 55] on div "Class" at bounding box center [72, 57] width 78 height 12
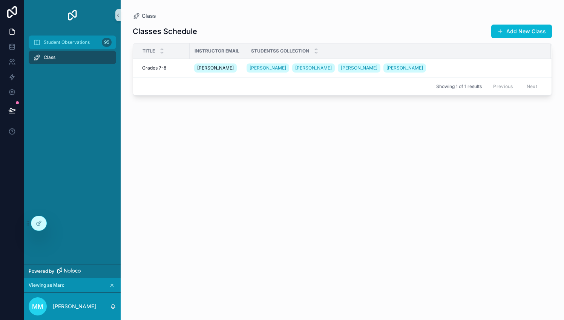
click at [63, 41] on span "Student Observations" at bounding box center [67, 42] width 46 height 6
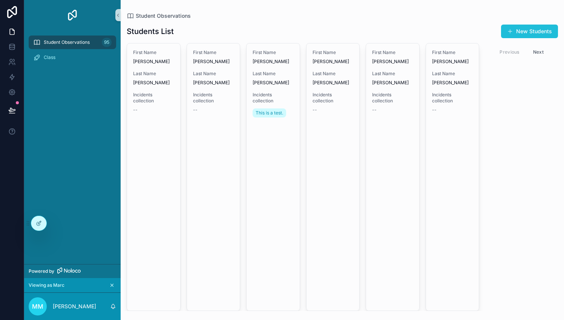
click at [522, 27] on button "New Students" at bounding box center [529, 32] width 57 height 14
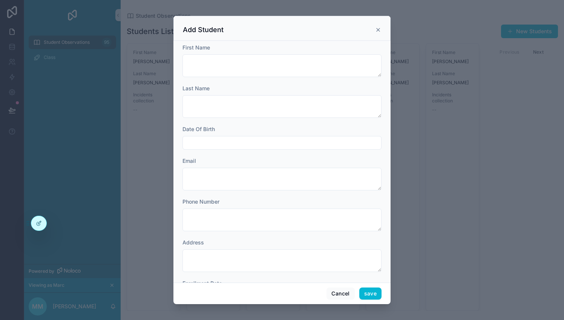
scroll to position [119, 0]
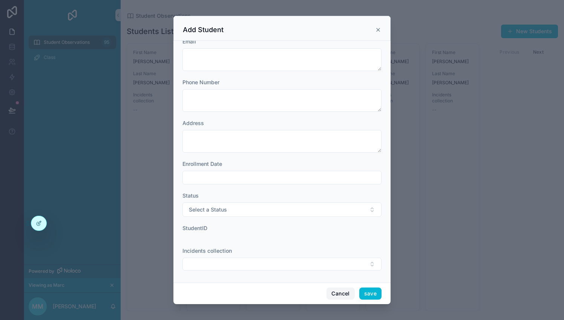
click at [338, 291] on button "Cancel" at bounding box center [341, 293] width 28 height 12
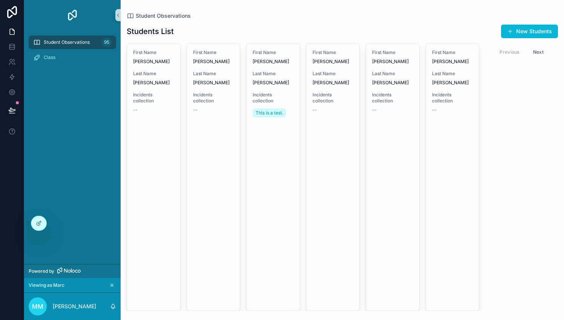
click at [112, 284] on icon "scrollable content" at bounding box center [111, 284] width 5 height 5
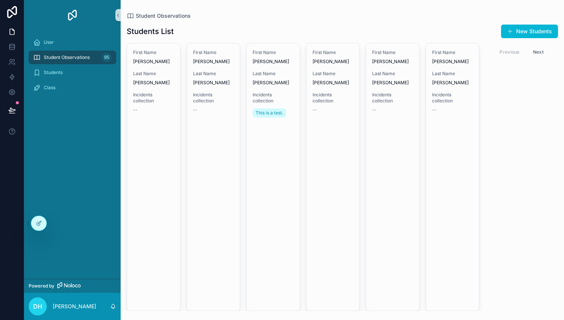
click at [35, 304] on span "DH" at bounding box center [37, 305] width 9 height 9
click at [88, 179] on div "User Student Observations 95 Students Class" at bounding box center [72, 154] width 97 height 248
click at [86, 303] on p "[PERSON_NAME]" at bounding box center [74, 306] width 43 height 8
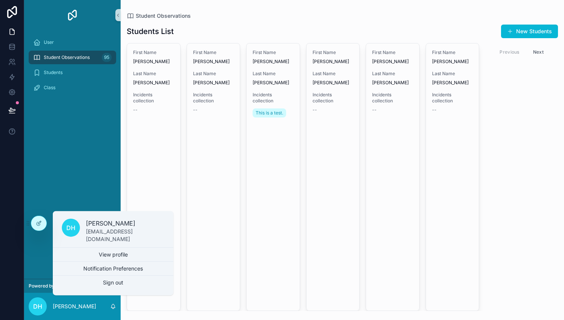
click at [38, 233] on div "User Student Observations 95 Students Class" at bounding box center [72, 154] width 97 height 248
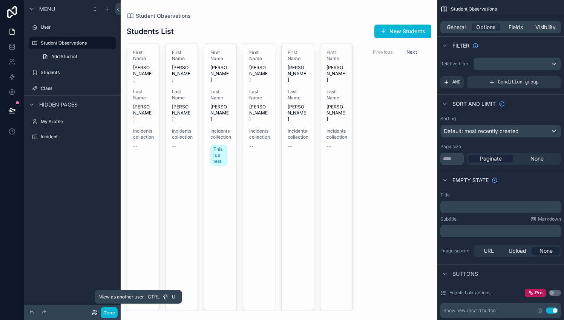
click at [94, 312] on icon at bounding box center [94, 311] width 2 height 2
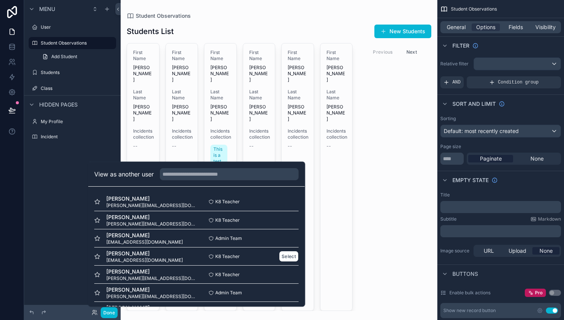
click at [131, 255] on span "[PERSON_NAME]" at bounding box center [144, 253] width 77 height 8
click at [281, 252] on button "Select" at bounding box center [290, 255] width 20 height 11
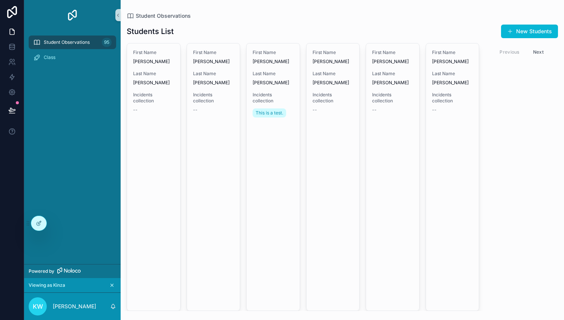
click at [97, 221] on div "Student Observations 95 Class" at bounding box center [72, 147] width 97 height 234
click at [8, 48] on link at bounding box center [12, 46] width 24 height 15
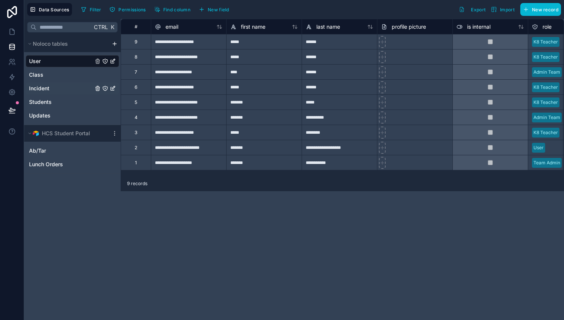
click at [46, 85] on span "Incident" at bounding box center [39, 89] width 20 height 8
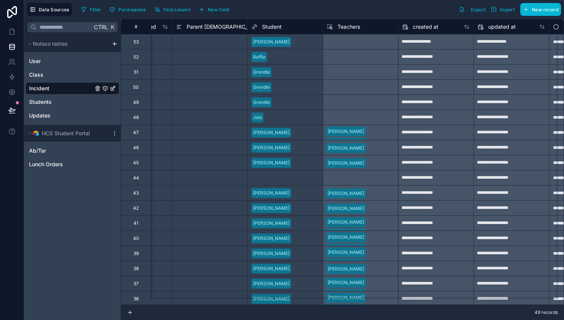
scroll to position [0, 809]
click at [277, 24] on span "Student" at bounding box center [272, 27] width 20 height 8
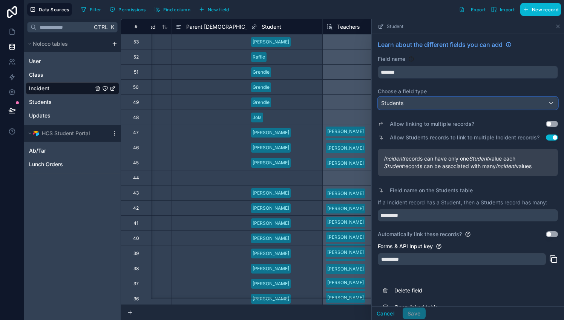
click at [442, 103] on div "Students" at bounding box center [468, 103] width 180 height 12
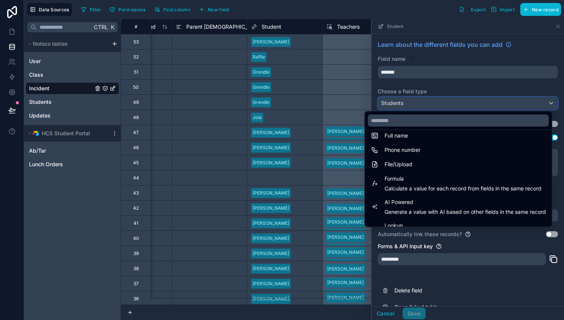
scroll to position [219, 0]
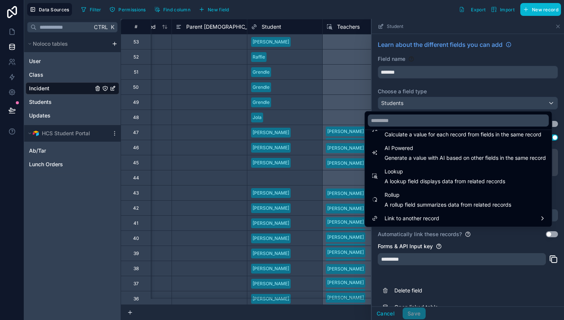
click at [460, 83] on div at bounding box center [468, 169] width 192 height 301
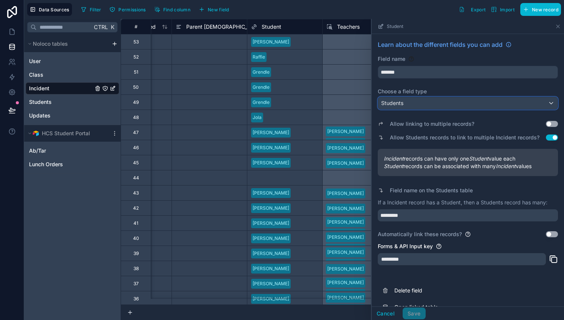
click at [453, 101] on div "Students" at bounding box center [468, 103] width 180 height 12
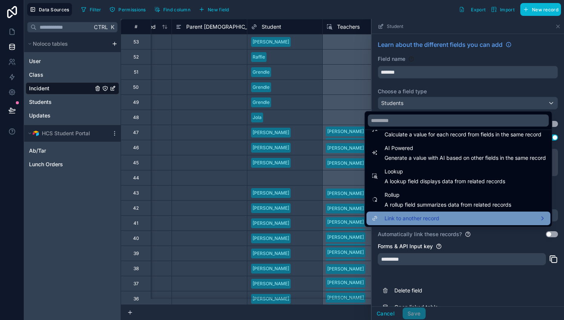
click at [438, 214] on div "Link to another record" at bounding box center [458, 218] width 175 height 9
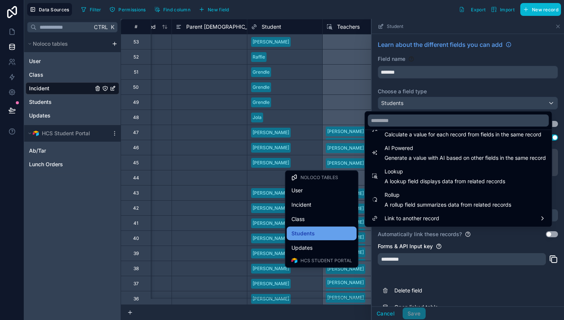
click at [334, 230] on div "Students" at bounding box center [322, 233] width 61 height 9
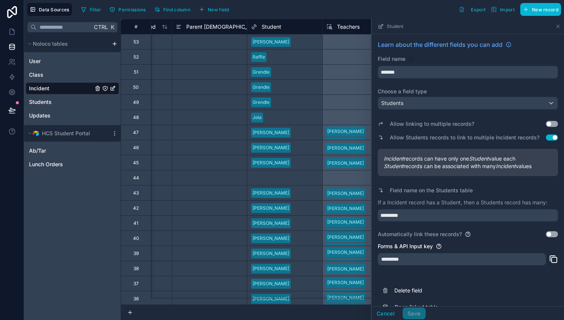
click at [63, 85] on link "Incident" at bounding box center [61, 89] width 64 height 8
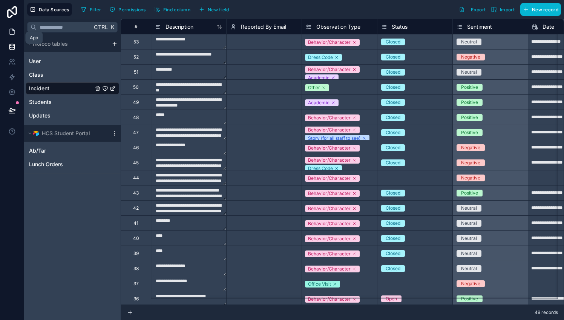
click at [13, 32] on icon at bounding box center [12, 32] width 8 height 8
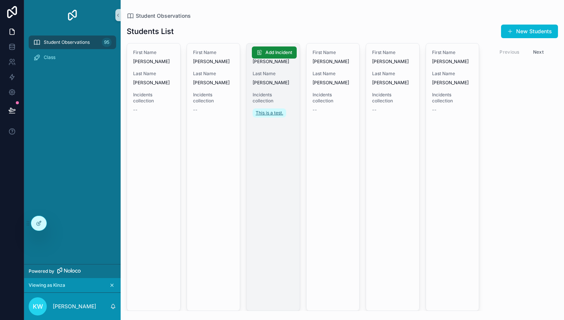
click at [274, 115] on span "This is a test." at bounding box center [270, 113] width 28 height 6
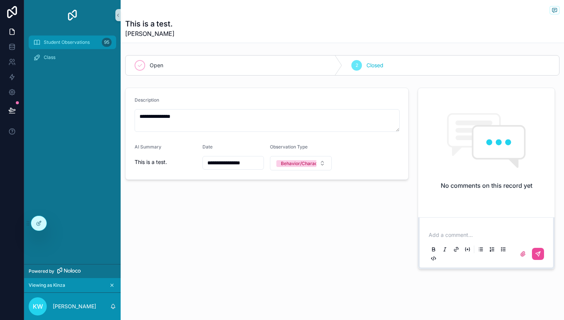
click at [69, 45] on span "Student Observations" at bounding box center [67, 42] width 46 height 6
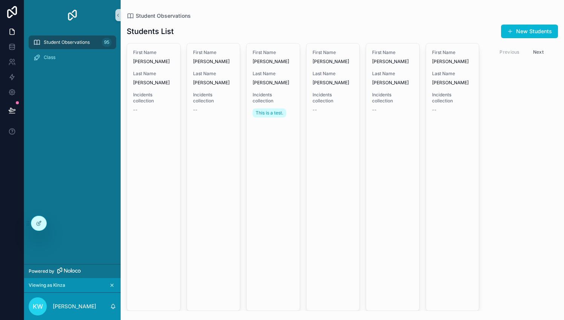
click at [544, 54] on button "Next" at bounding box center [538, 52] width 21 height 12
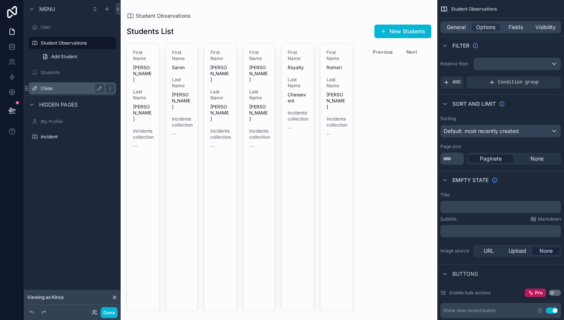
click at [58, 88] on label "Class" at bounding box center [71, 88] width 60 height 6
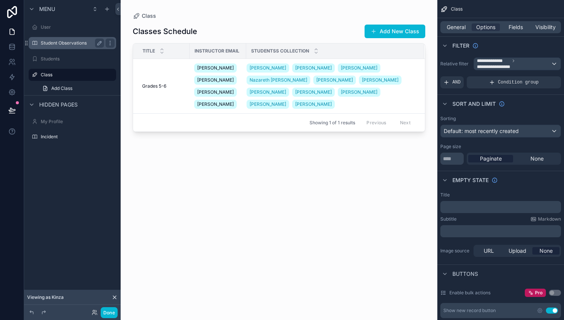
click at [77, 44] on label "Student Observations" at bounding box center [71, 43] width 60 height 6
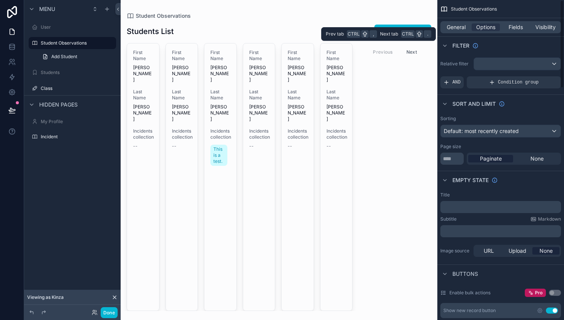
click at [458, 22] on div "General Options Fields Visibility" at bounding box center [501, 27] width 121 height 12
click at [454, 32] on div "General Options Fields Visibility" at bounding box center [501, 27] width 121 height 12
click at [457, 29] on span "General" at bounding box center [456, 27] width 19 height 8
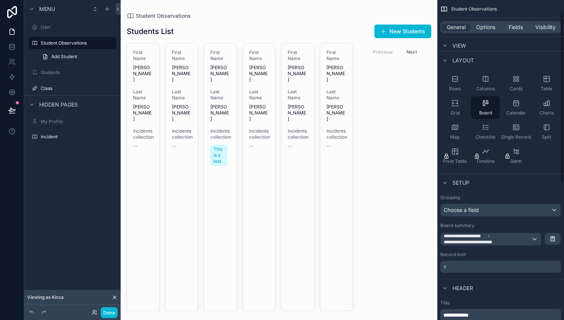
scroll to position [21, 0]
click at [63, 87] on label "Class" at bounding box center [71, 88] width 60 height 6
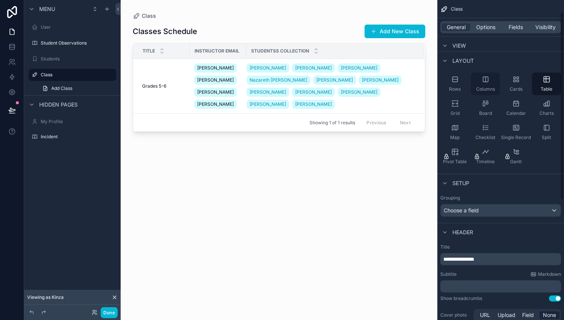
click at [486, 86] on span "Columns" at bounding box center [485, 89] width 19 height 6
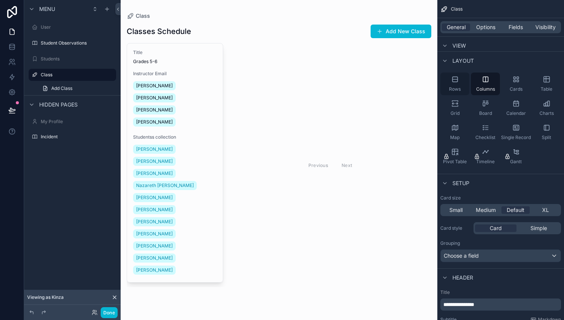
click at [456, 88] on span "Rows" at bounding box center [455, 89] width 12 height 6
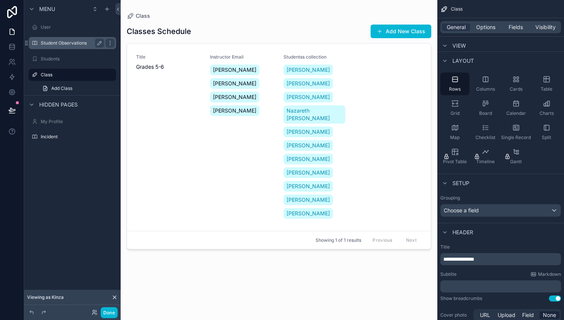
click at [88, 40] on label "Student Observations" at bounding box center [71, 43] width 60 height 6
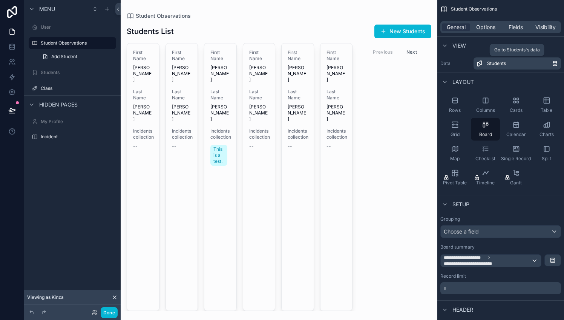
click at [497, 63] on span "Students" at bounding box center [496, 63] width 19 height 6
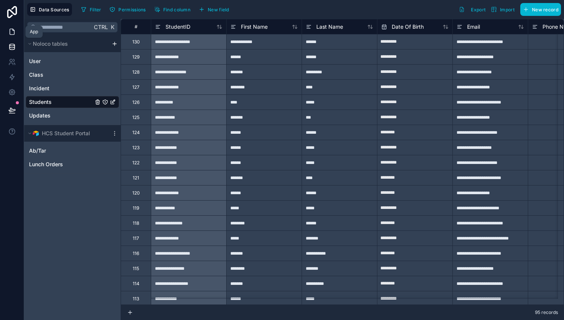
click at [14, 32] on icon at bounding box center [12, 32] width 8 height 8
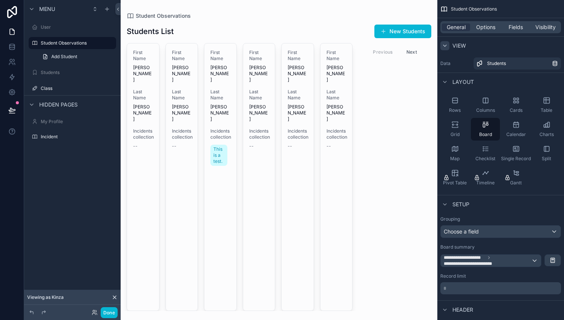
click at [444, 46] on icon "scrollable content" at bounding box center [445, 46] width 6 height 6
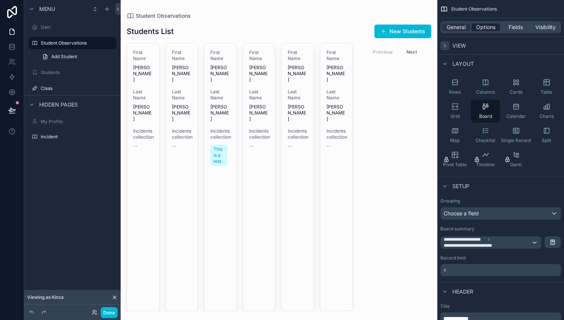
click at [484, 29] on span "Options" at bounding box center [485, 27] width 19 height 8
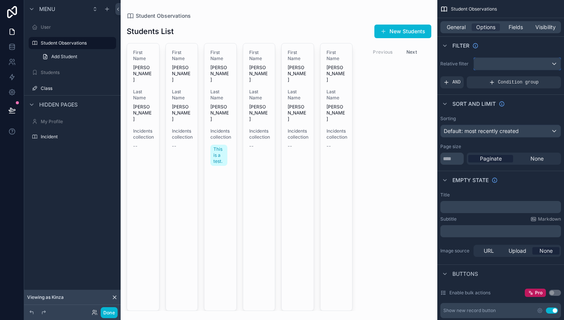
click at [519, 66] on div "scrollable content" at bounding box center [517, 64] width 87 height 12
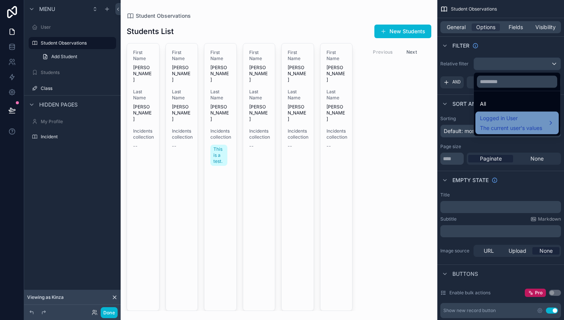
click at [520, 119] on span "Logged in User" at bounding box center [511, 118] width 62 height 9
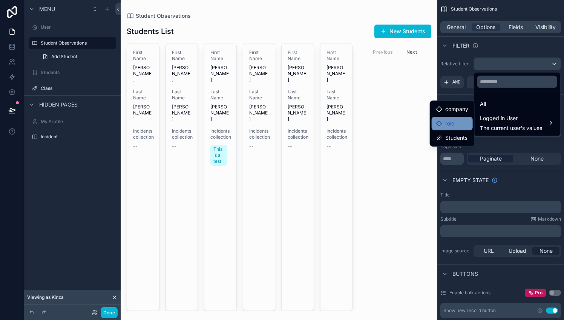
click at [456, 119] on div "role" at bounding box center [452, 123] width 32 height 9
click at [456, 124] on div "role" at bounding box center [452, 123] width 32 height 9
click at [455, 108] on span "company" at bounding box center [457, 108] width 23 height 9
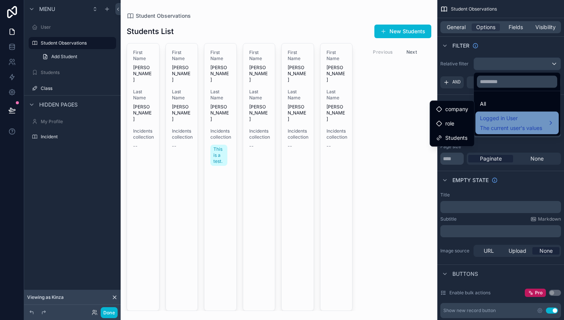
click at [507, 121] on span "Logged in User" at bounding box center [511, 118] width 62 height 9
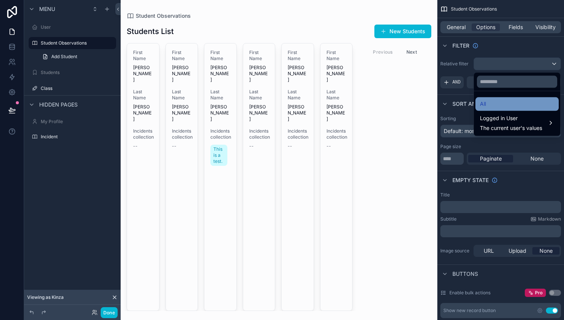
click at [502, 104] on div "All" at bounding box center [517, 103] width 74 height 9
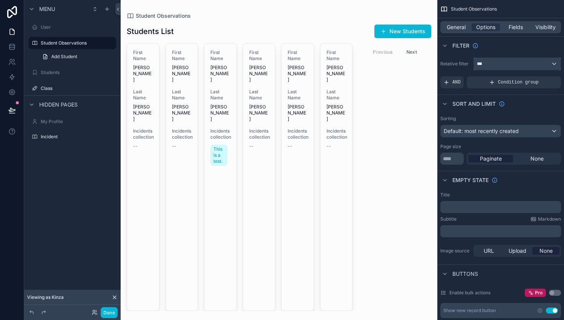
click at [501, 66] on div "***" at bounding box center [517, 64] width 87 height 12
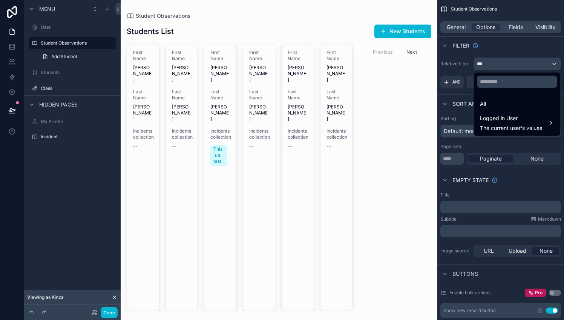
click at [501, 66] on div "scrollable content" at bounding box center [282, 160] width 564 height 320
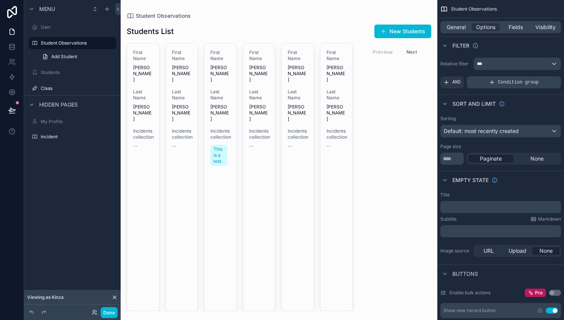
click at [497, 80] on div "Condition group" at bounding box center [514, 82] width 94 height 12
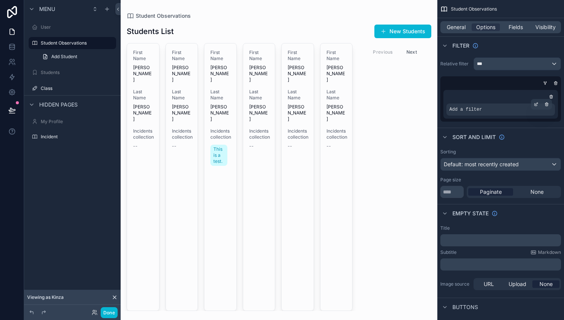
click at [478, 112] on div "Add a filter" at bounding box center [501, 109] width 109 height 12
click at [536, 102] on icon "scrollable content" at bounding box center [536, 104] width 5 height 5
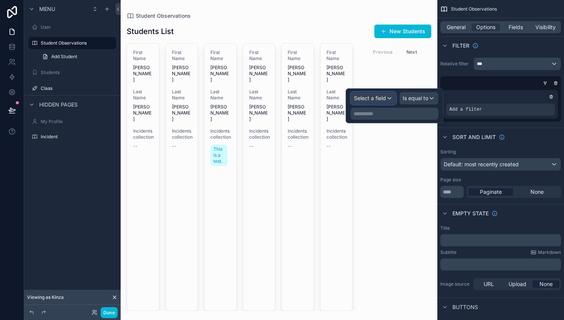
click at [392, 96] on div "Select a field" at bounding box center [373, 98] width 45 height 12
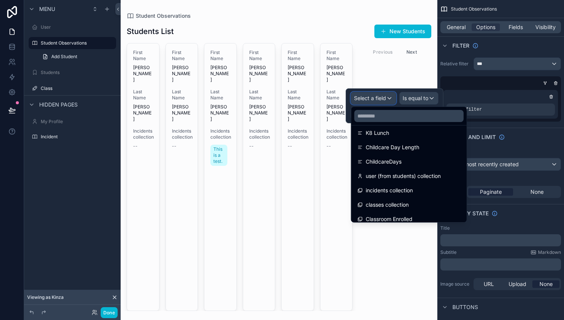
scroll to position [383, 0]
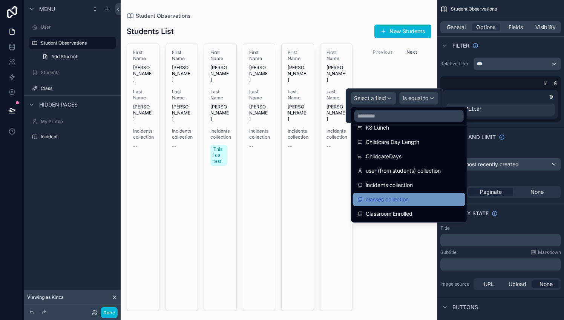
click at [395, 199] on span "classes collection" at bounding box center [387, 199] width 43 height 9
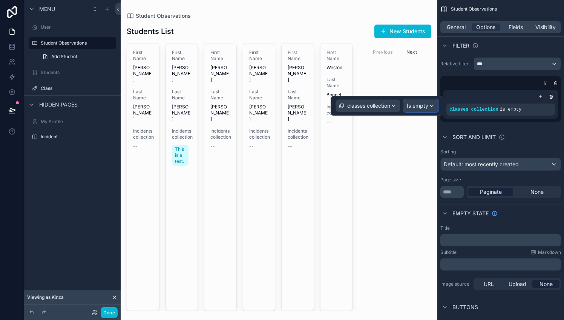
click at [426, 106] on span "Is empty" at bounding box center [418, 106] width 22 height 8
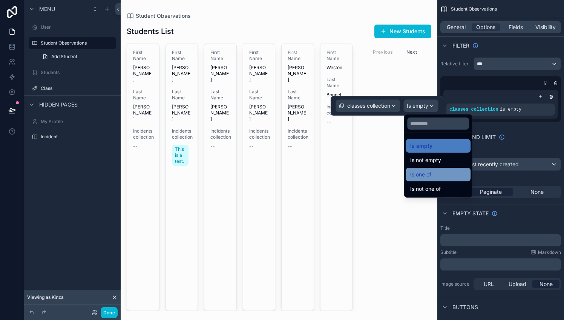
click at [430, 171] on span "Is one of" at bounding box center [420, 174] width 21 height 9
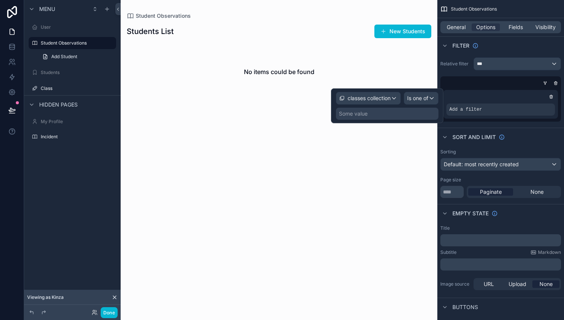
click at [404, 108] on div "Some value" at bounding box center [387, 114] width 103 height 12
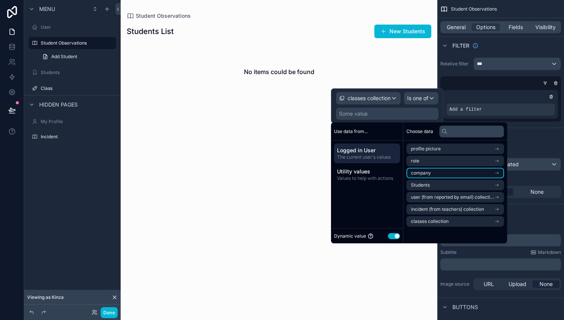
click at [444, 167] on li "company" at bounding box center [456, 172] width 98 height 11
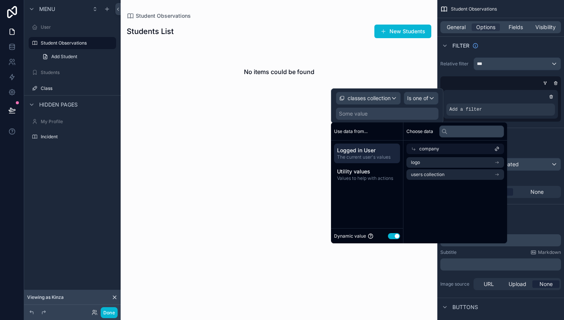
click at [381, 148] on span "Logged in User" at bounding box center [367, 150] width 60 height 8
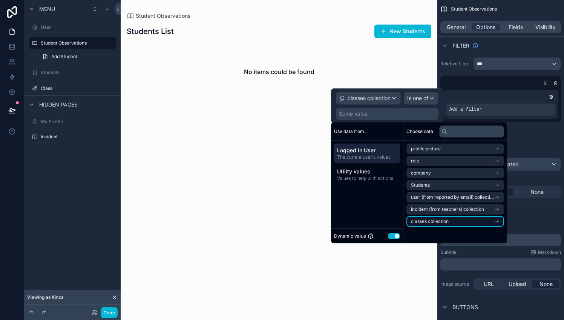
click at [436, 221] on span "classes collection" at bounding box center [430, 221] width 38 height 6
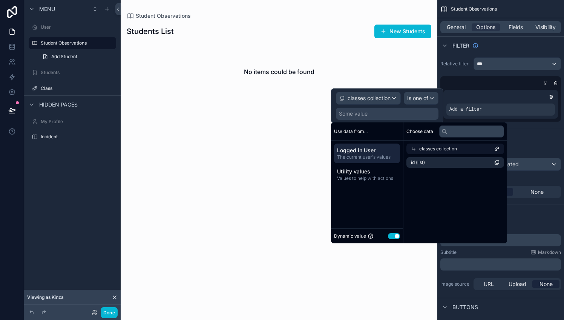
click at [446, 146] on span "classes collection" at bounding box center [438, 149] width 38 height 6
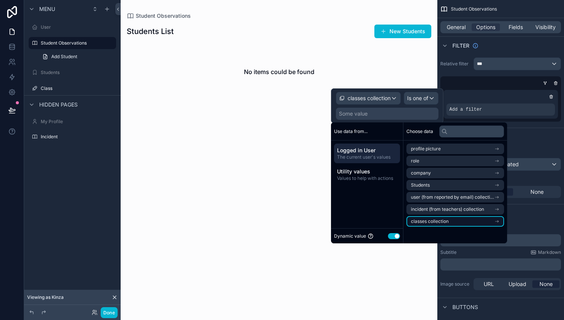
click at [467, 219] on li "classes collection" at bounding box center [456, 221] width 98 height 11
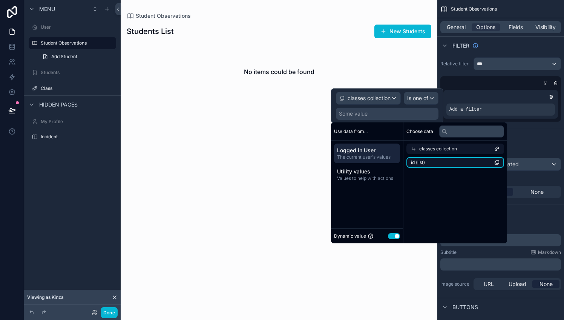
click at [481, 158] on li "id (list)" at bounding box center [456, 162] width 98 height 11
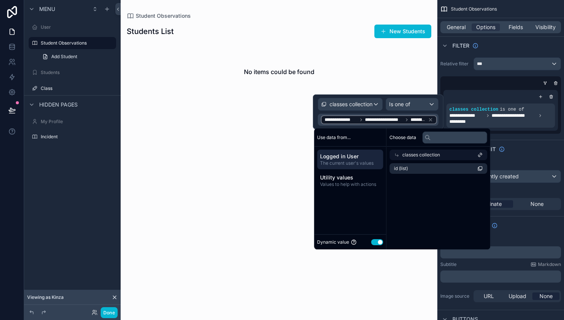
click at [481, 155] on icon at bounding box center [481, 155] width 2 height 2
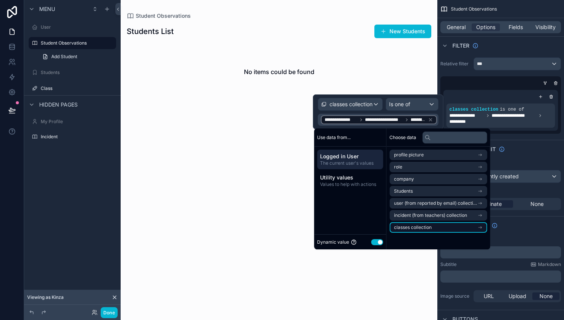
click at [474, 228] on li "classes collection" at bounding box center [439, 227] width 98 height 11
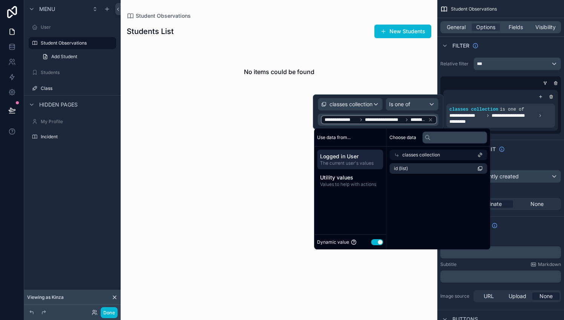
click at [482, 151] on div "classes collection" at bounding box center [439, 154] width 98 height 11
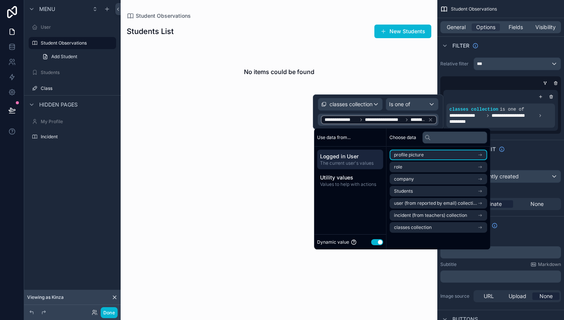
click at [482, 151] on li "profile picture" at bounding box center [439, 154] width 98 height 11
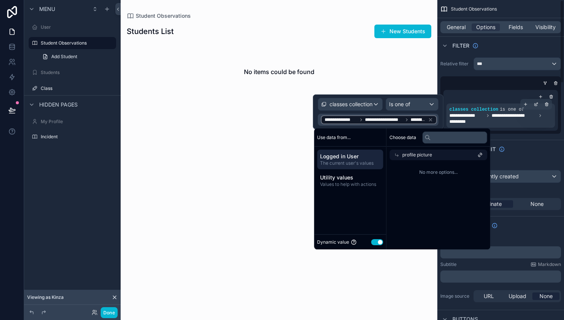
click at [505, 121] on span "**********" at bounding box center [501, 118] width 103 height 12
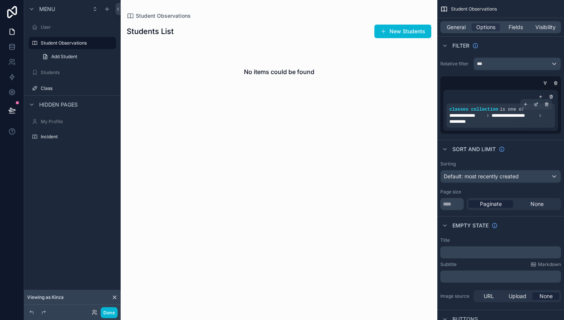
click at [505, 121] on span "**********" at bounding box center [501, 118] width 103 height 12
click at [518, 115] on span "**********" at bounding box center [514, 115] width 45 height 6
click at [538, 121] on span "**********" at bounding box center [501, 118] width 103 height 12
click at [536, 103] on icon "scrollable content" at bounding box center [537, 103] width 2 height 2
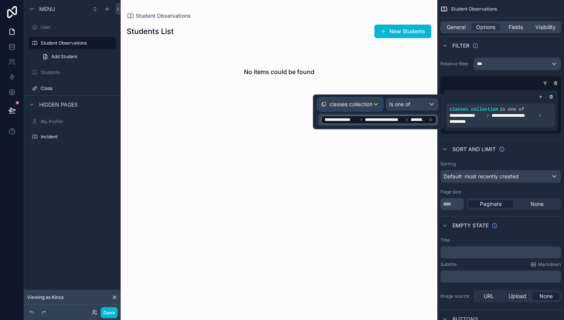
click at [365, 103] on span "classes collection" at bounding box center [351, 104] width 43 height 8
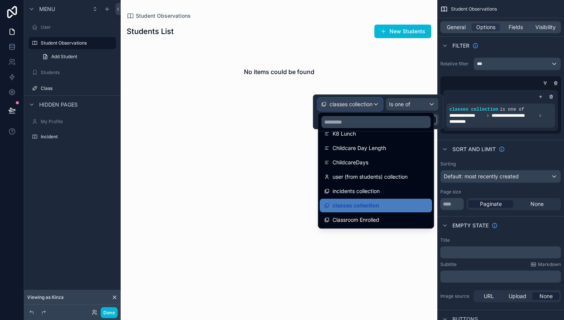
scroll to position [383, 0]
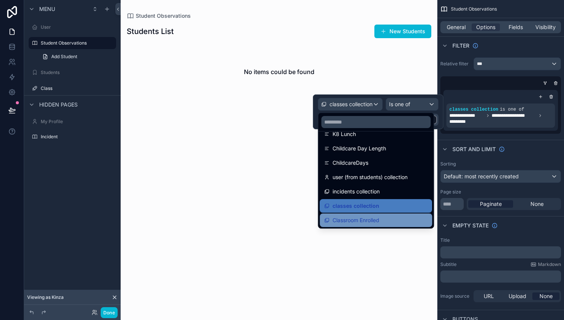
click at [361, 222] on span "Classroom Enrolled" at bounding box center [356, 219] width 47 height 9
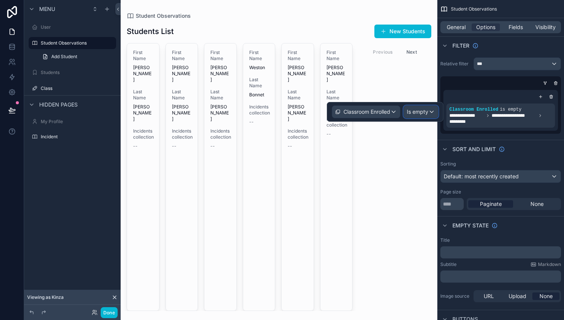
click at [419, 112] on span "Is empty" at bounding box center [418, 112] width 22 height 8
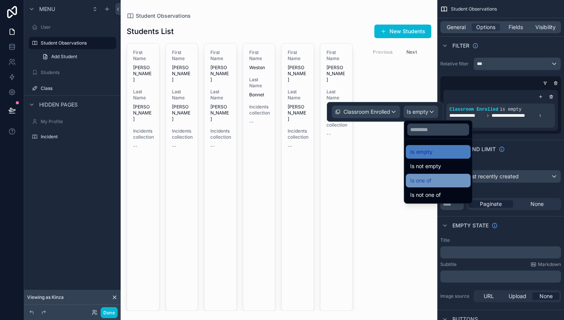
click at [417, 181] on span "Is one of" at bounding box center [420, 180] width 21 height 9
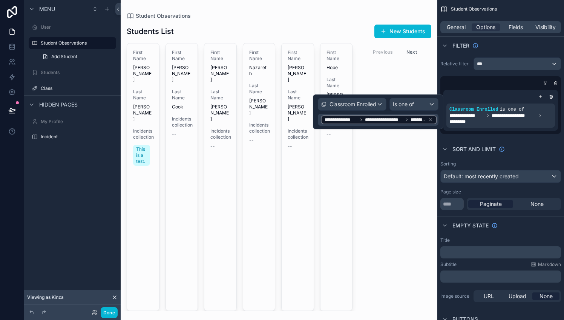
click at [406, 146] on div "scrollable content" at bounding box center [279, 160] width 317 height 320
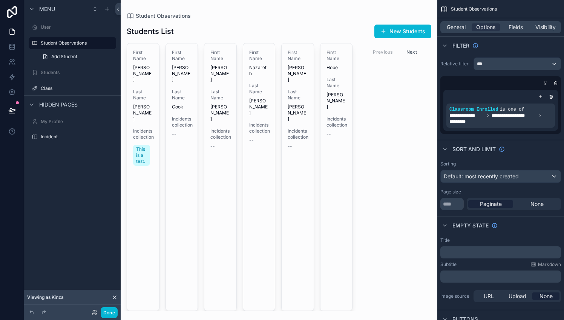
click at [412, 49] on button "Next" at bounding box center [411, 52] width 21 height 12
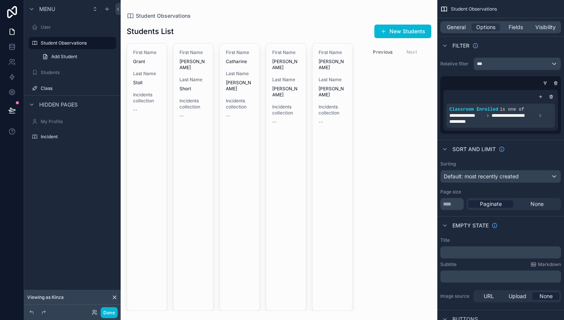
click at [387, 51] on button "Previous" at bounding box center [383, 52] width 30 height 12
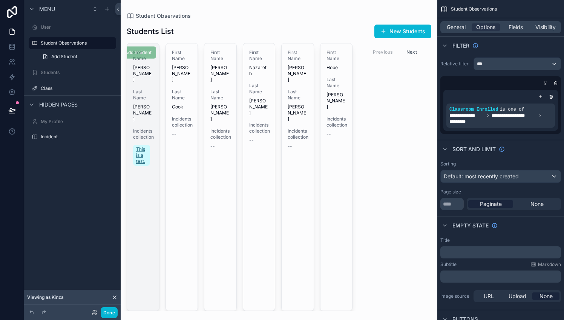
click at [138, 146] on span "This is a test." at bounding box center [141, 155] width 11 height 18
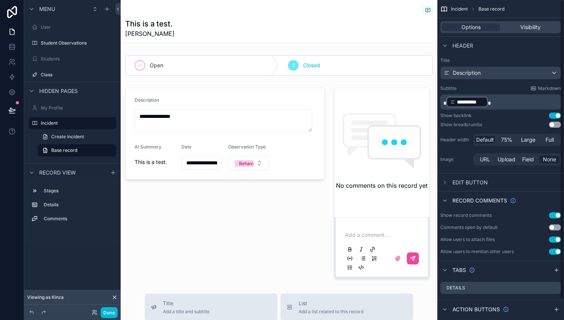
click at [458, 10] on span "Incident" at bounding box center [459, 9] width 17 height 6
click at [444, 45] on icon "scrollable content" at bounding box center [445, 46] width 3 height 2
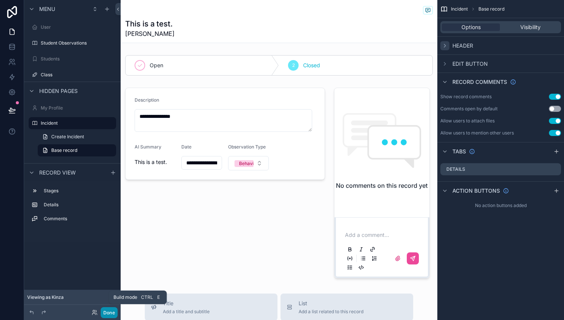
click at [107, 314] on button "Done" at bounding box center [109, 312] width 17 height 11
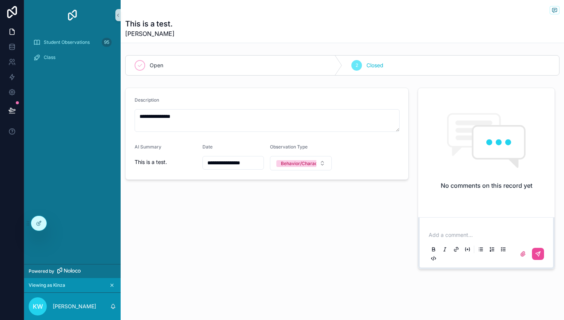
click at [112, 286] on icon "scrollable content" at bounding box center [111, 284] width 5 height 5
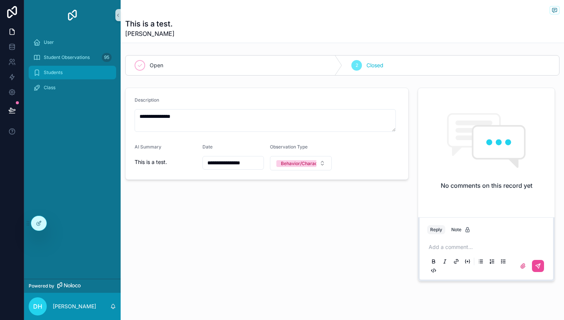
click at [65, 72] on div "Students" at bounding box center [72, 72] width 78 height 12
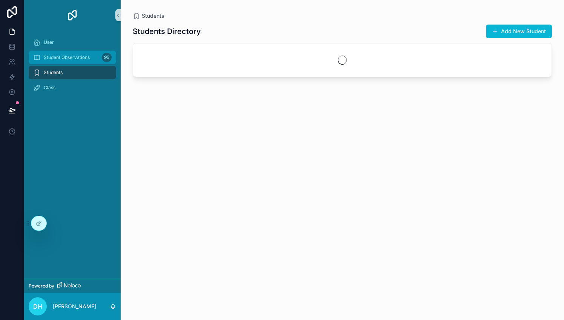
click at [78, 55] on span "Student Observations" at bounding box center [67, 57] width 46 height 6
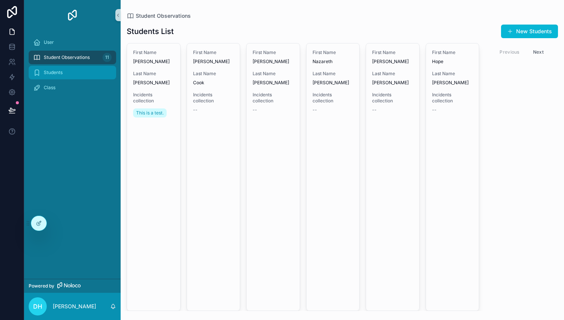
click at [70, 69] on div "Students" at bounding box center [72, 72] width 78 height 12
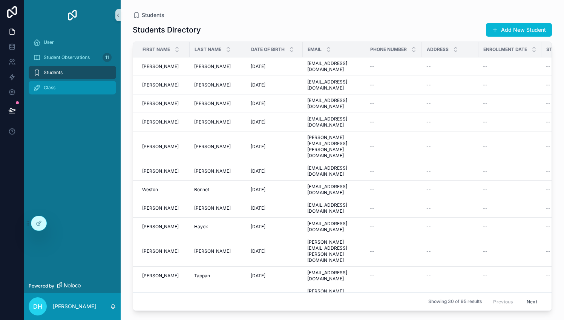
click at [66, 86] on div "Class" at bounding box center [72, 87] width 78 height 12
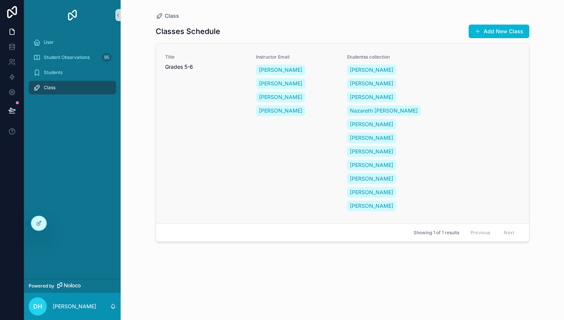
click at [272, 163] on div "Instructor Email [PERSON_NAME] [PERSON_NAME] [PERSON_NAME] [PERSON_NAME]" at bounding box center [297, 133] width 82 height 158
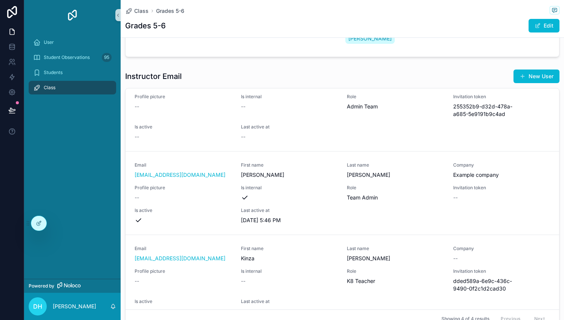
scroll to position [134, 0]
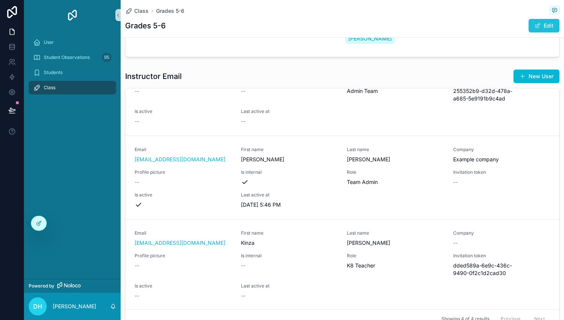
click at [535, 26] on span "scrollable content" at bounding box center [538, 26] width 6 height 6
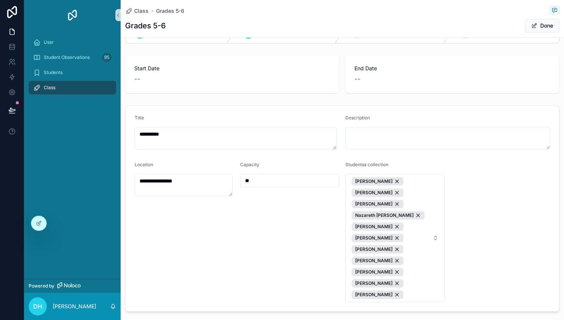
scroll to position [111, 0]
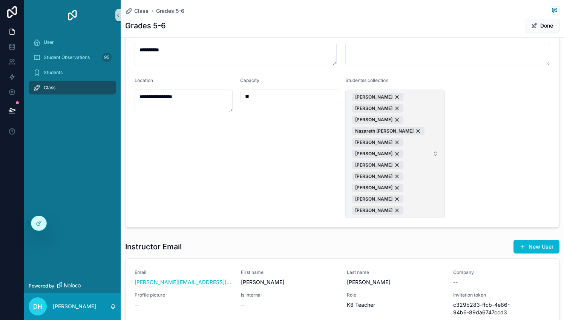
click at [427, 202] on button "[PERSON_NAME] [PERSON_NAME] [PERSON_NAME] Nazareth [PERSON_NAME] [PERSON_NAME] …" at bounding box center [396, 153] width 100 height 128
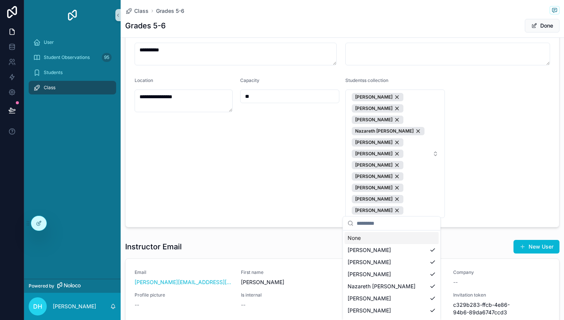
click at [494, 176] on form "**********" at bounding box center [343, 124] width 434 height 205
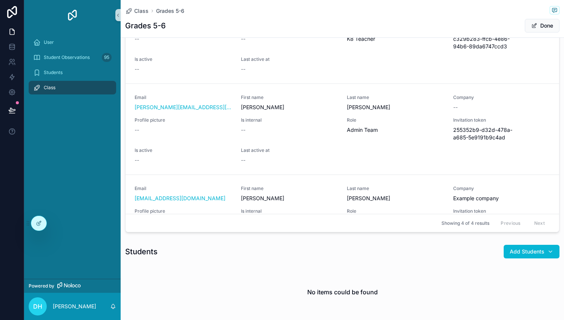
scroll to position [134, 0]
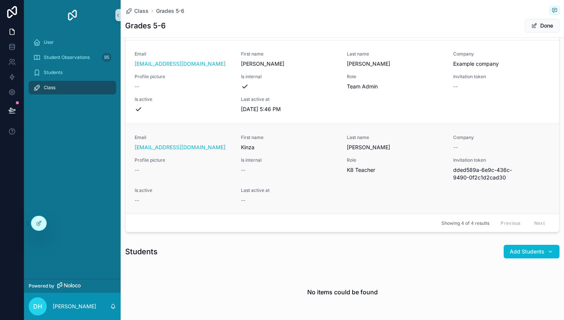
click at [289, 192] on div "Last active at --" at bounding box center [289, 195] width 97 height 17
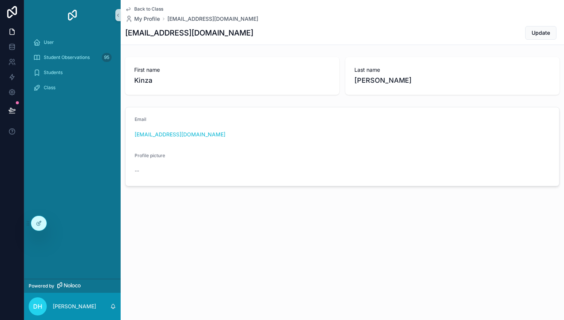
click at [155, 7] on span "Back to Class" at bounding box center [148, 9] width 29 height 6
